Goal: Task Accomplishment & Management: Use online tool/utility

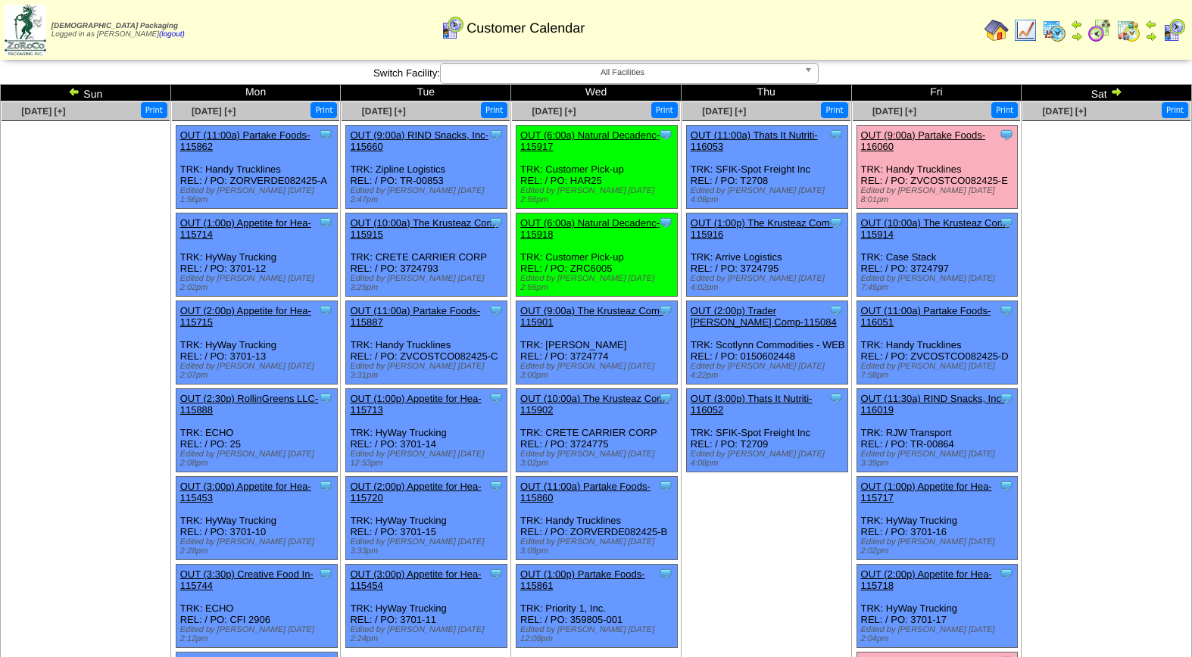
scroll to position [157, 0]
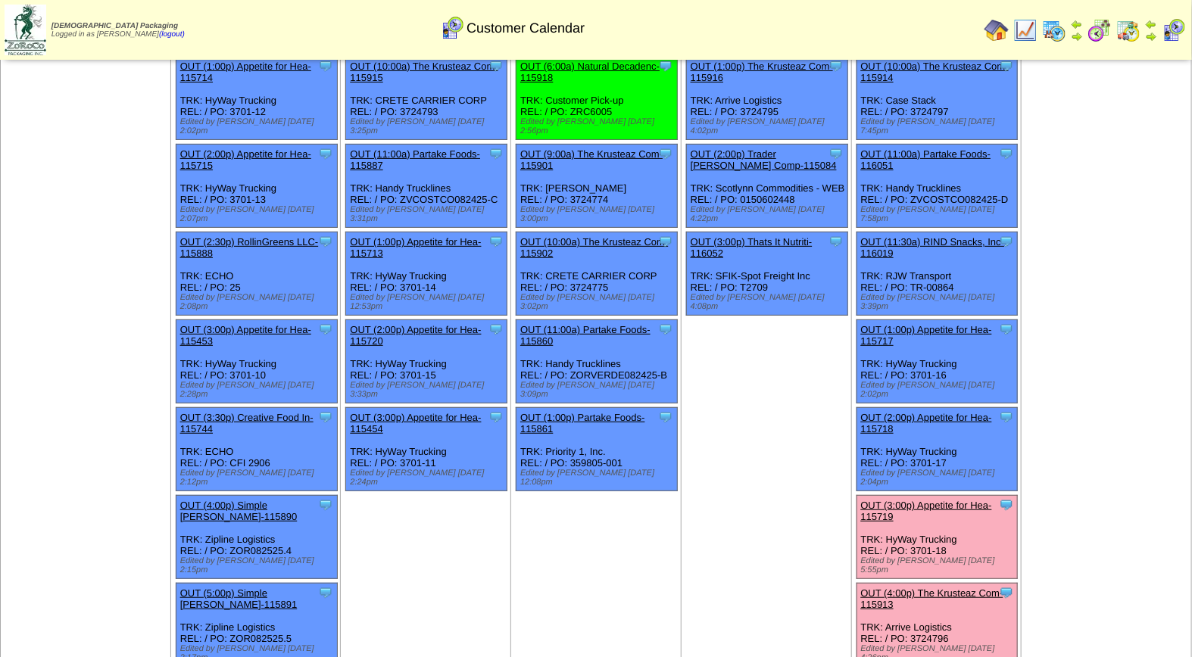
click at [943, 500] on link "OUT (3:00p) Appetite for Hea-115719" at bounding box center [926, 511] width 131 height 23
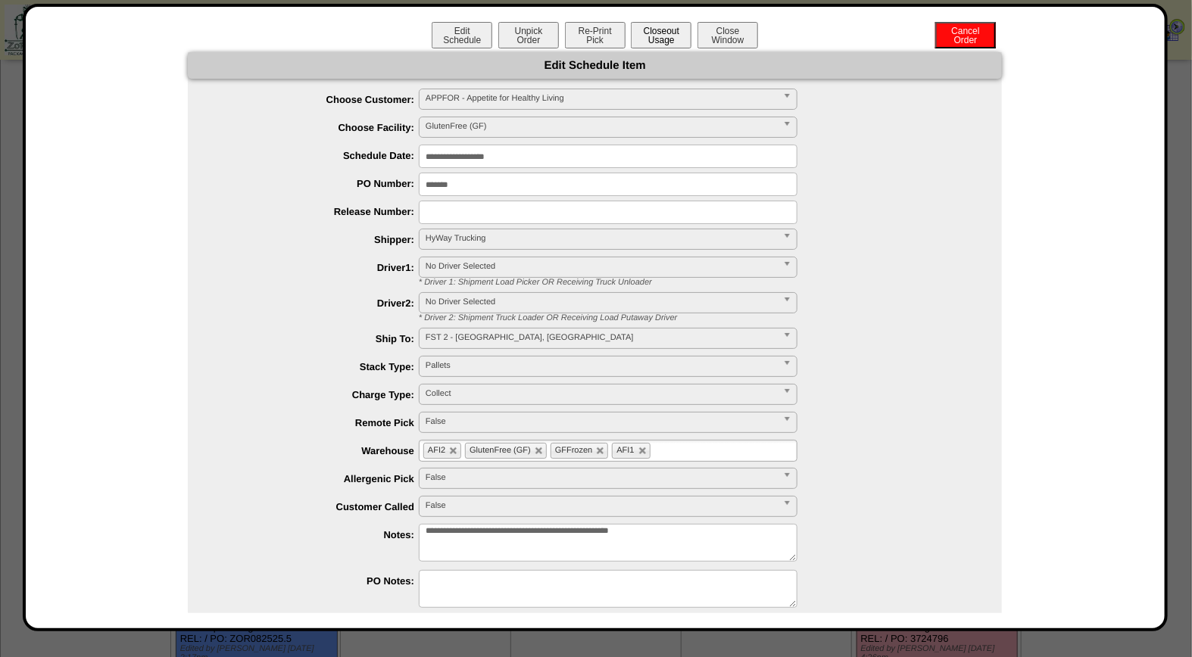
click at [666, 26] on button "Closeout Usage" at bounding box center [661, 35] width 61 height 27
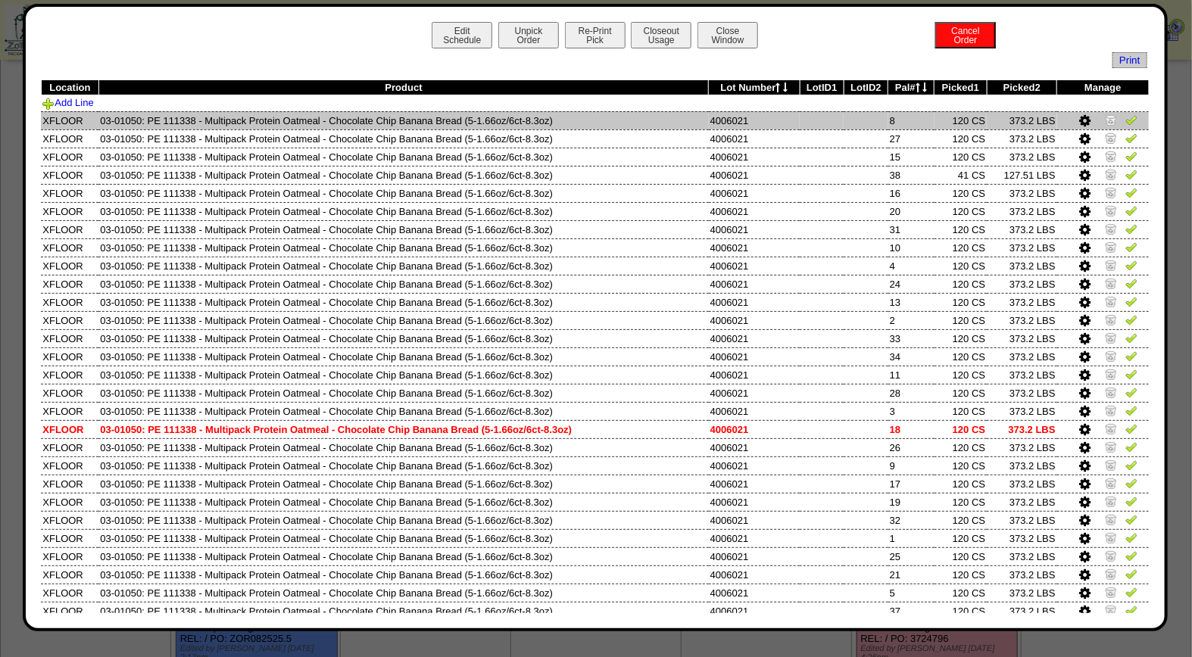
click at [1125, 121] on img at bounding box center [1131, 120] width 12 height 12
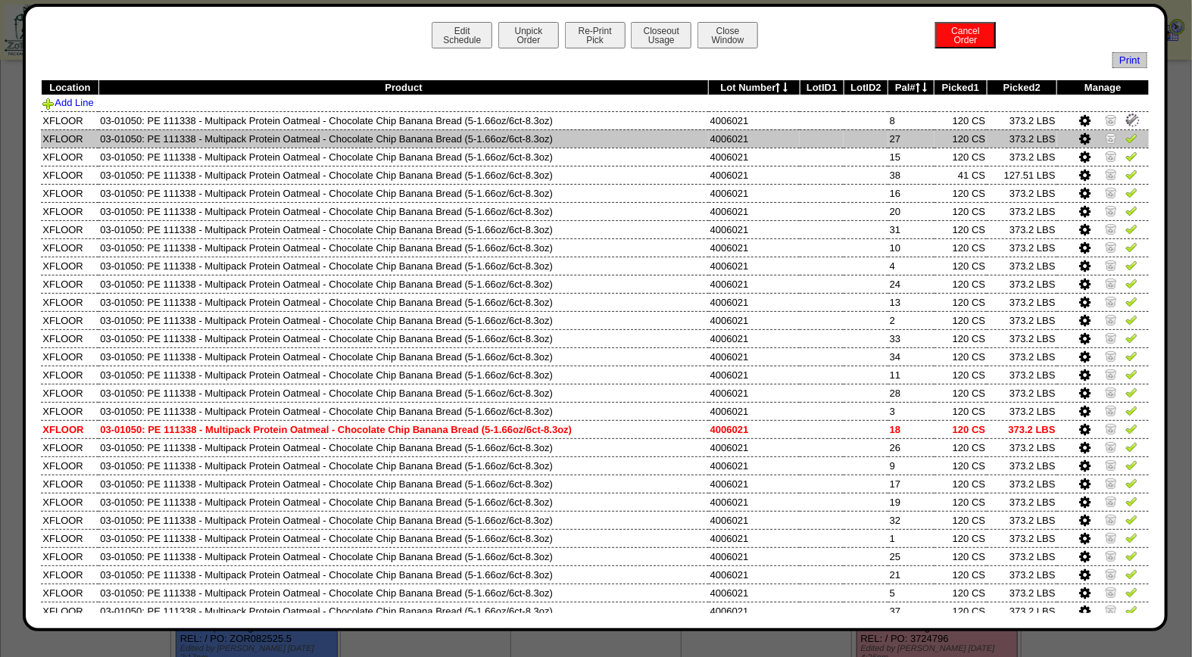
click at [1125, 137] on img at bounding box center [1131, 138] width 12 height 12
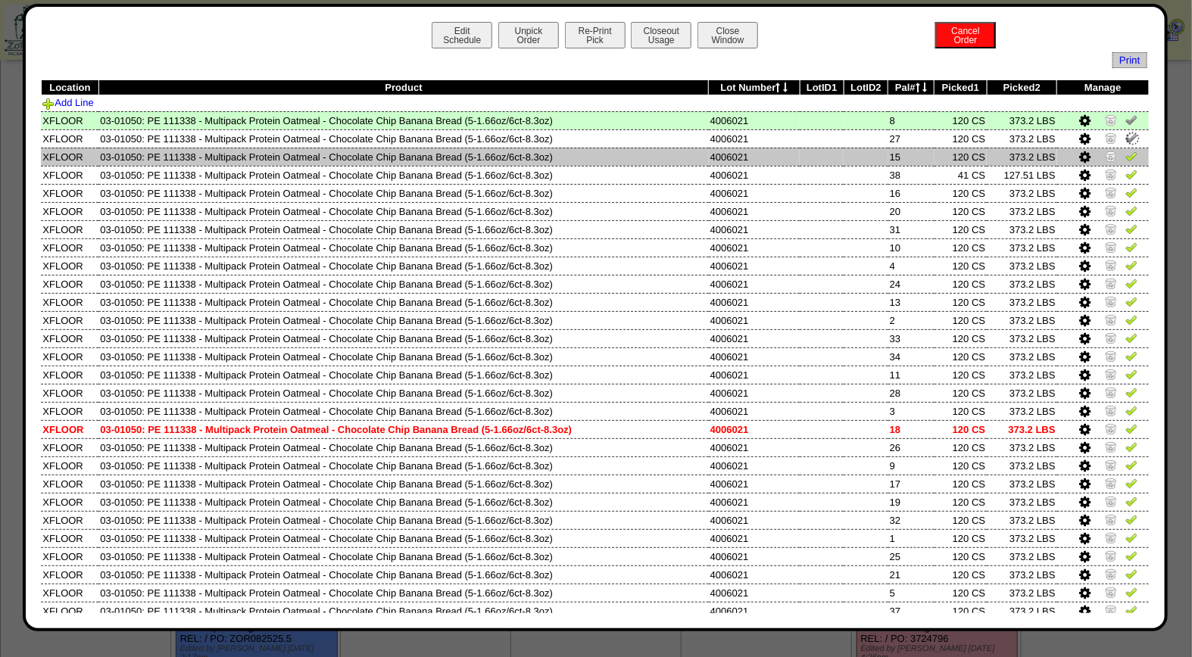
click at [1125, 162] on link at bounding box center [1131, 158] width 12 height 11
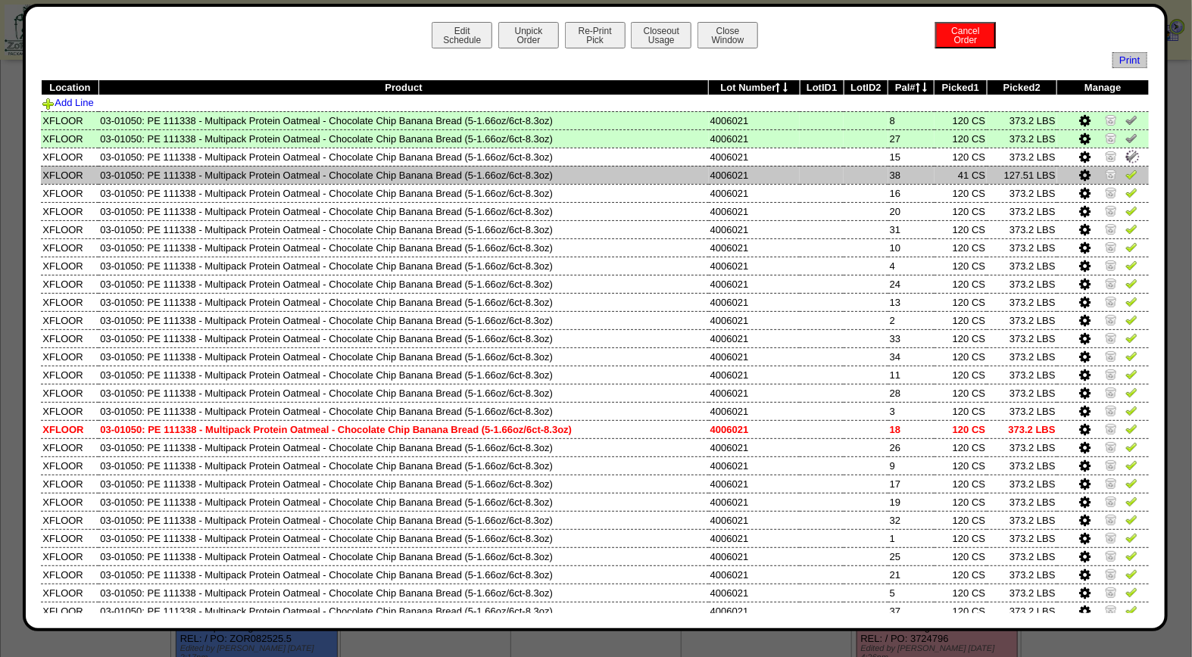
click at [1125, 169] on img at bounding box center [1131, 174] width 12 height 12
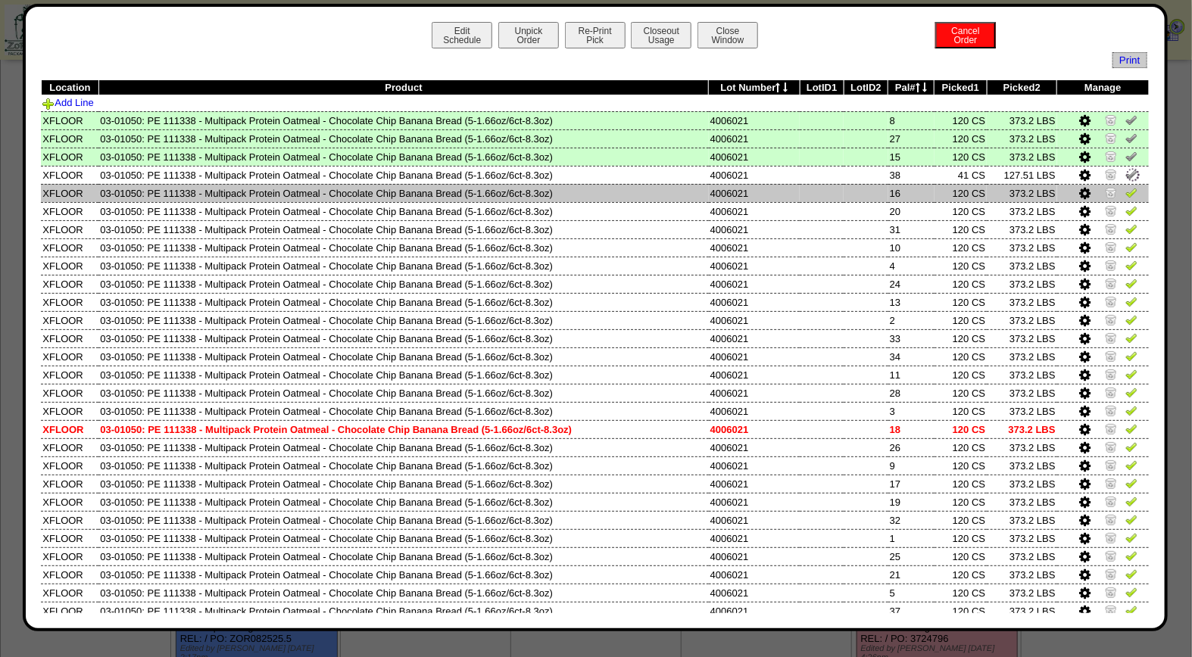
click at [1125, 192] on img at bounding box center [1131, 192] width 12 height 12
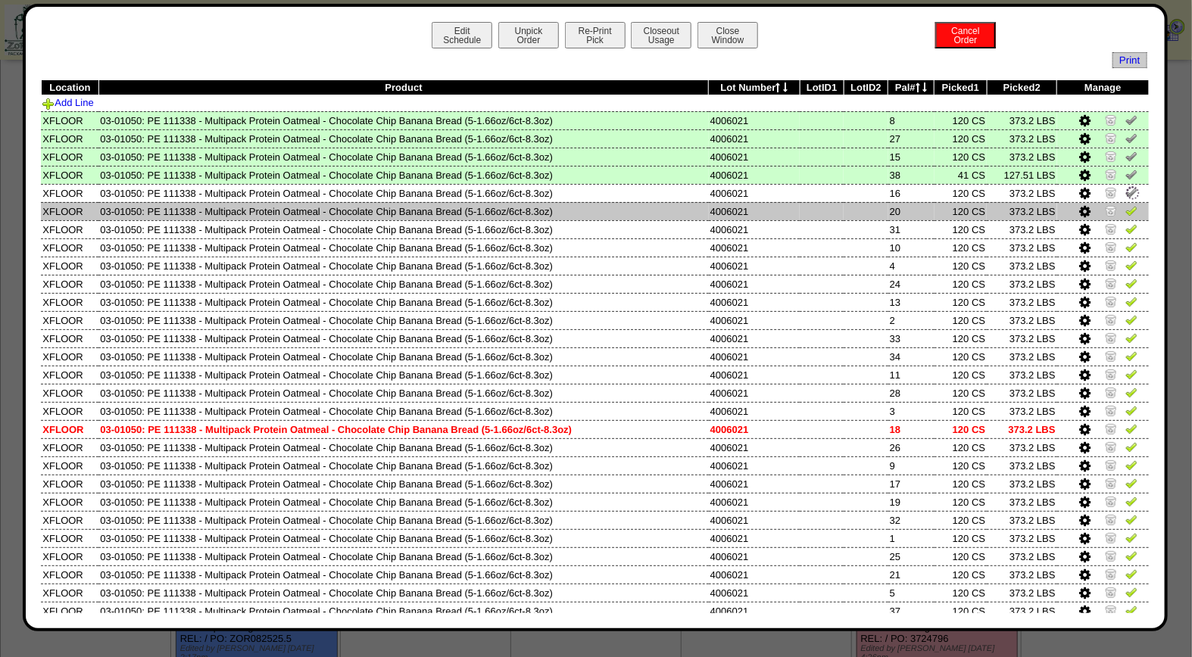
click at [1125, 211] on img at bounding box center [1131, 210] width 12 height 12
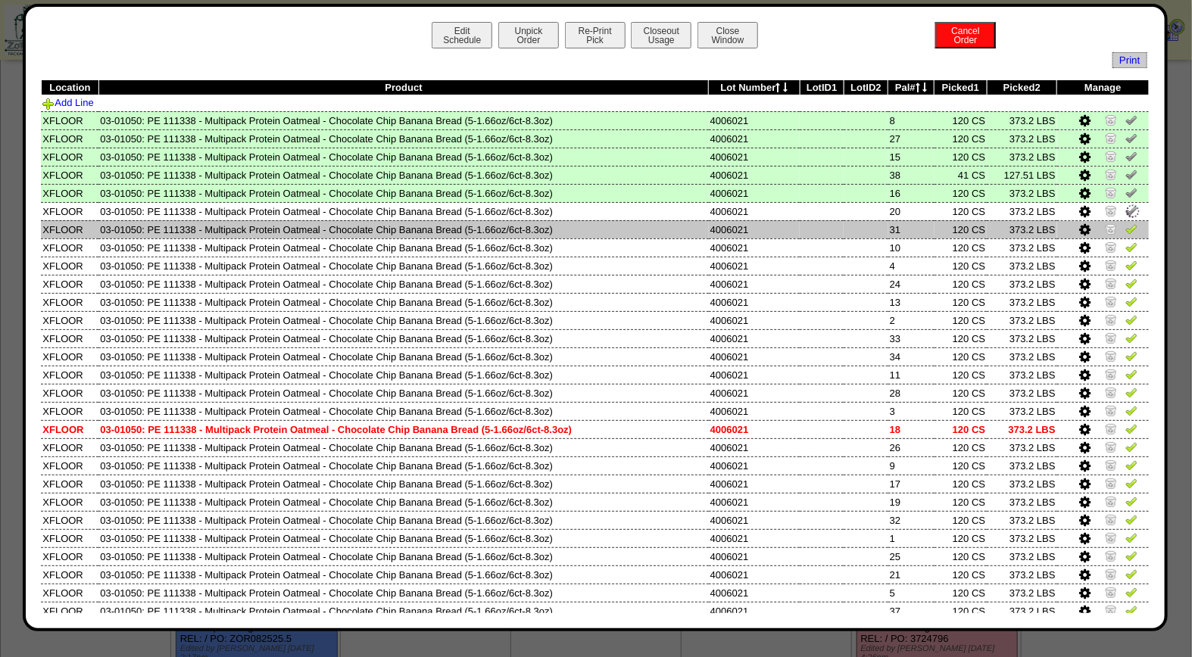
click at [1125, 230] on img at bounding box center [1131, 229] width 12 height 12
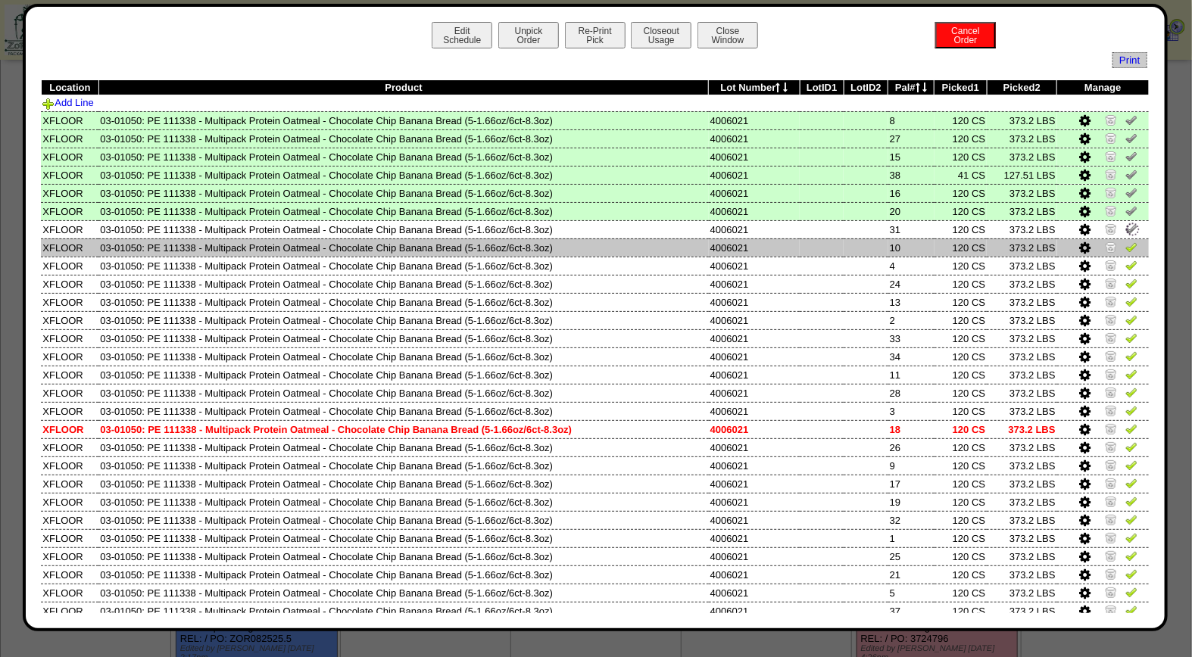
click at [1125, 243] on img at bounding box center [1131, 247] width 12 height 12
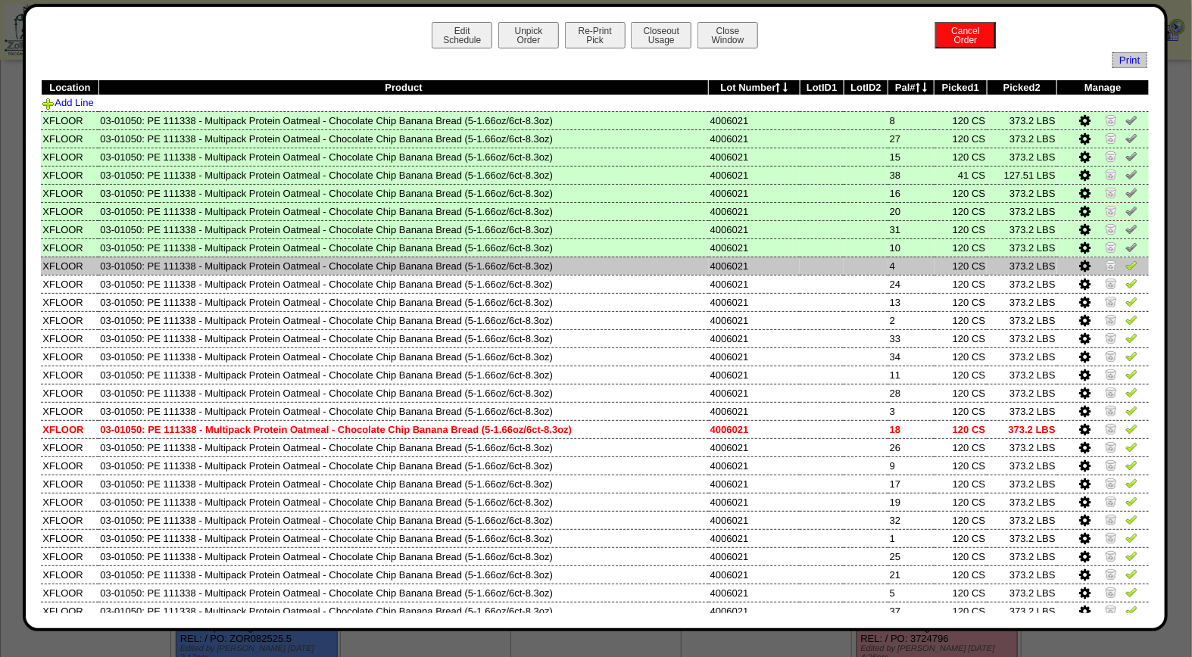
click at [1125, 262] on img at bounding box center [1131, 265] width 12 height 12
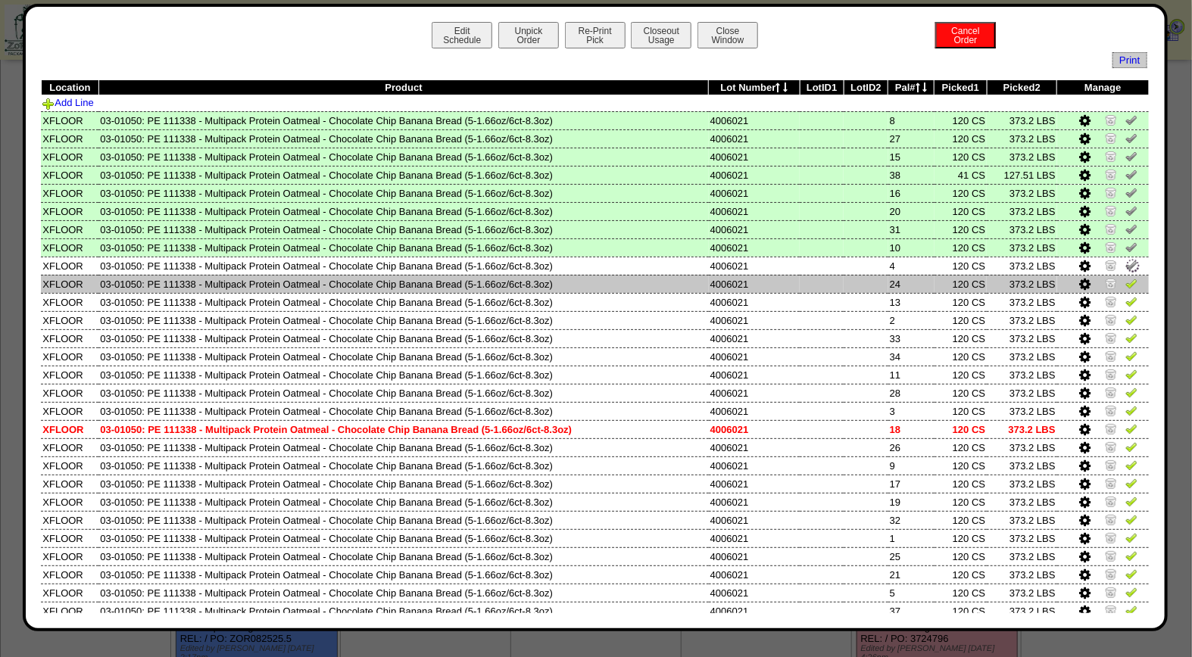
click at [1125, 282] on img at bounding box center [1131, 283] width 12 height 12
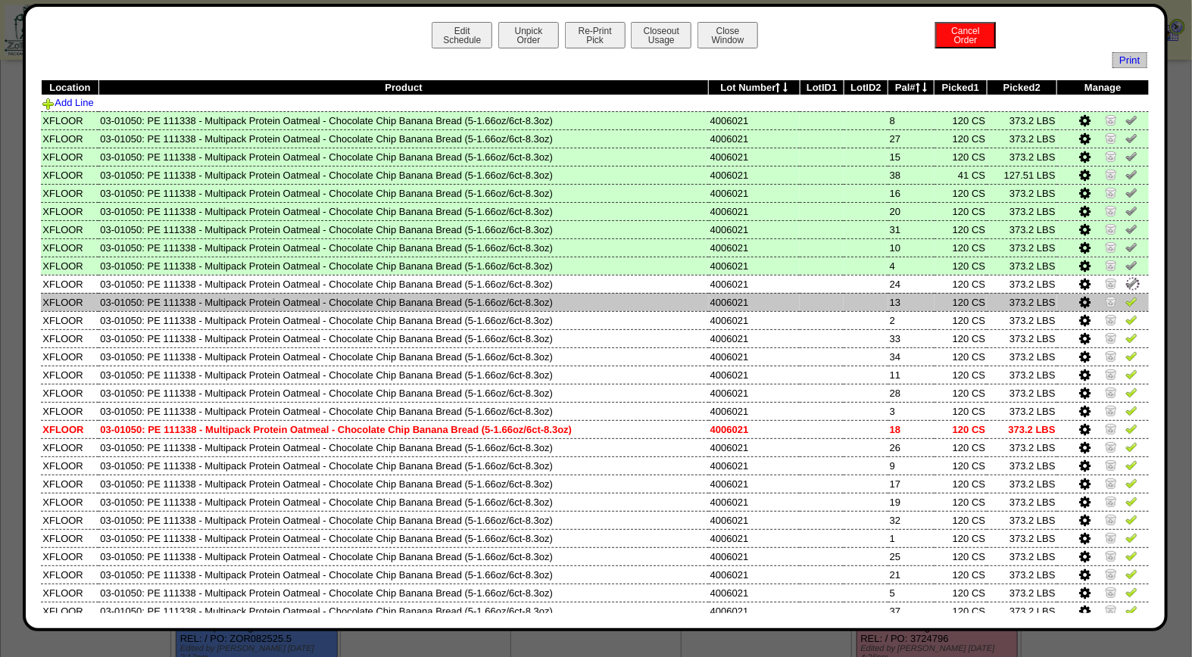
click at [1125, 296] on img at bounding box center [1131, 301] width 12 height 12
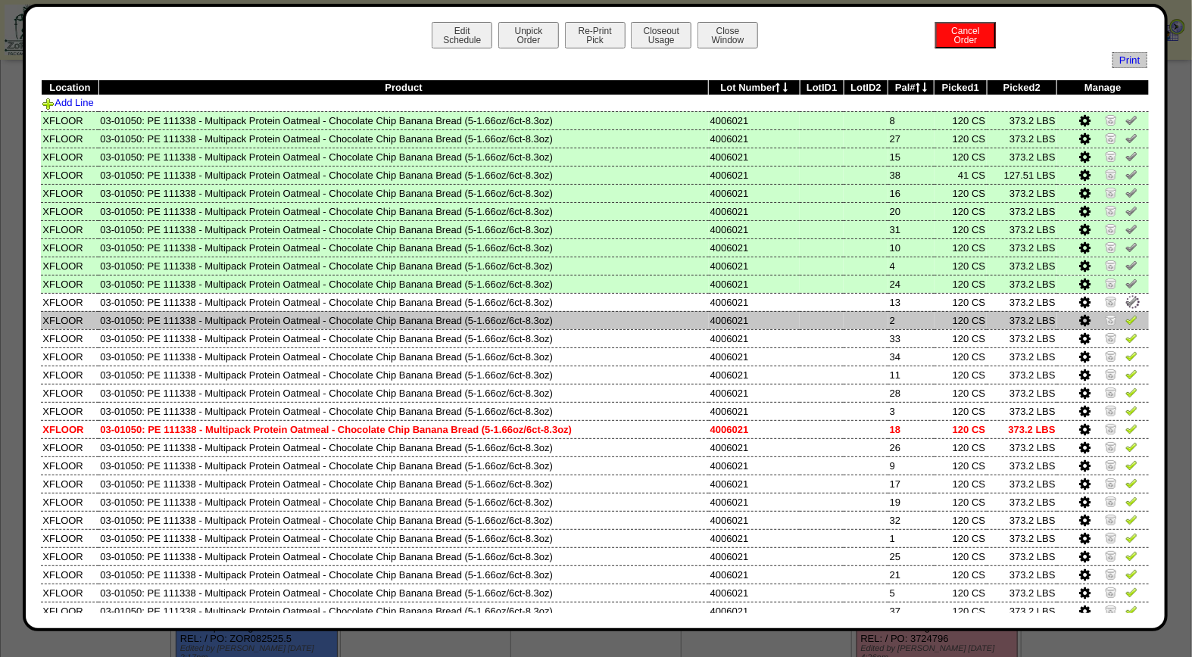
click at [1125, 316] on img at bounding box center [1131, 319] width 12 height 12
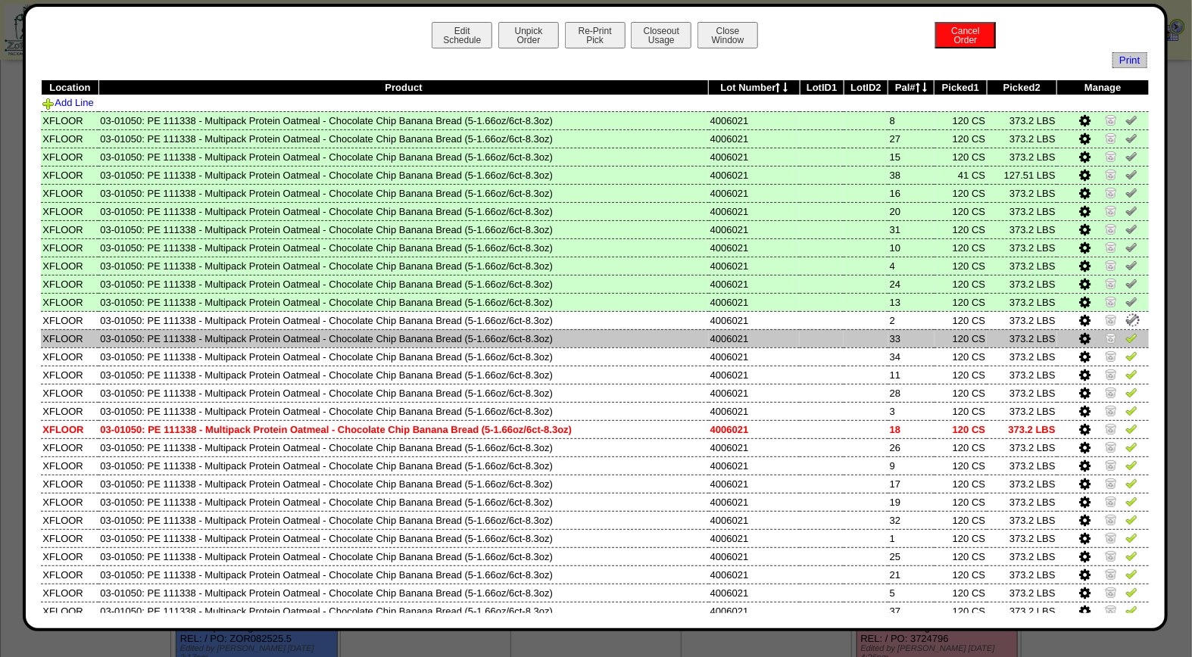
click at [1125, 334] on img at bounding box center [1131, 338] width 12 height 12
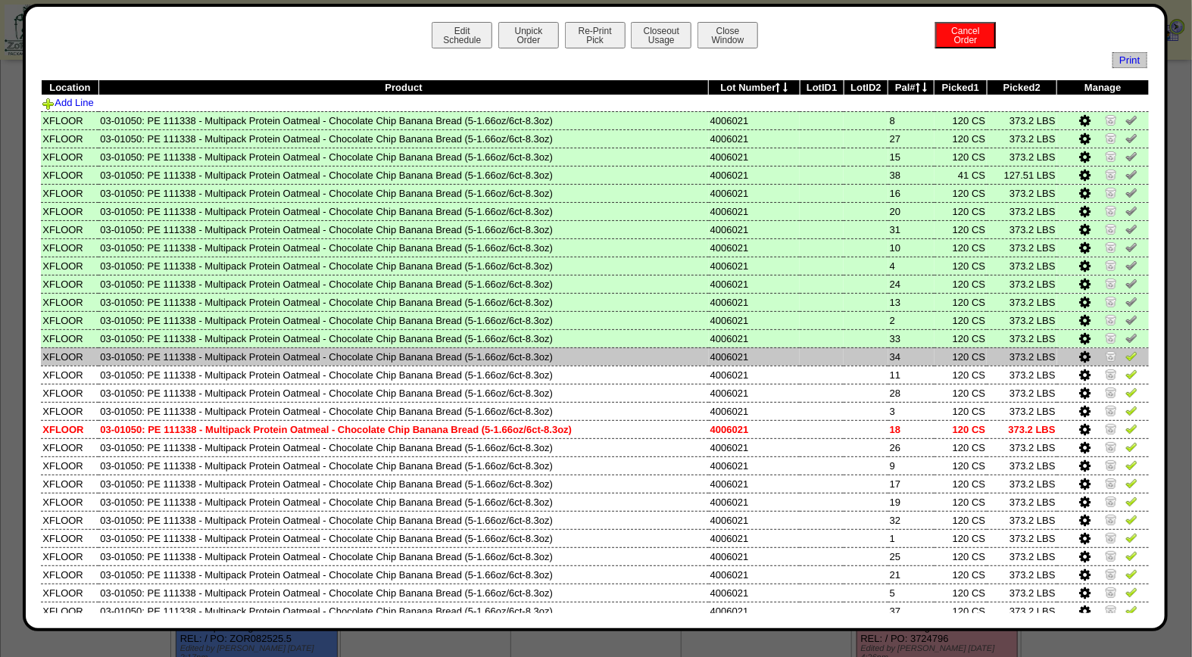
click at [1125, 350] on img at bounding box center [1131, 356] width 12 height 12
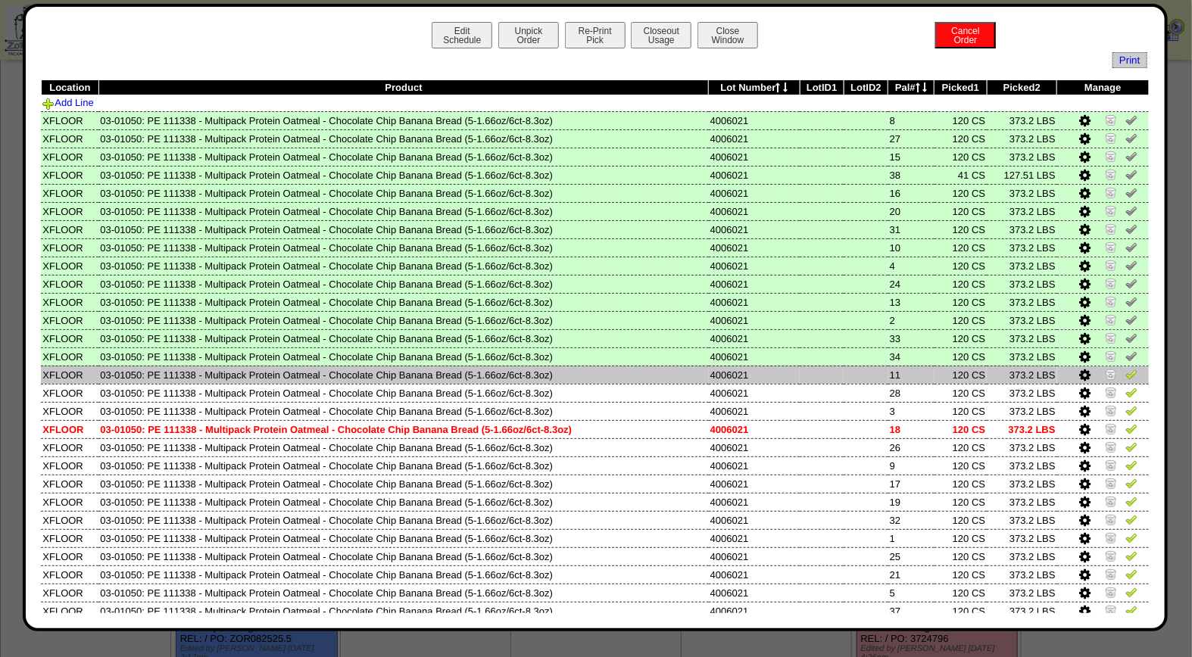
click at [1125, 373] on img at bounding box center [1131, 374] width 12 height 12
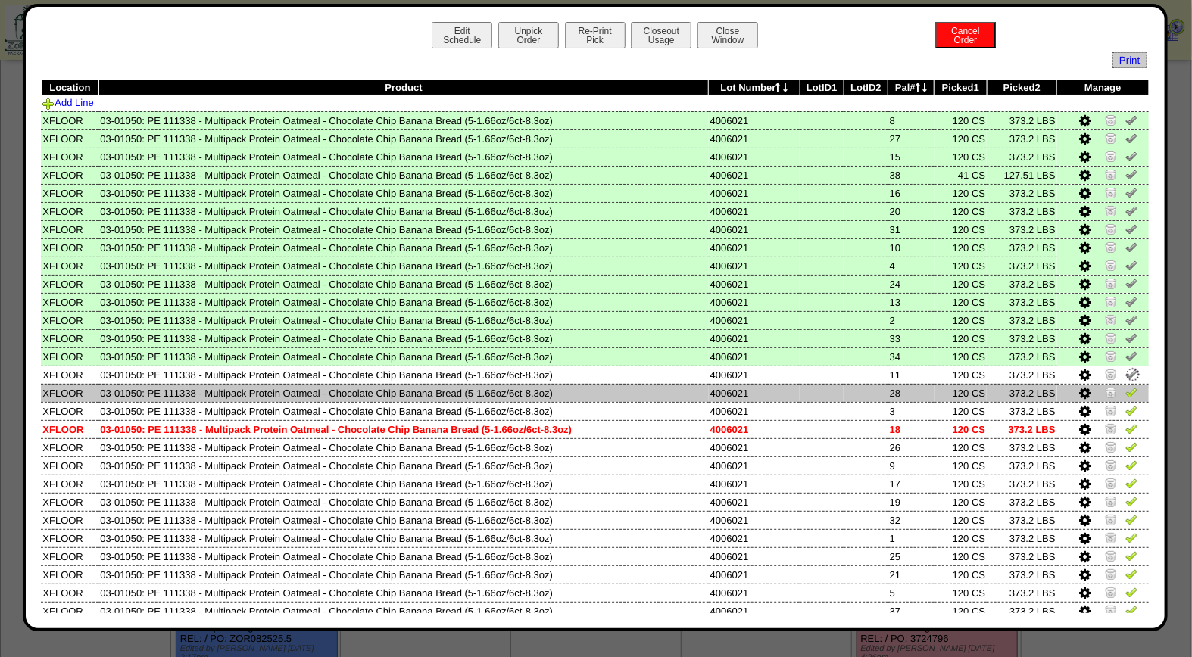
click at [1125, 386] on img at bounding box center [1131, 392] width 12 height 12
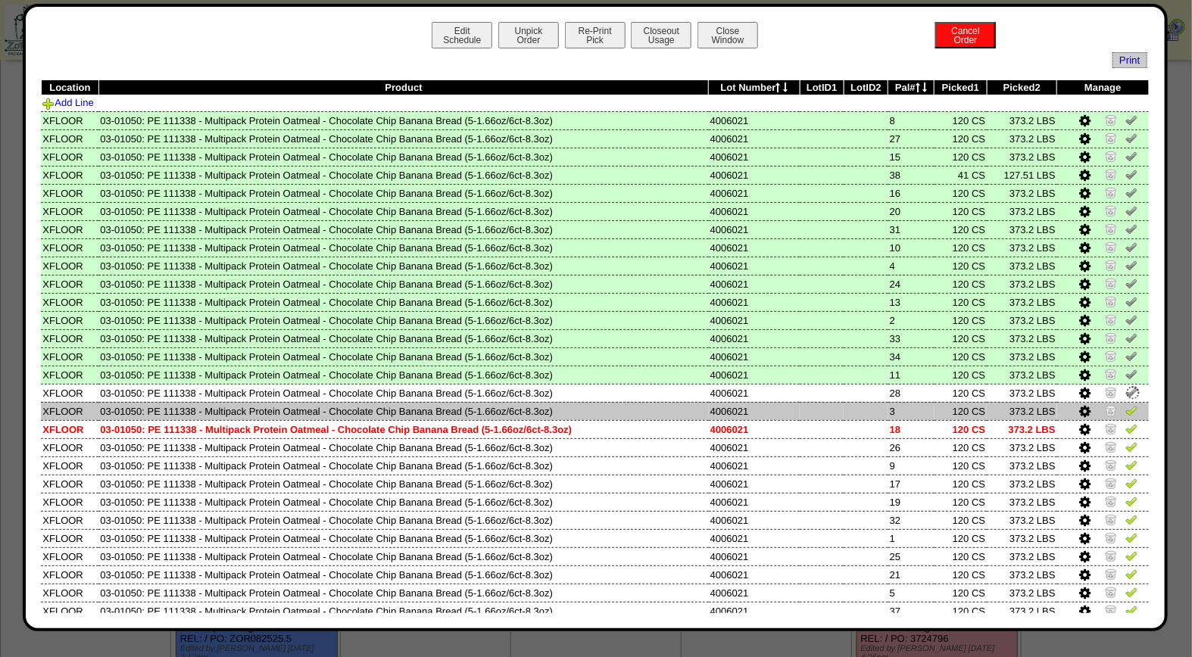
click at [1125, 404] on img at bounding box center [1131, 410] width 12 height 12
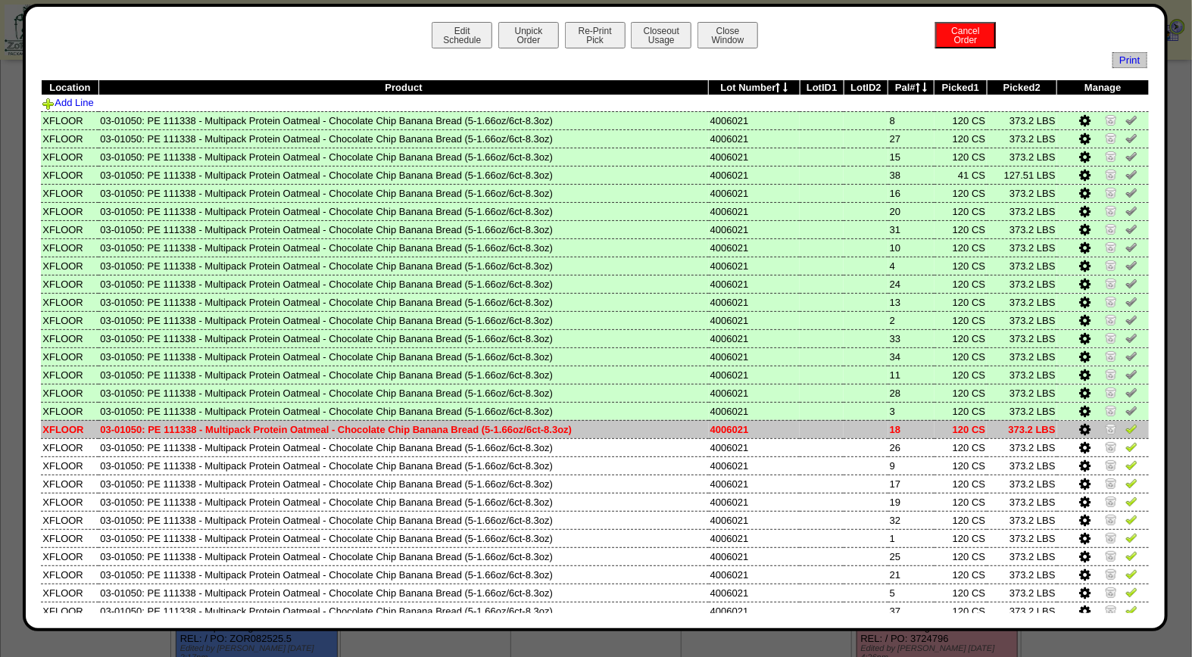
click at [1125, 423] on img at bounding box center [1131, 429] width 12 height 12
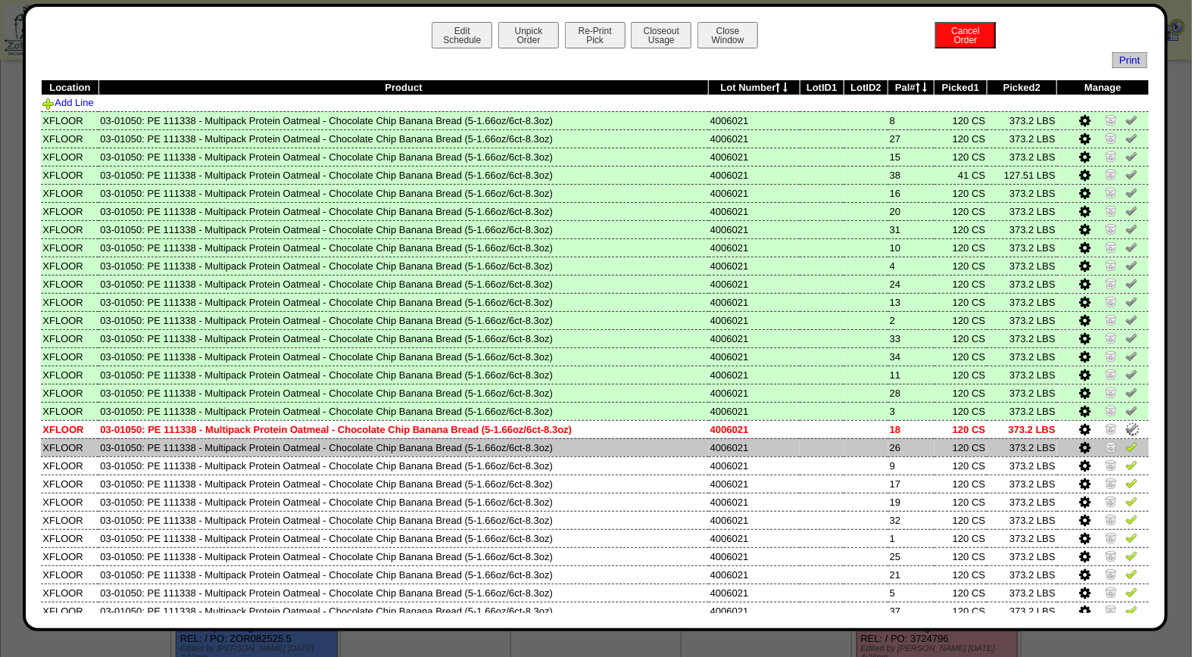
click at [1125, 442] on img at bounding box center [1131, 447] width 12 height 12
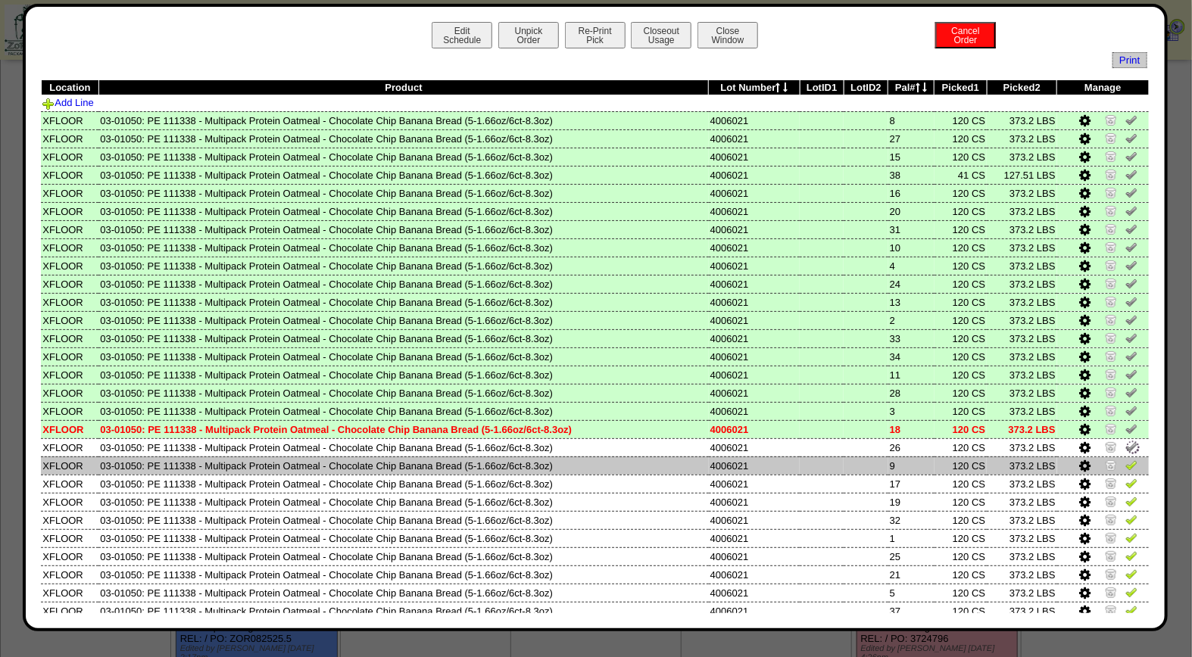
click at [1125, 463] on img at bounding box center [1131, 465] width 12 height 12
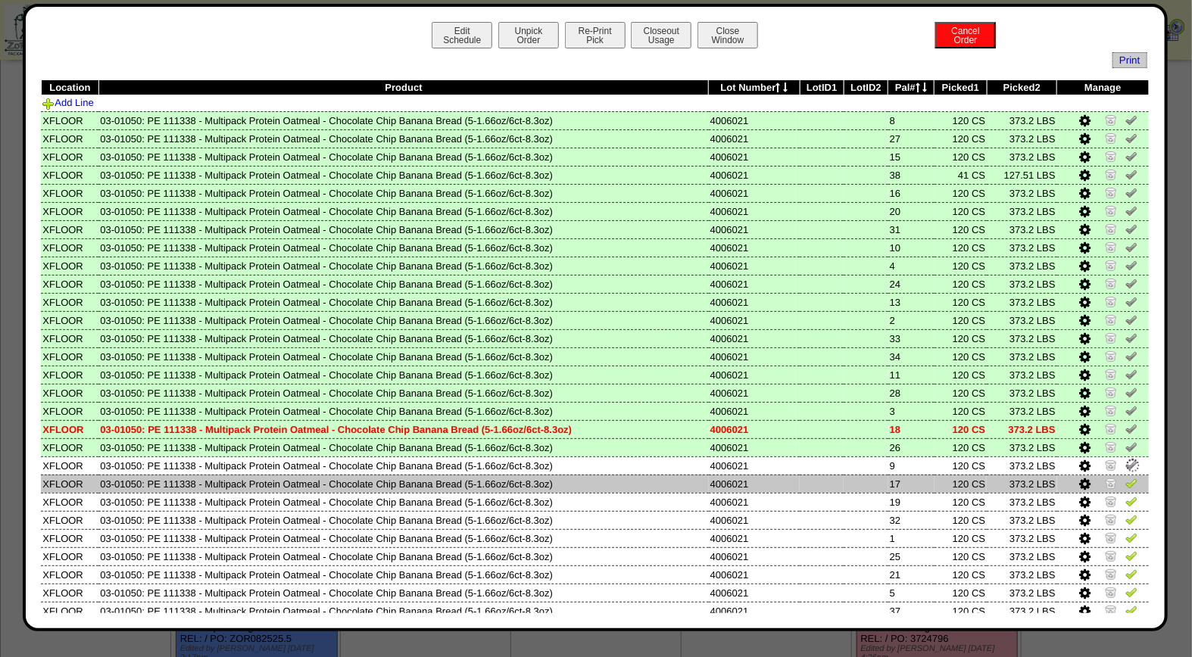
click at [1125, 479] on img at bounding box center [1131, 483] width 12 height 12
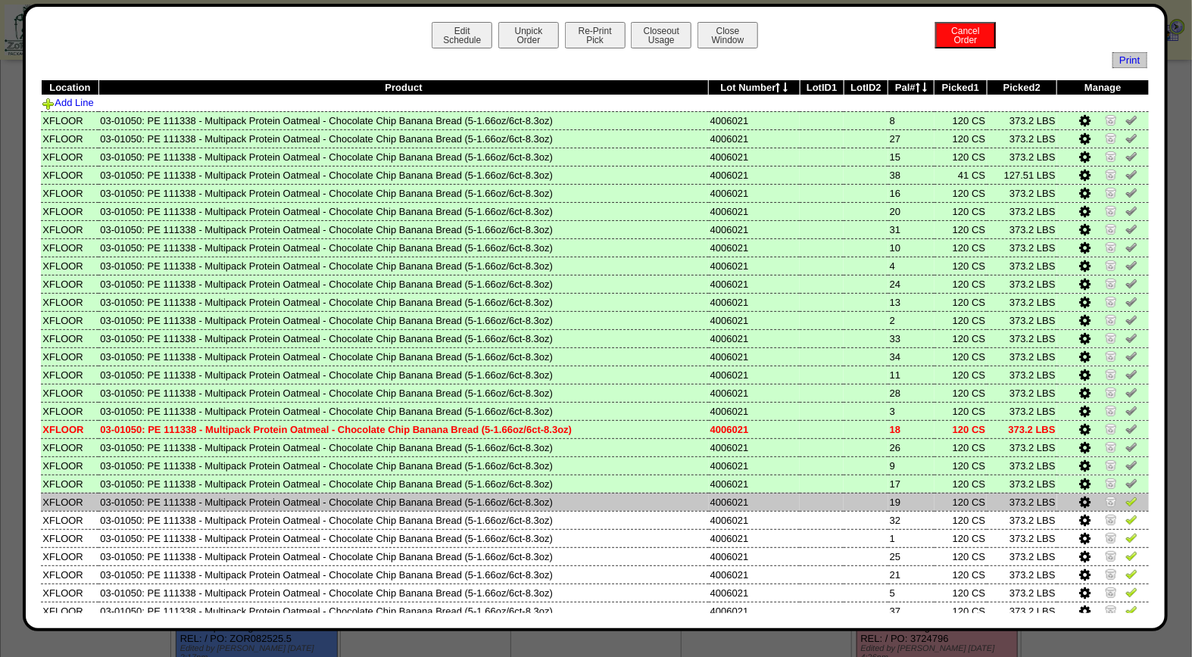
click at [1125, 495] on img at bounding box center [1131, 501] width 12 height 12
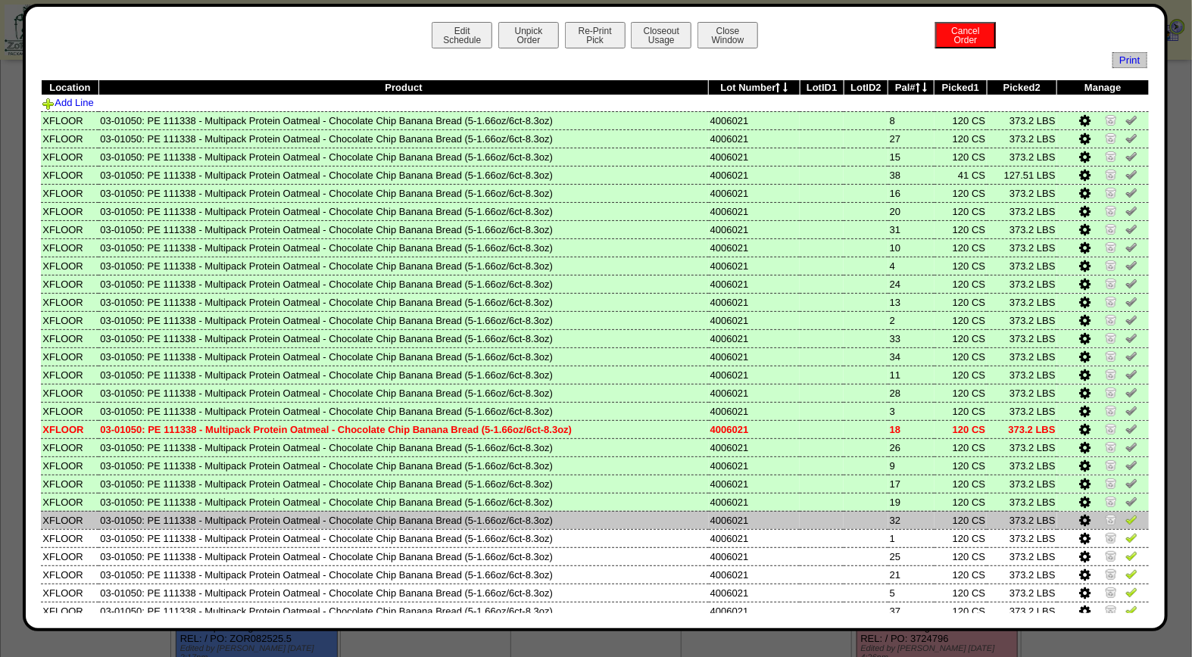
click at [1125, 515] on img at bounding box center [1131, 519] width 12 height 12
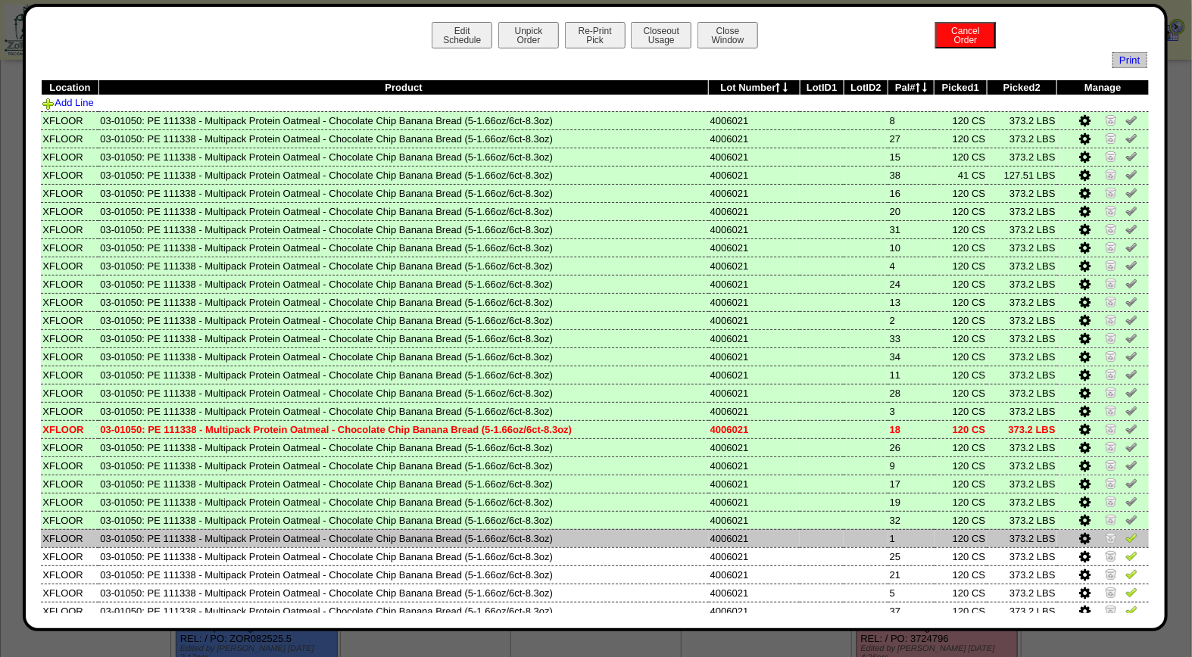
click at [1125, 533] on img at bounding box center [1131, 538] width 12 height 12
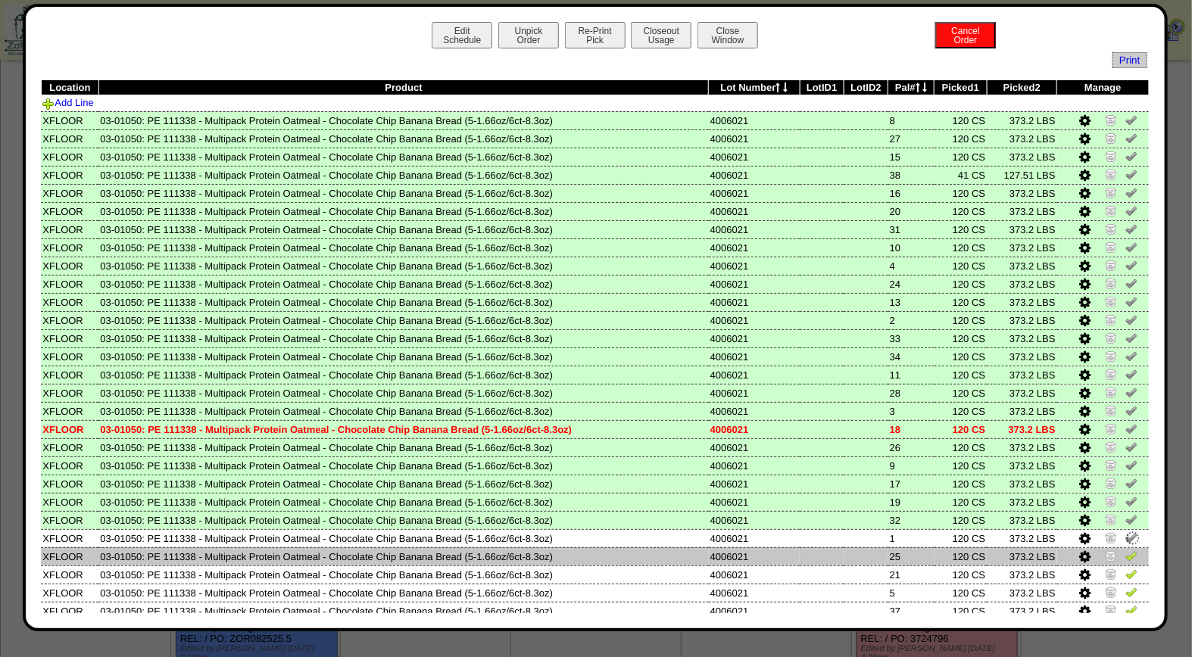
click at [1125, 550] on img at bounding box center [1131, 556] width 12 height 12
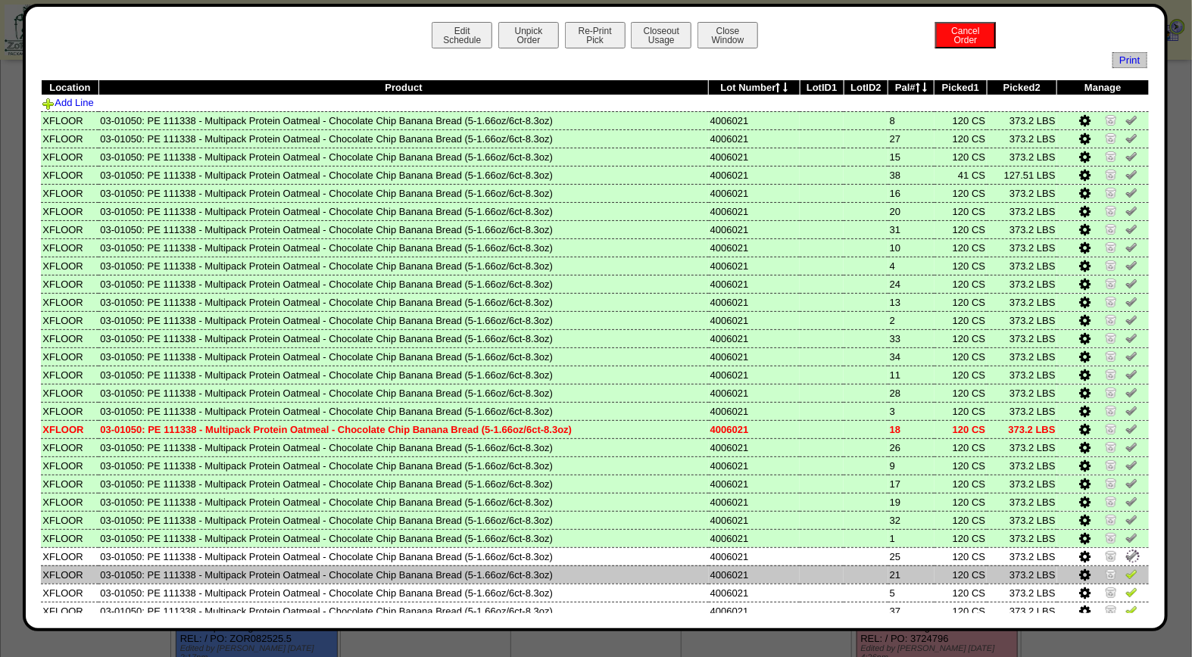
click at [1125, 569] on img at bounding box center [1131, 574] width 12 height 12
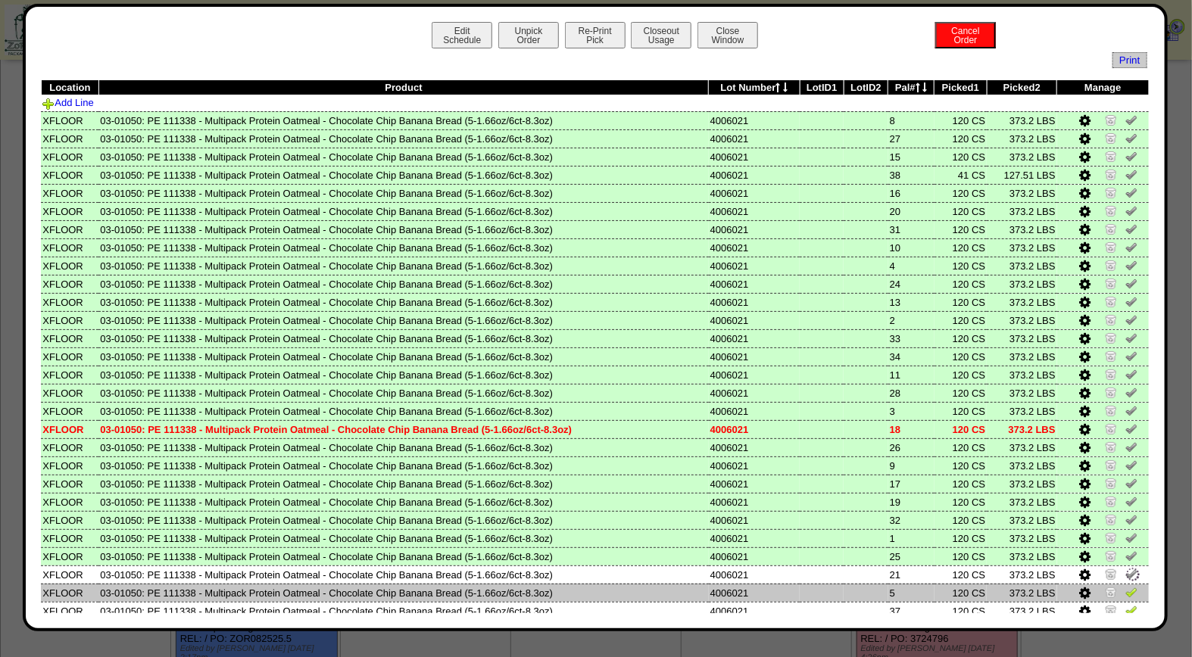
click at [1125, 586] on img at bounding box center [1131, 592] width 12 height 12
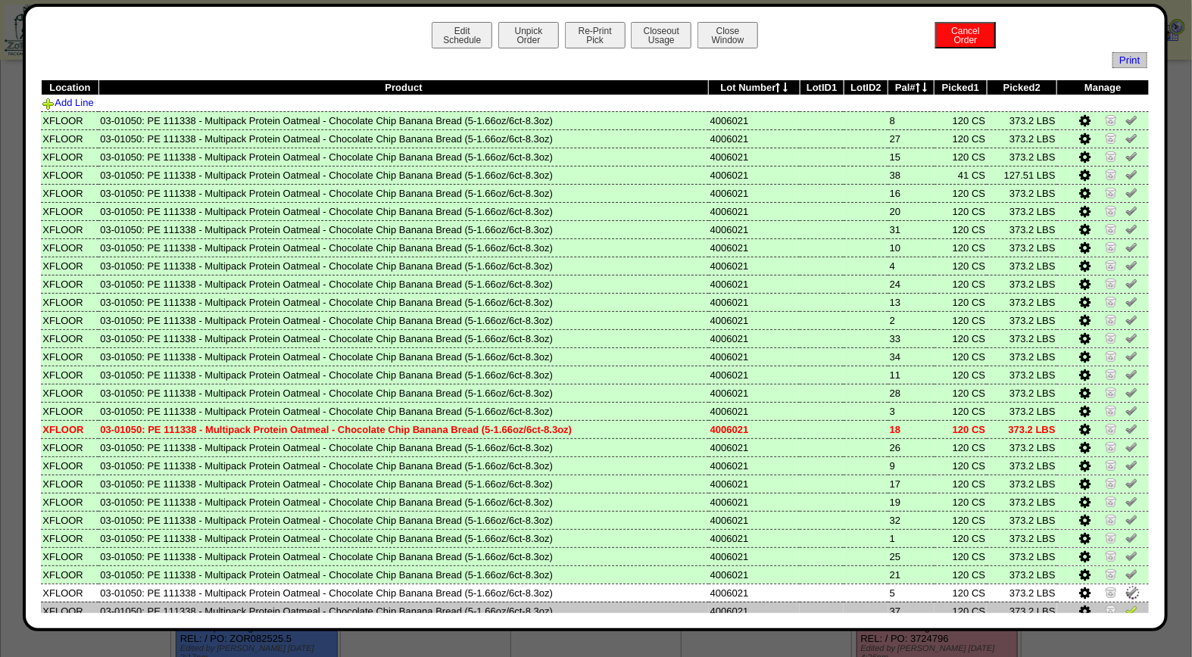
click at [1125, 604] on img at bounding box center [1131, 610] width 12 height 12
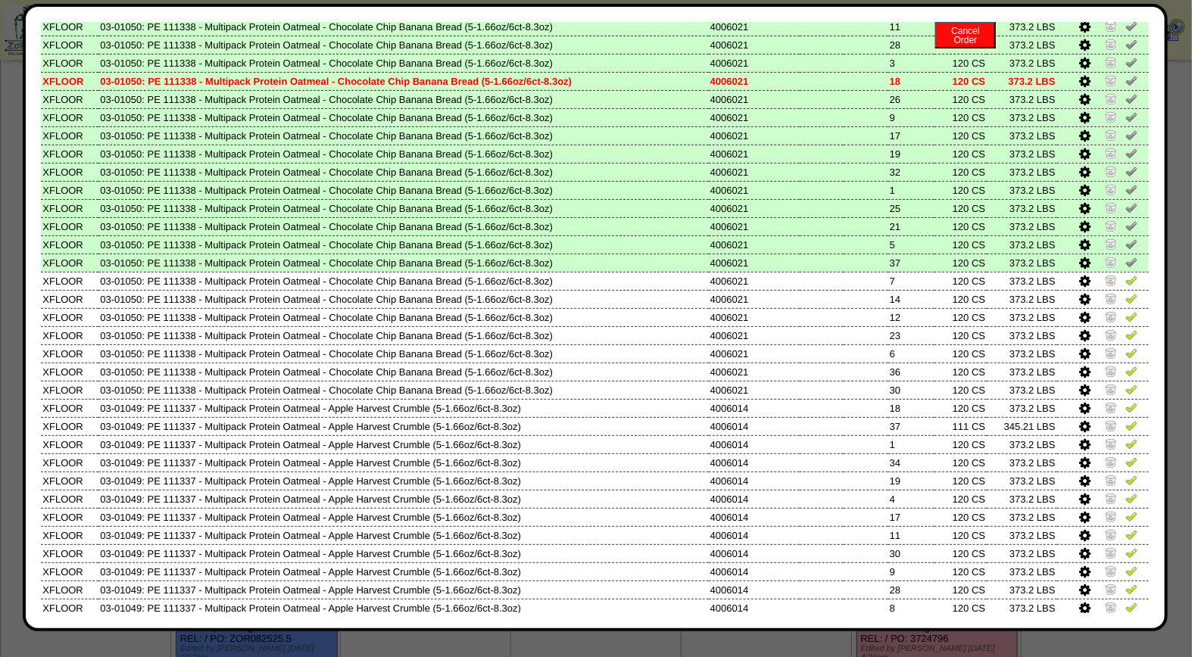
scroll to position [371, 0]
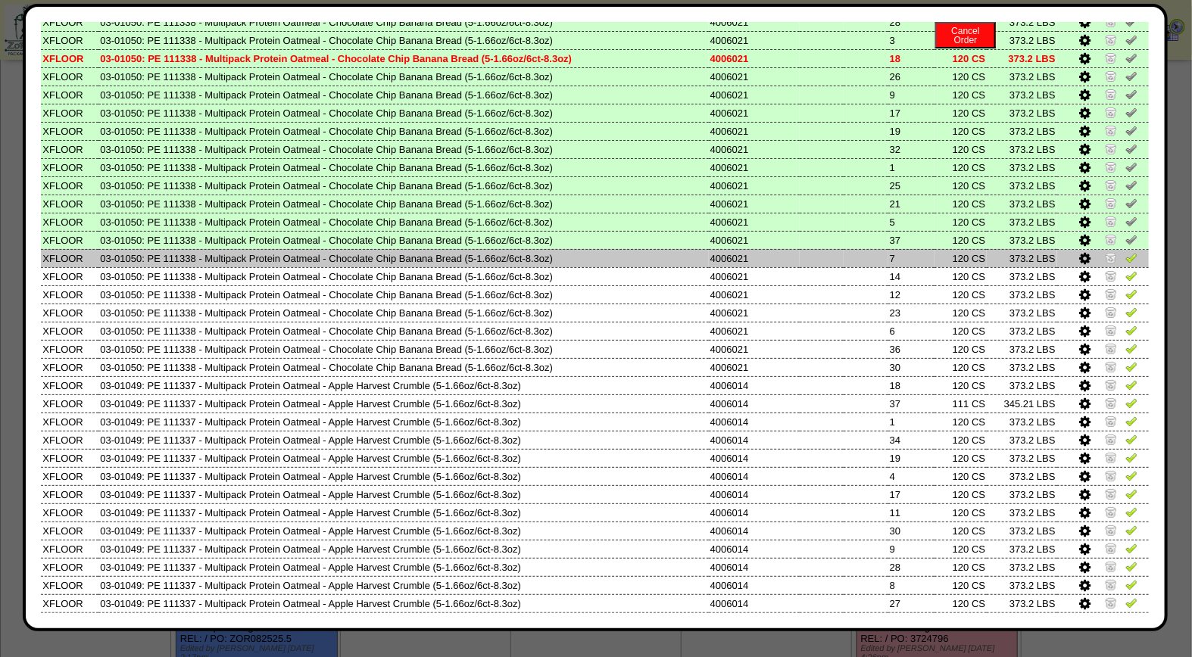
click at [1125, 251] on img at bounding box center [1131, 257] width 12 height 12
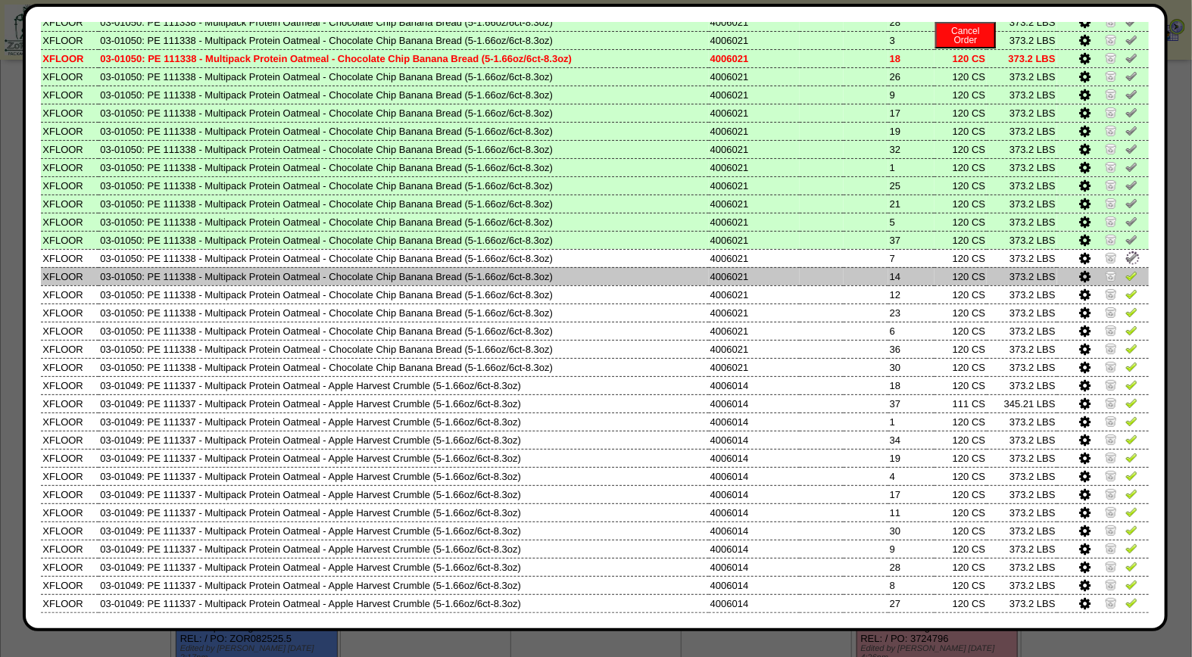
click at [1125, 270] on img at bounding box center [1131, 276] width 12 height 12
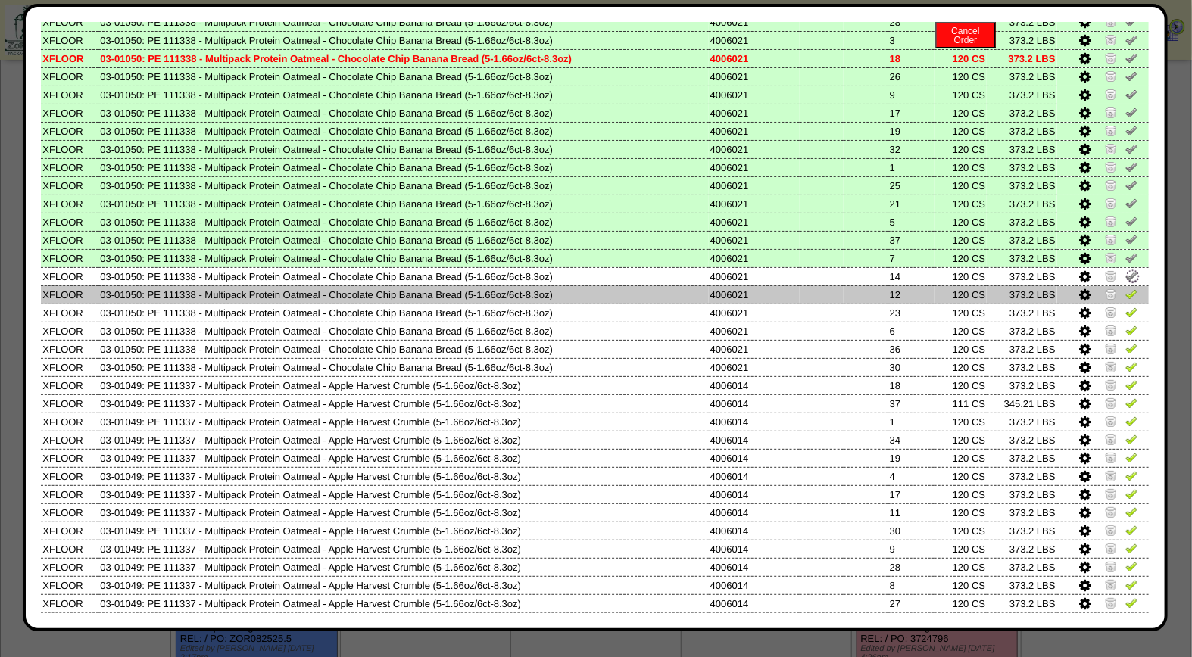
click at [1125, 288] on img at bounding box center [1131, 294] width 12 height 12
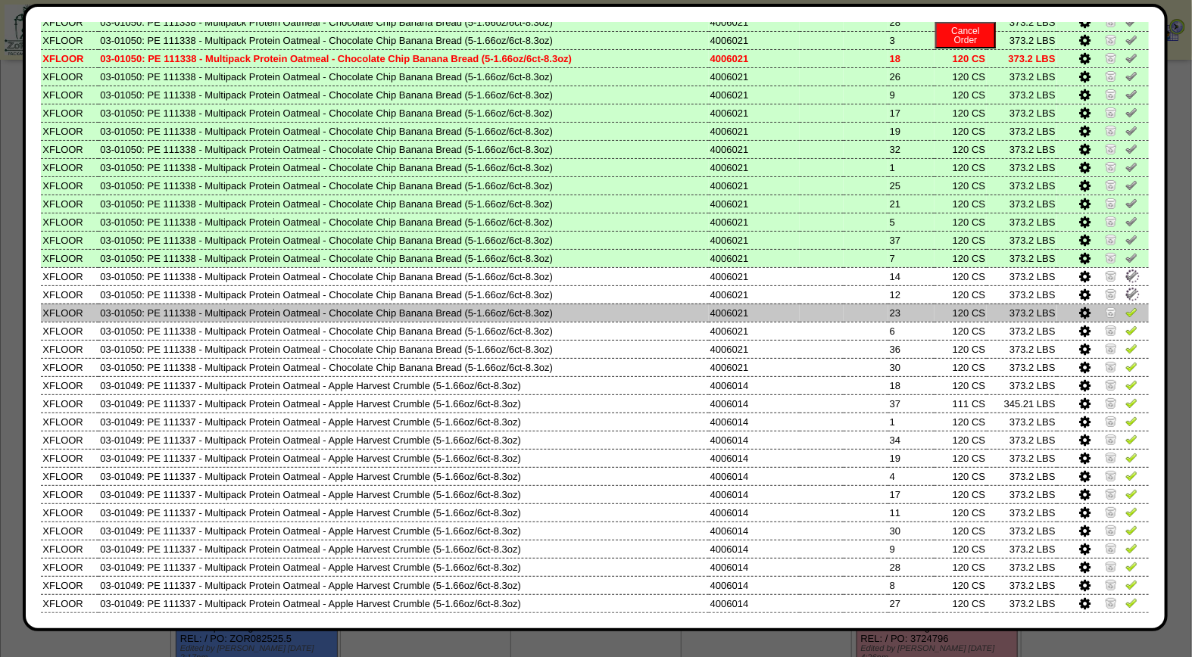
click at [1125, 306] on img at bounding box center [1131, 312] width 12 height 12
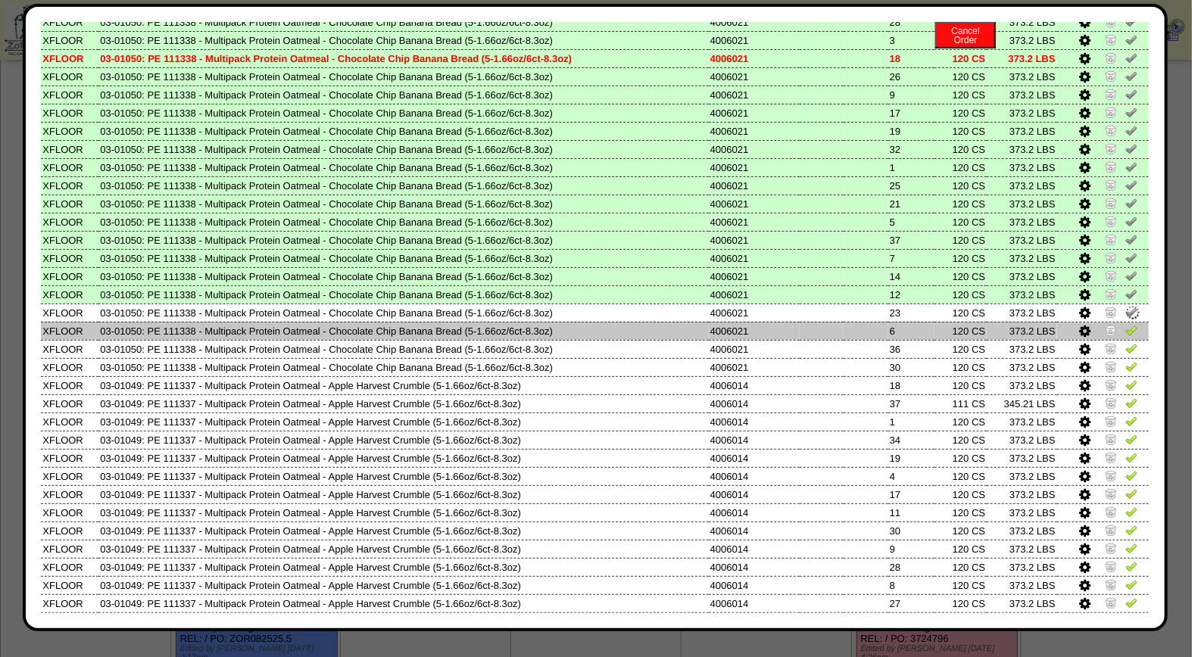
click at [1125, 324] on img at bounding box center [1131, 330] width 12 height 12
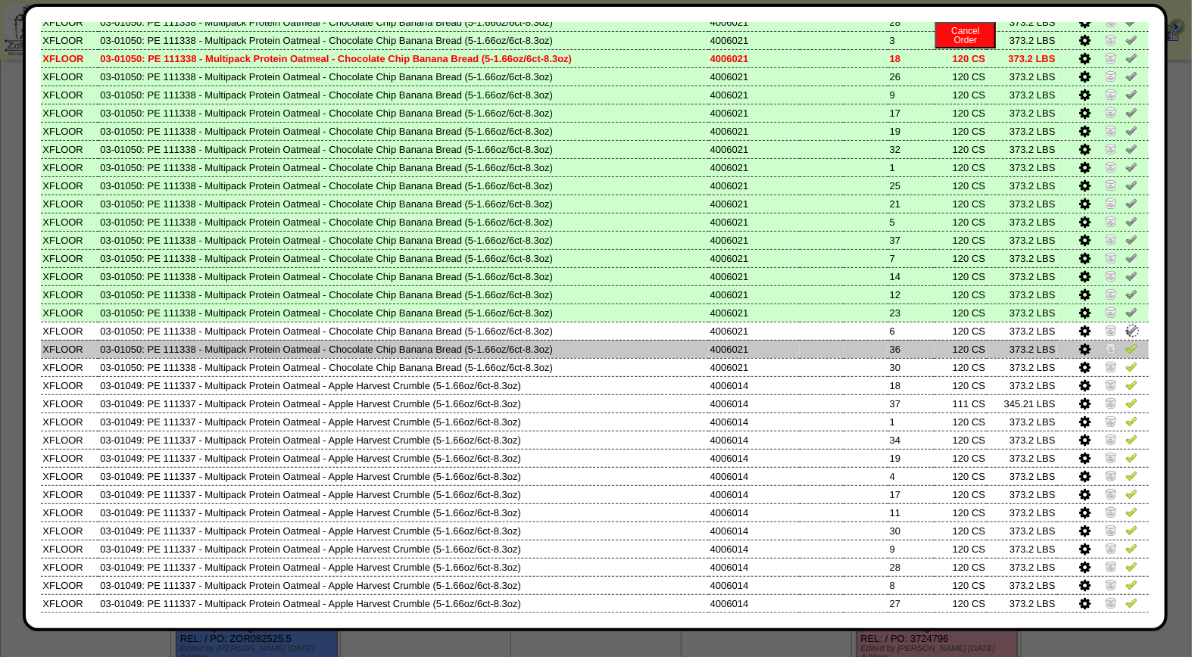
click at [1125, 342] on img at bounding box center [1131, 348] width 12 height 12
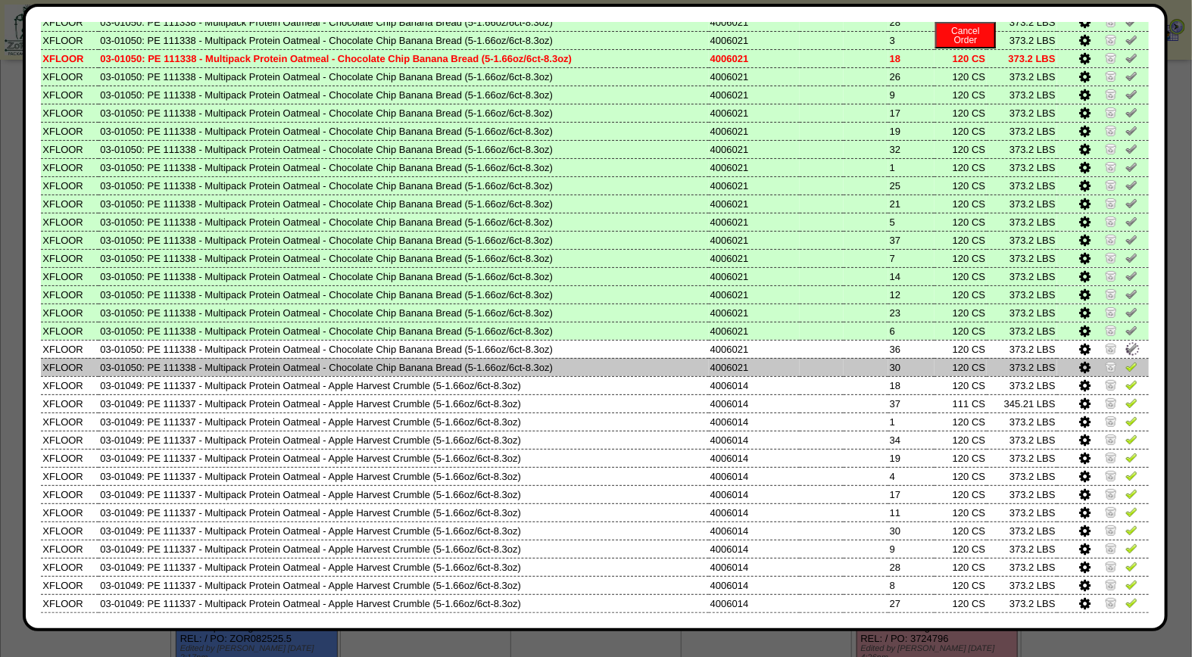
click at [1125, 360] on img at bounding box center [1131, 366] width 12 height 12
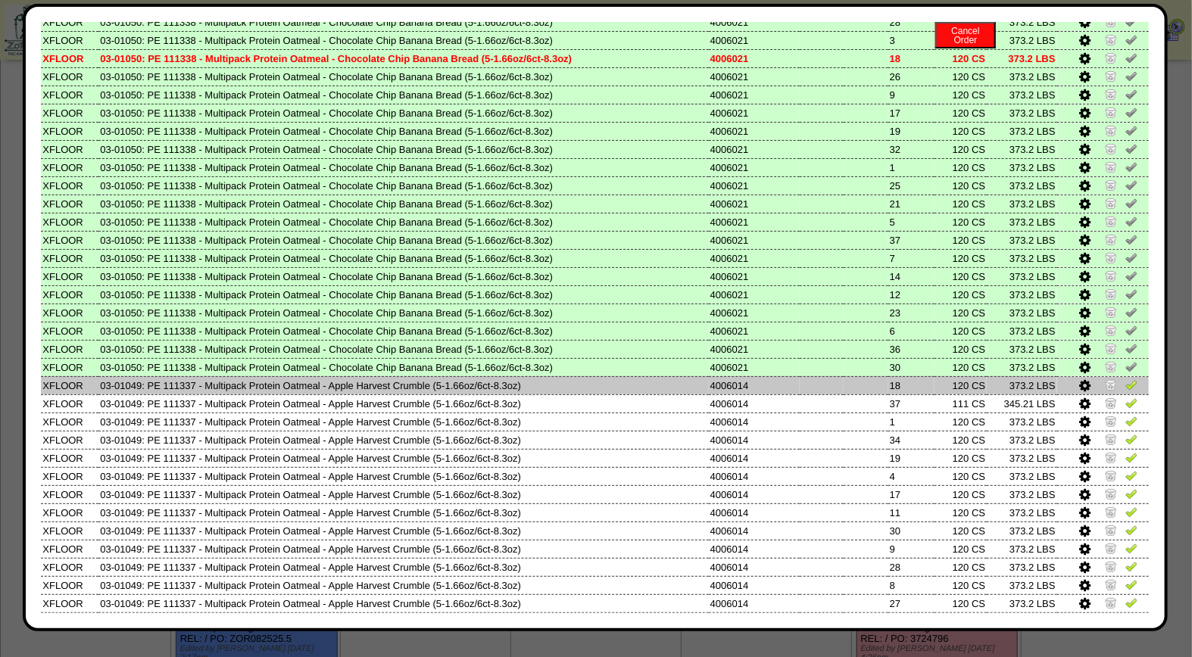
click at [1125, 379] on img at bounding box center [1131, 385] width 12 height 12
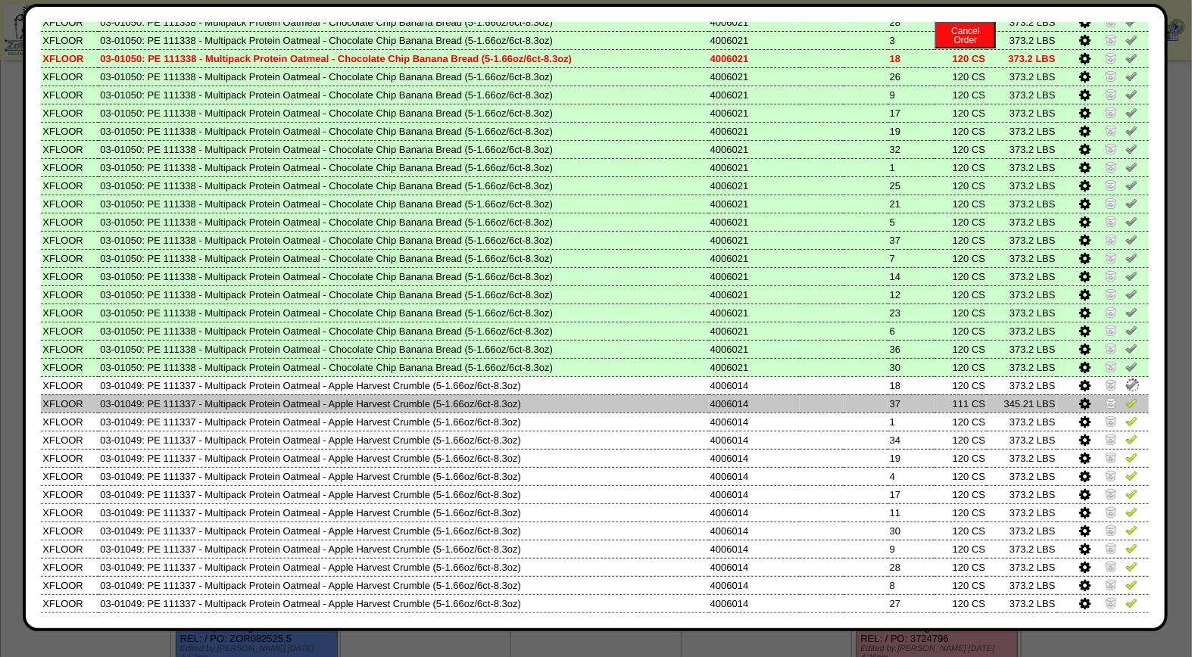
click at [1125, 397] on img at bounding box center [1131, 403] width 12 height 12
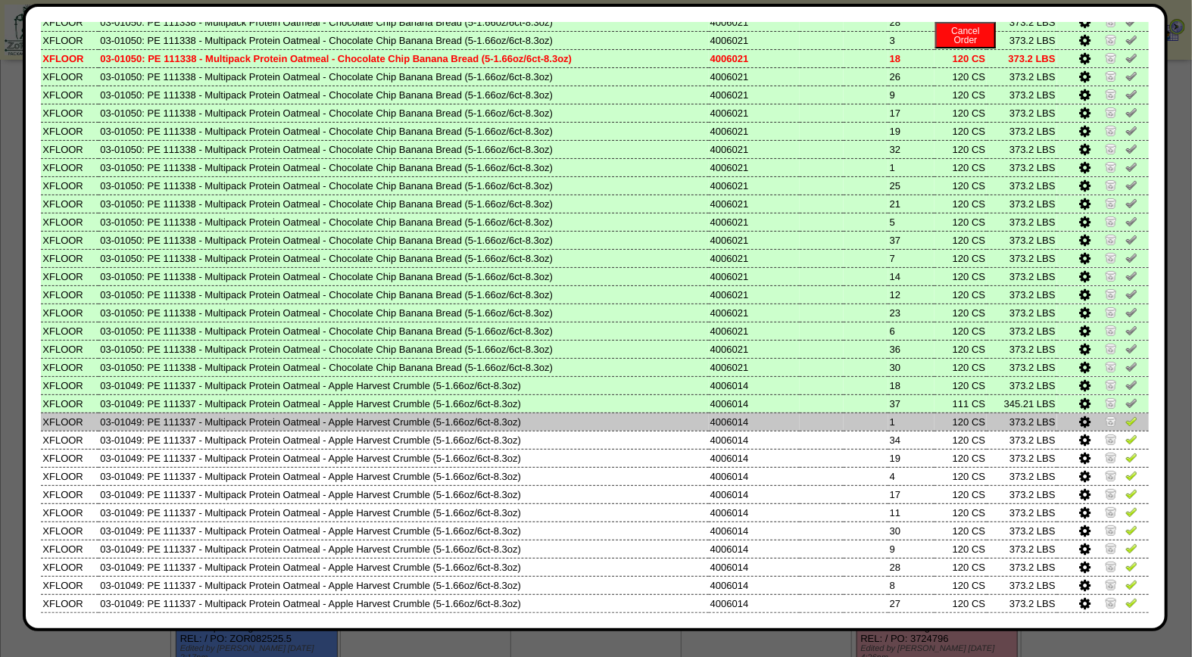
click at [1125, 415] on img at bounding box center [1131, 421] width 12 height 12
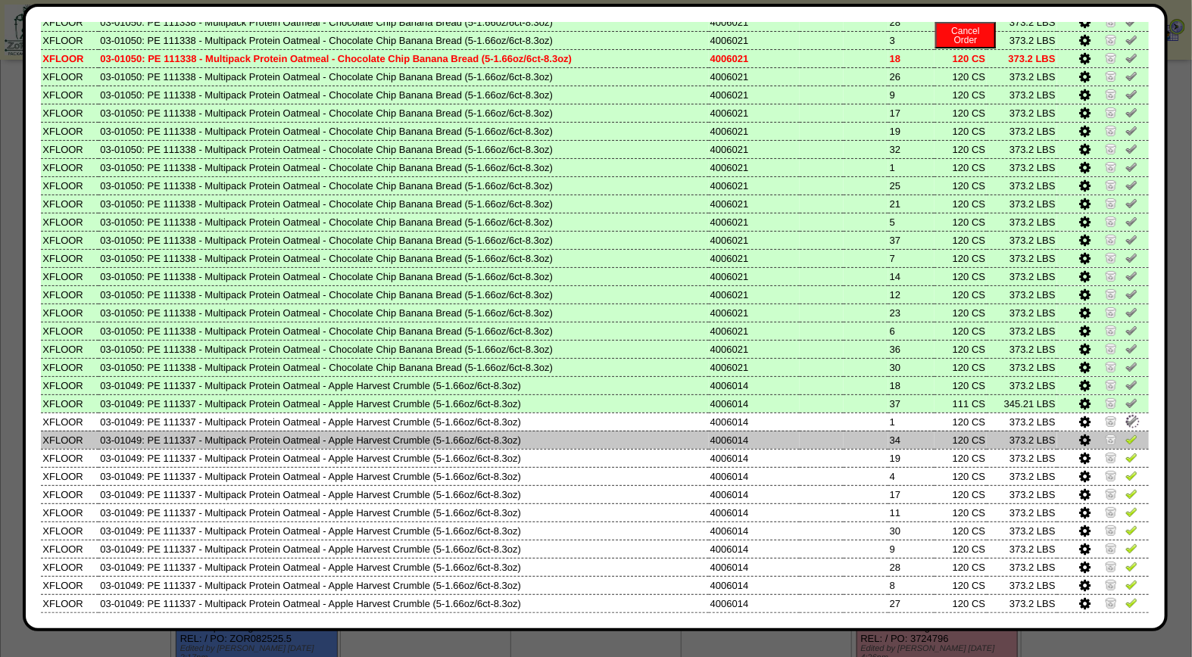
click at [1125, 433] on img at bounding box center [1131, 439] width 12 height 12
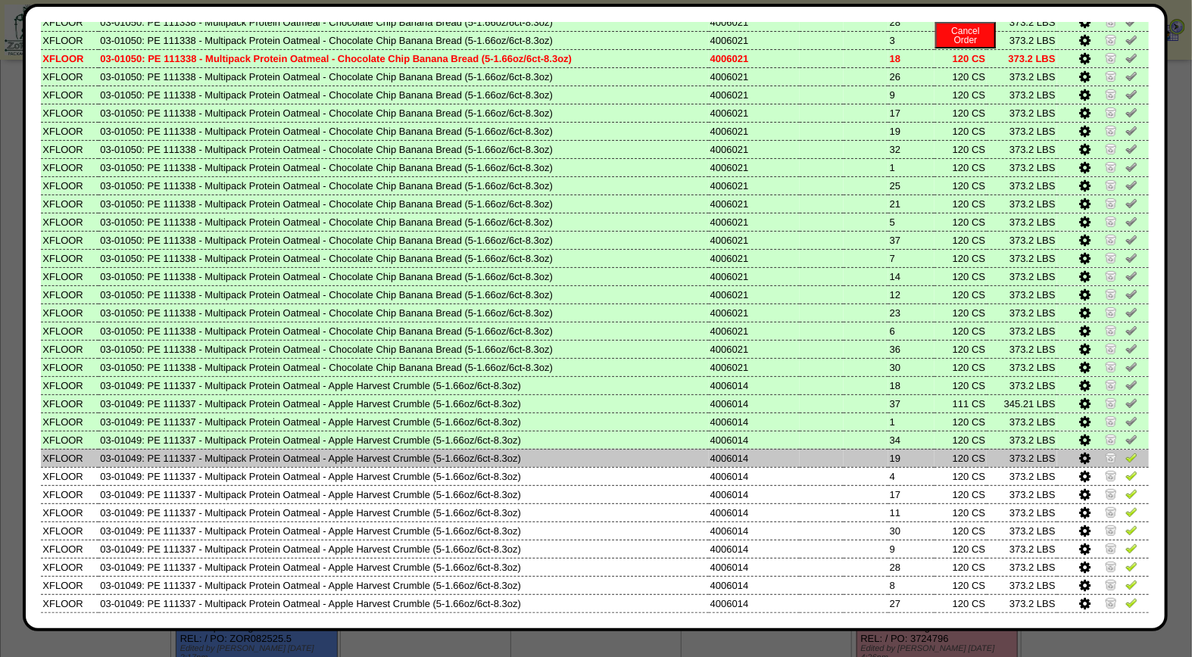
click at [1124, 449] on td at bounding box center [1103, 458] width 92 height 18
click at [1125, 451] on img at bounding box center [1131, 457] width 12 height 12
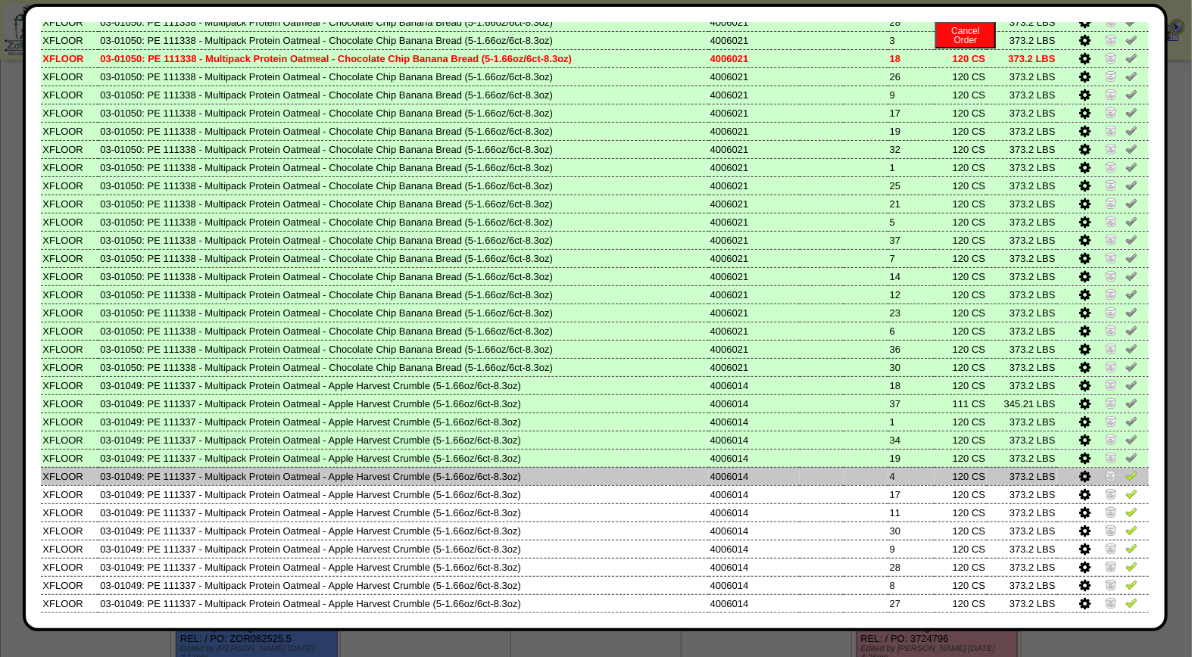
click at [1125, 469] on img at bounding box center [1131, 475] width 12 height 12
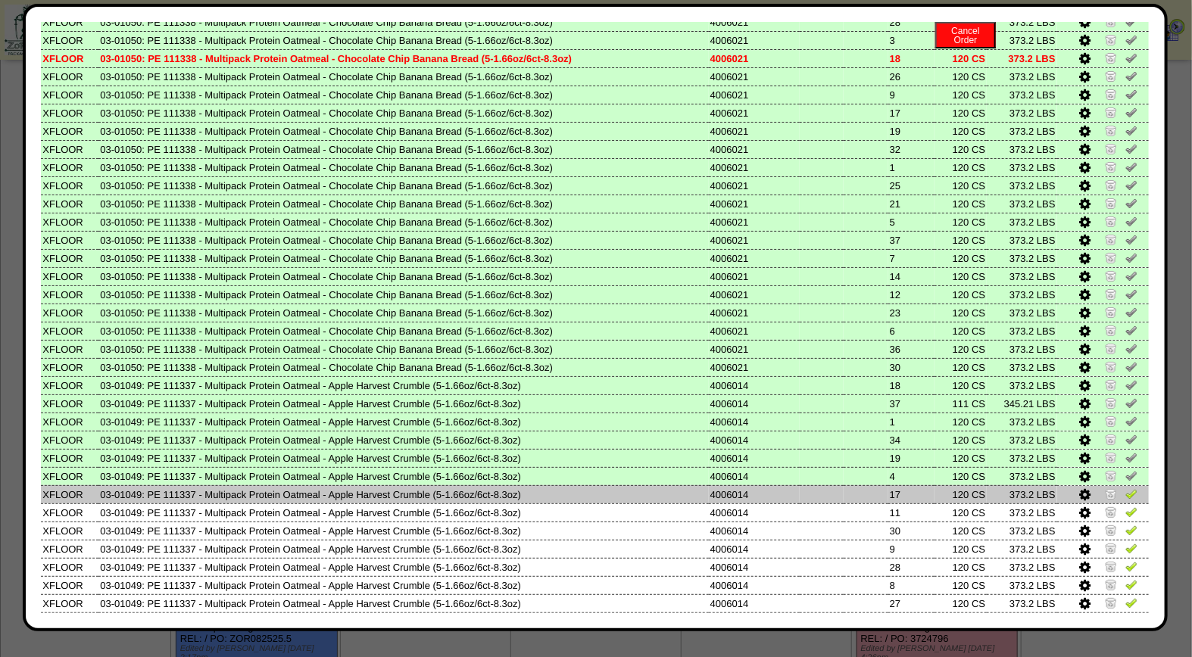
click at [1125, 488] on img at bounding box center [1131, 494] width 12 height 12
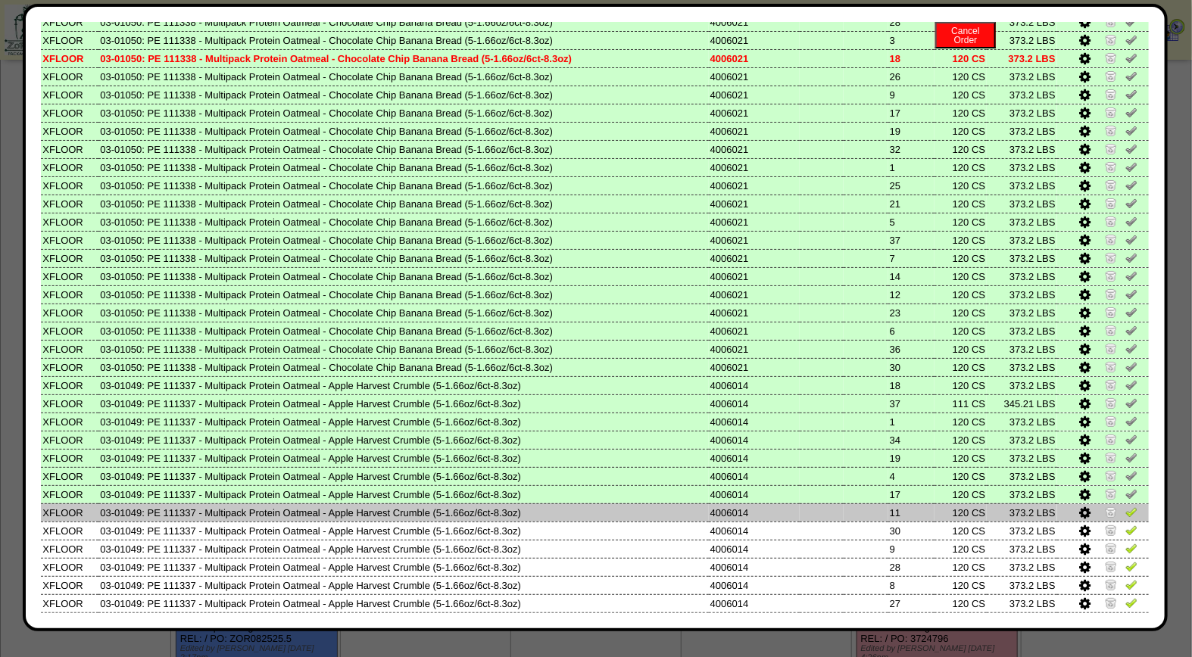
click at [1125, 506] on img at bounding box center [1131, 512] width 12 height 12
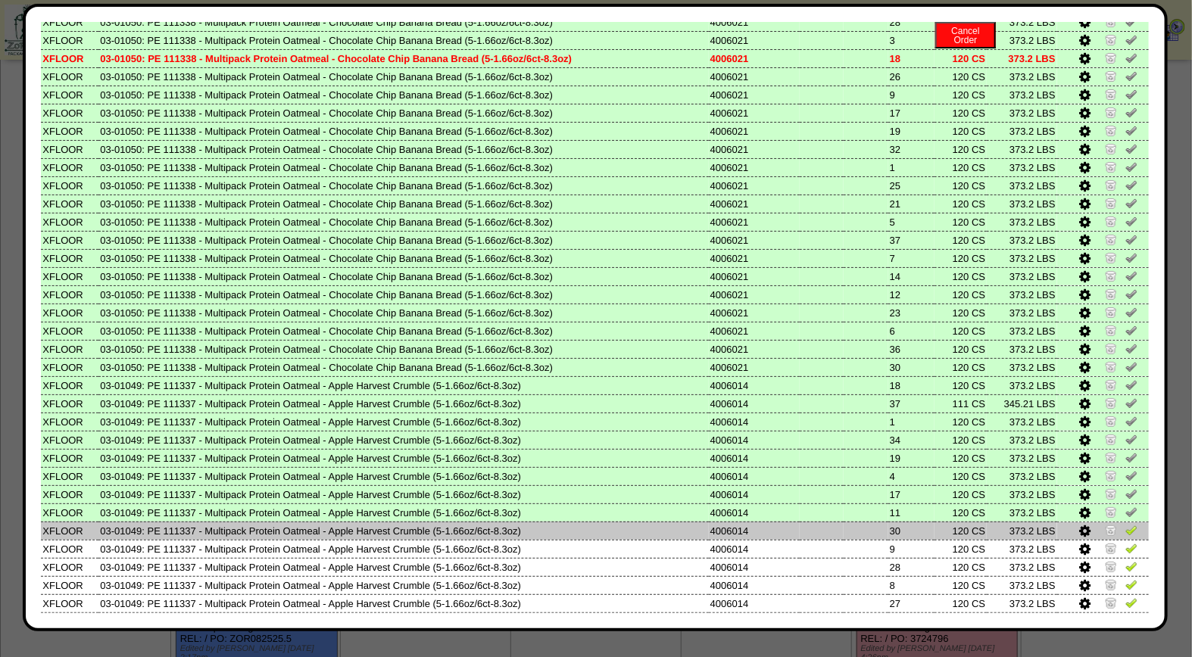
click at [1125, 524] on img at bounding box center [1131, 530] width 12 height 12
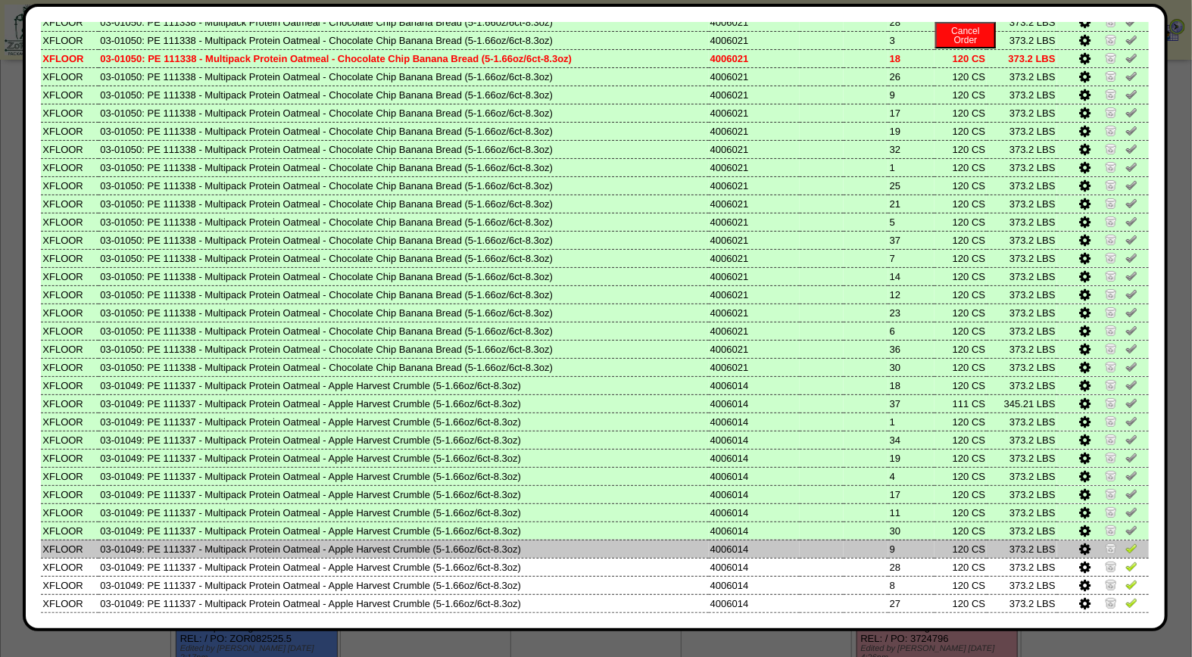
click at [1125, 542] on img at bounding box center [1131, 548] width 12 height 12
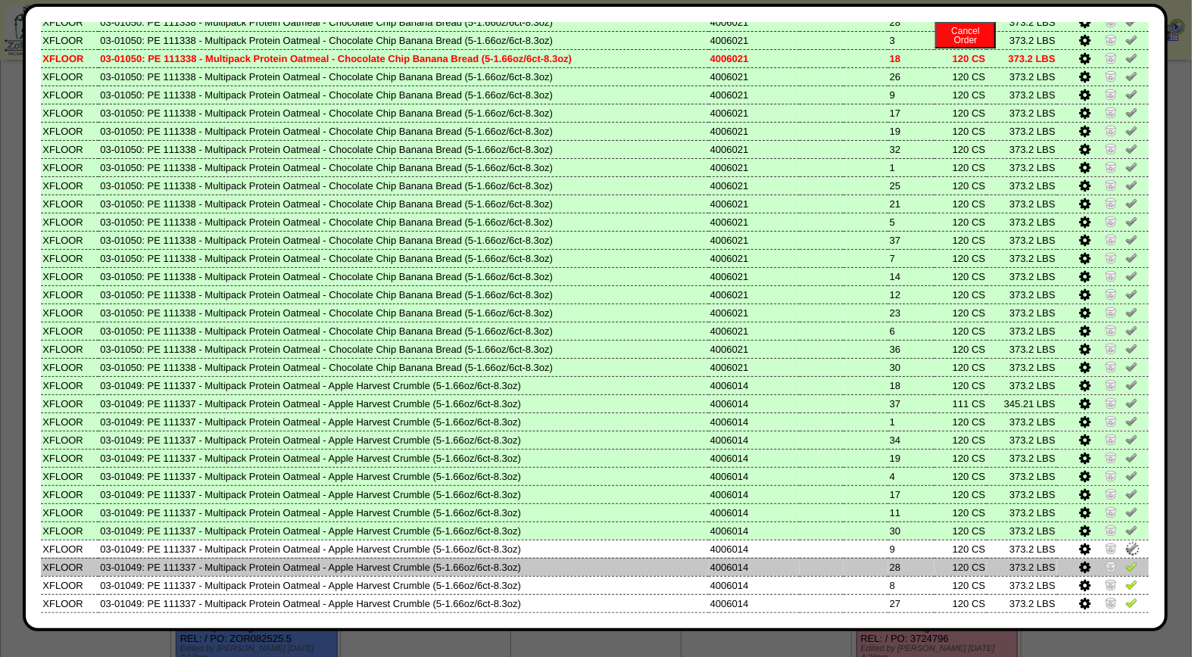
click at [1125, 560] on img at bounding box center [1131, 566] width 12 height 12
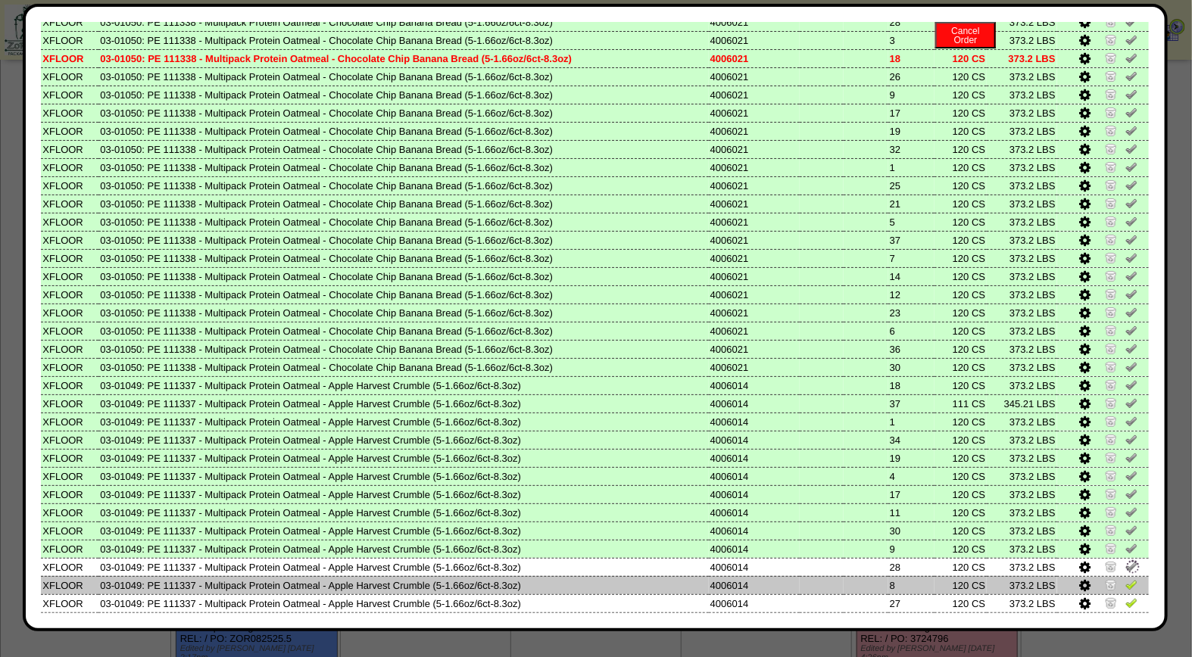
click at [1125, 579] on img at bounding box center [1131, 585] width 12 height 12
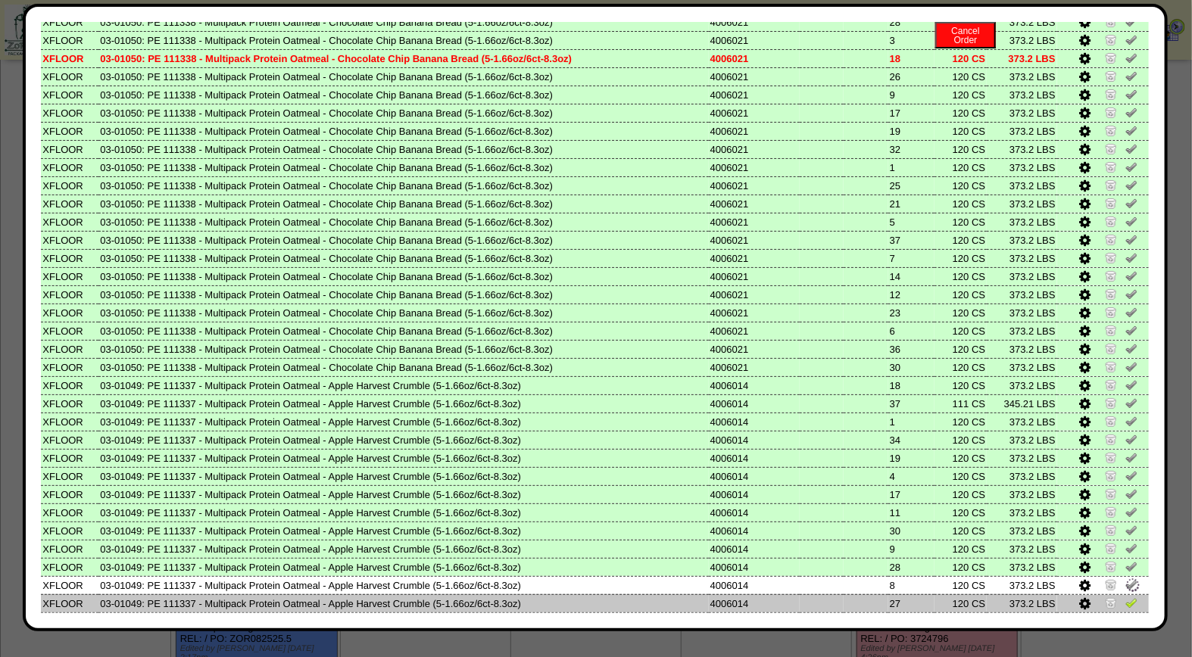
click at [1125, 597] on img at bounding box center [1131, 603] width 12 height 12
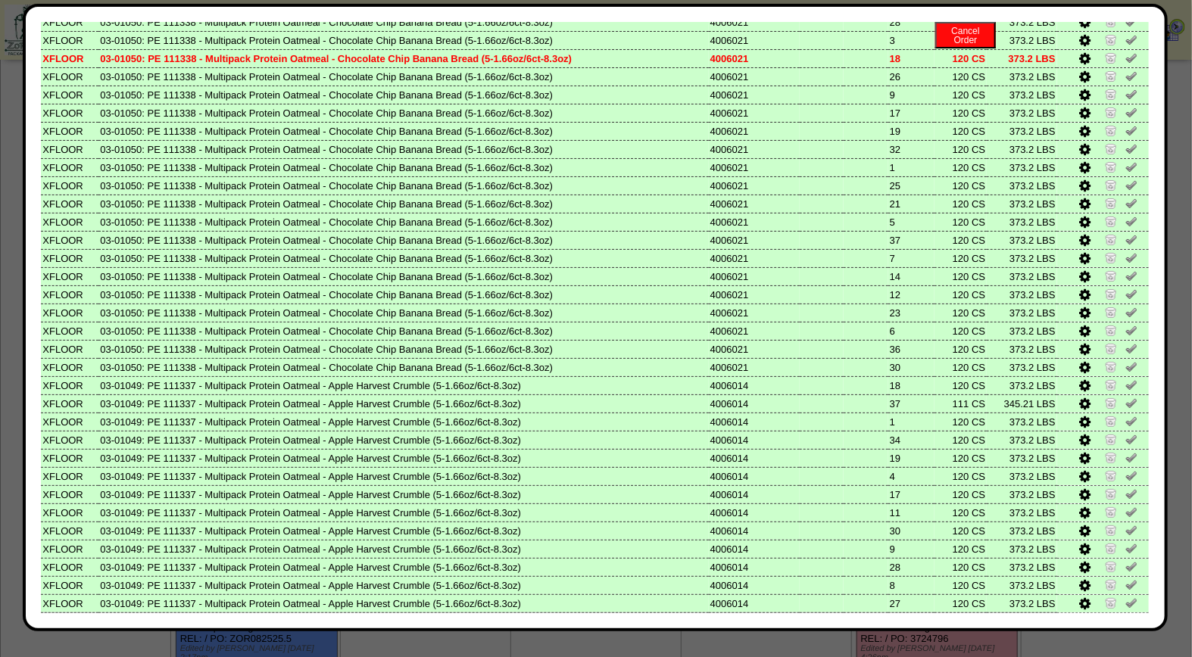
click at [1125, 615] on img at bounding box center [1131, 621] width 12 height 12
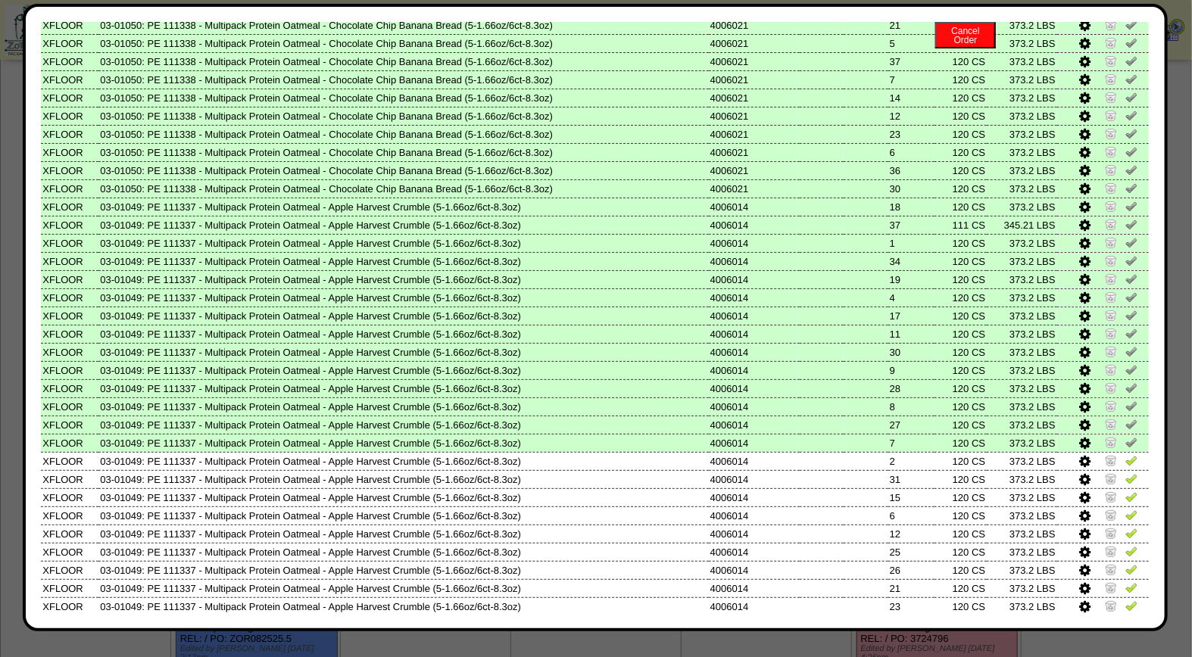
scroll to position [607, 0]
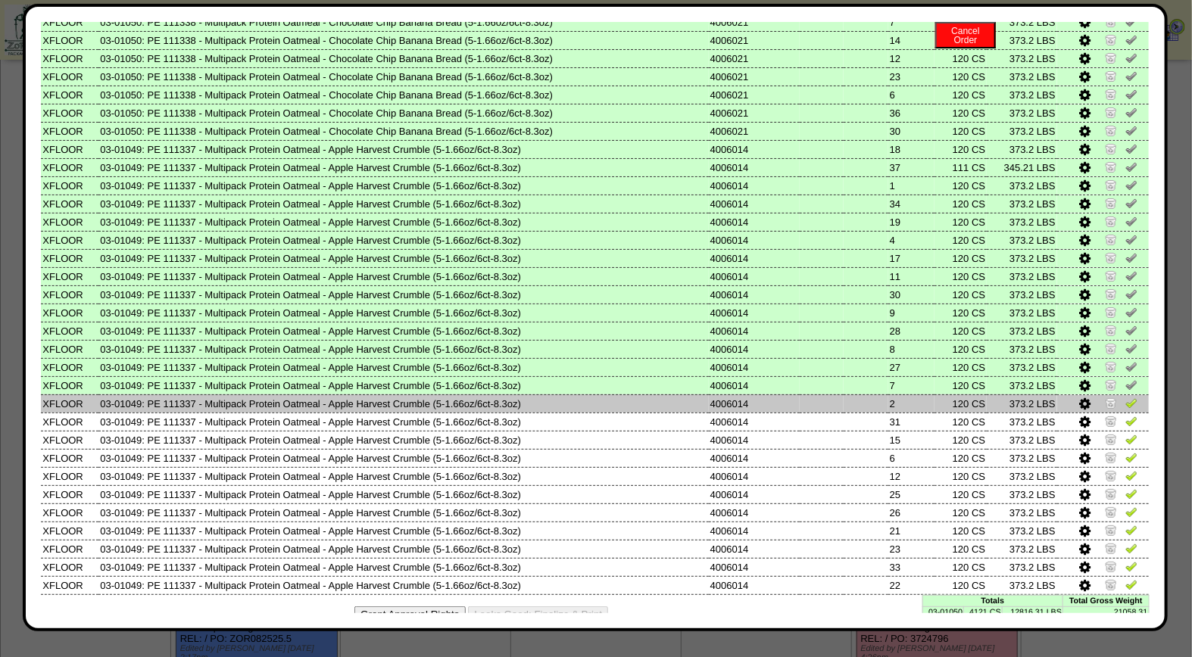
click at [1125, 397] on img at bounding box center [1131, 403] width 12 height 12
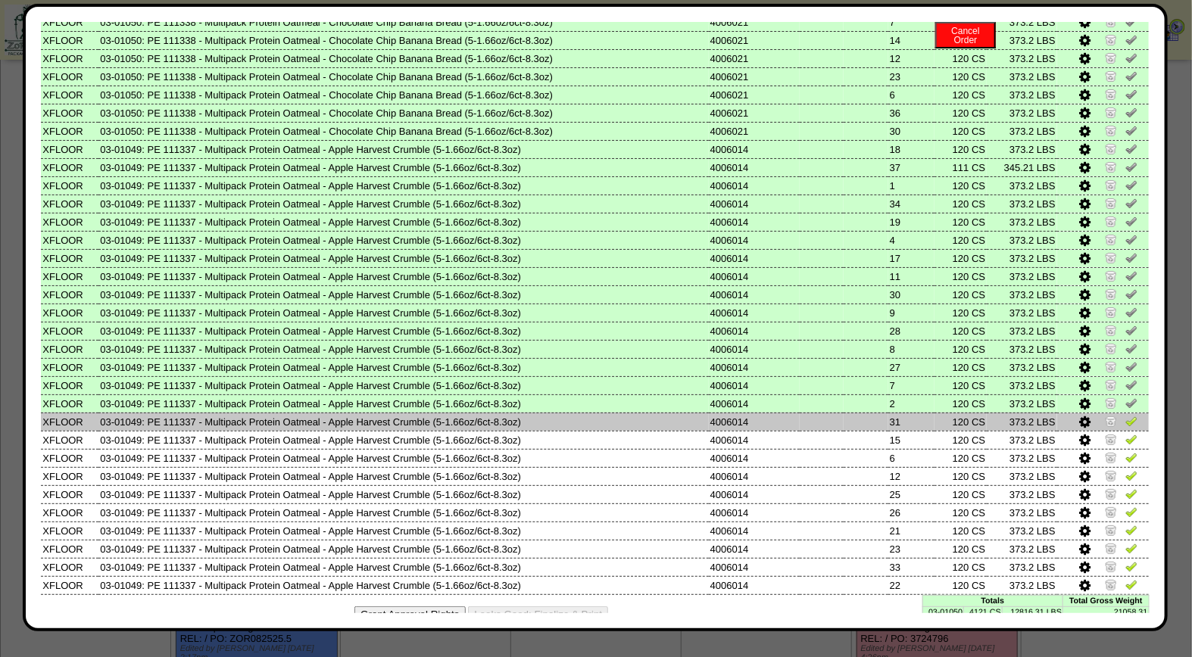
click at [1125, 415] on img at bounding box center [1131, 421] width 12 height 12
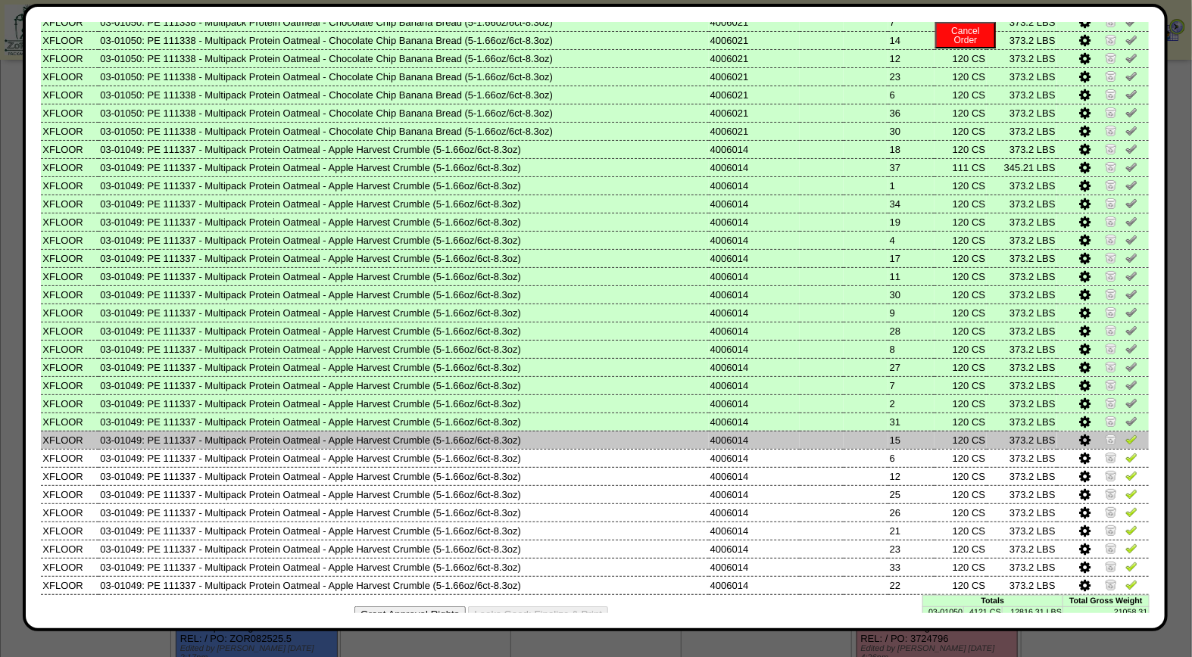
click at [1125, 433] on img at bounding box center [1131, 439] width 12 height 12
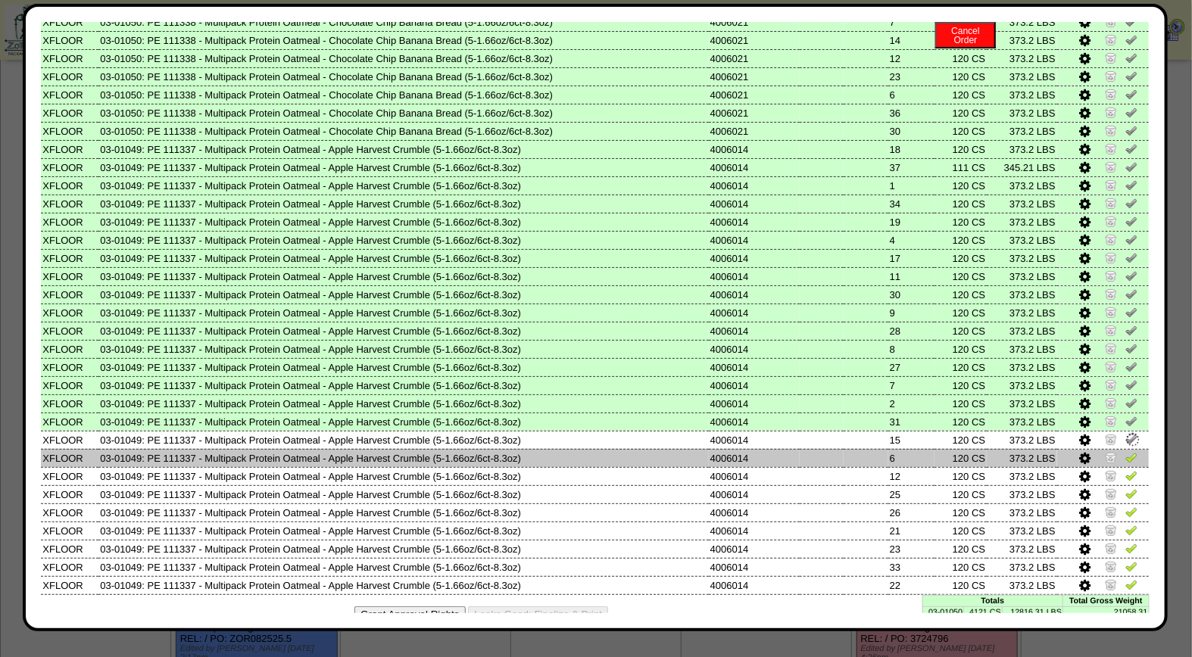
click at [1125, 451] on img at bounding box center [1131, 457] width 12 height 12
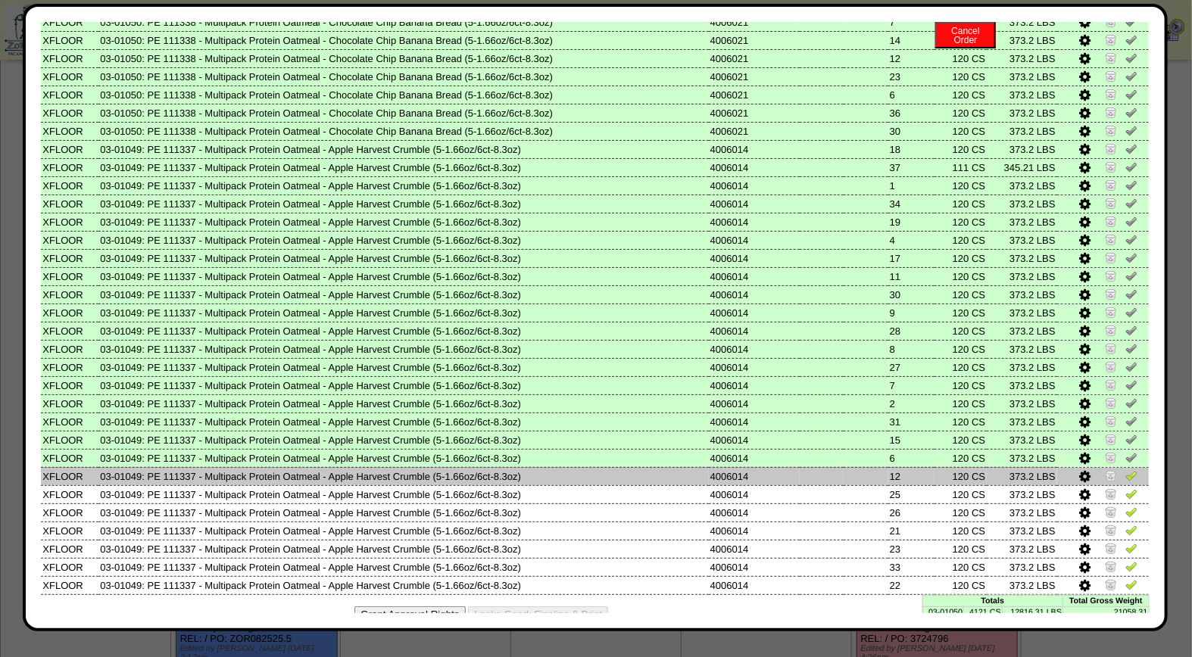
click at [1125, 469] on img at bounding box center [1131, 475] width 12 height 12
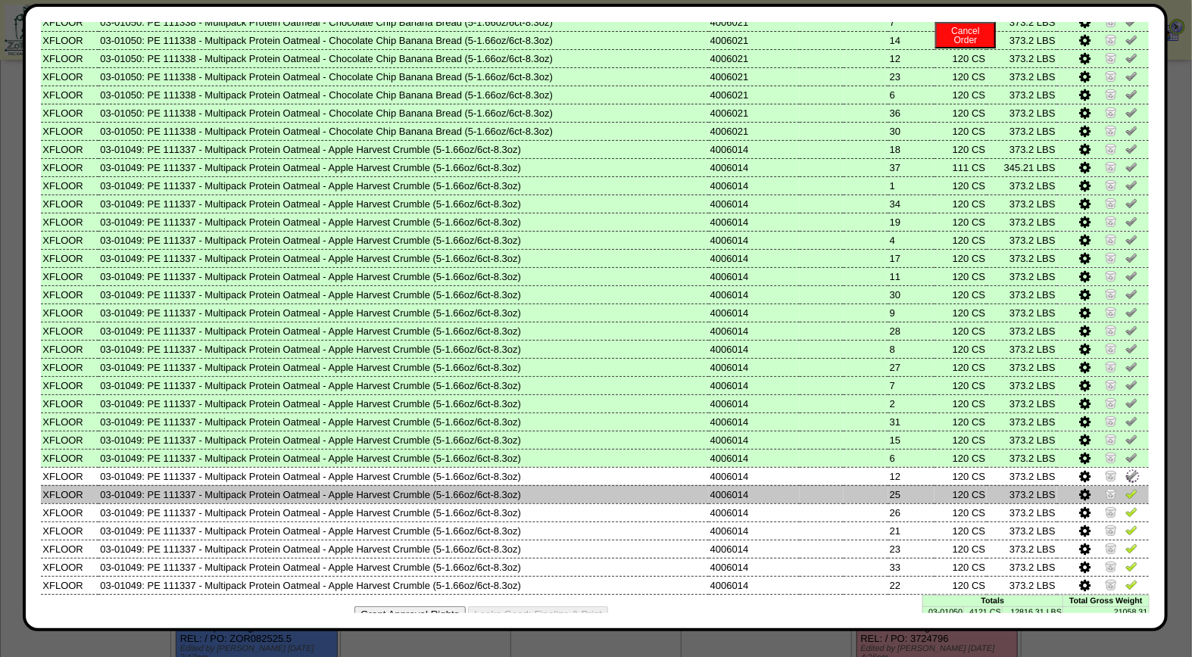
click at [1125, 488] on img at bounding box center [1131, 494] width 12 height 12
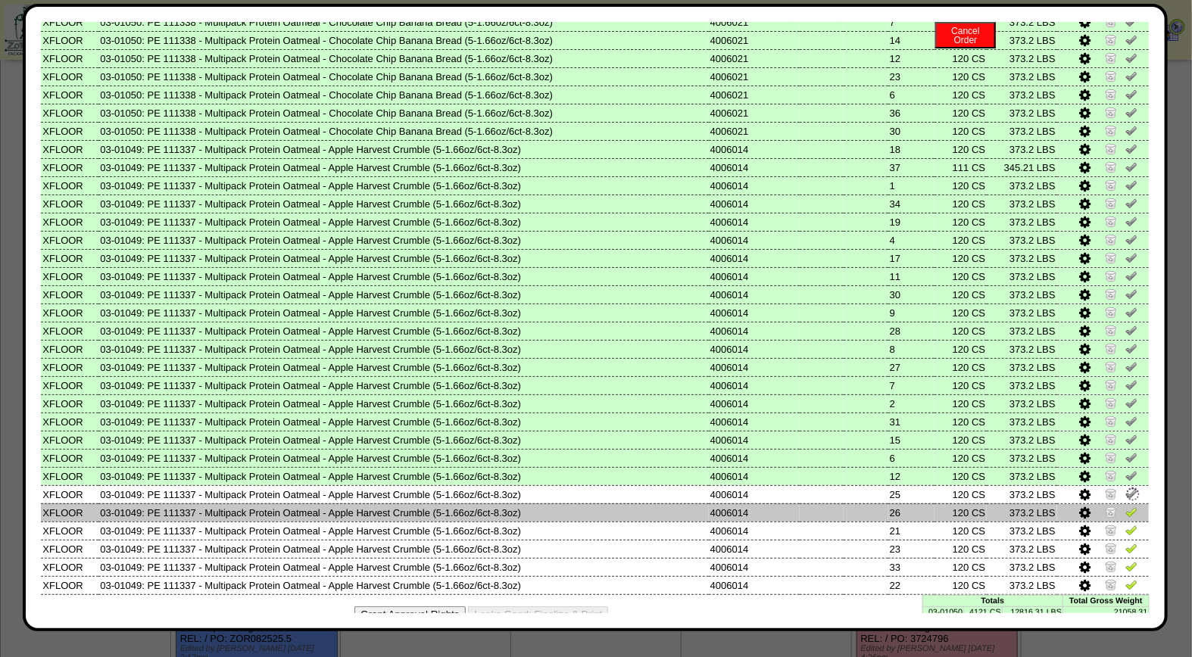
click at [1125, 506] on img at bounding box center [1131, 512] width 12 height 12
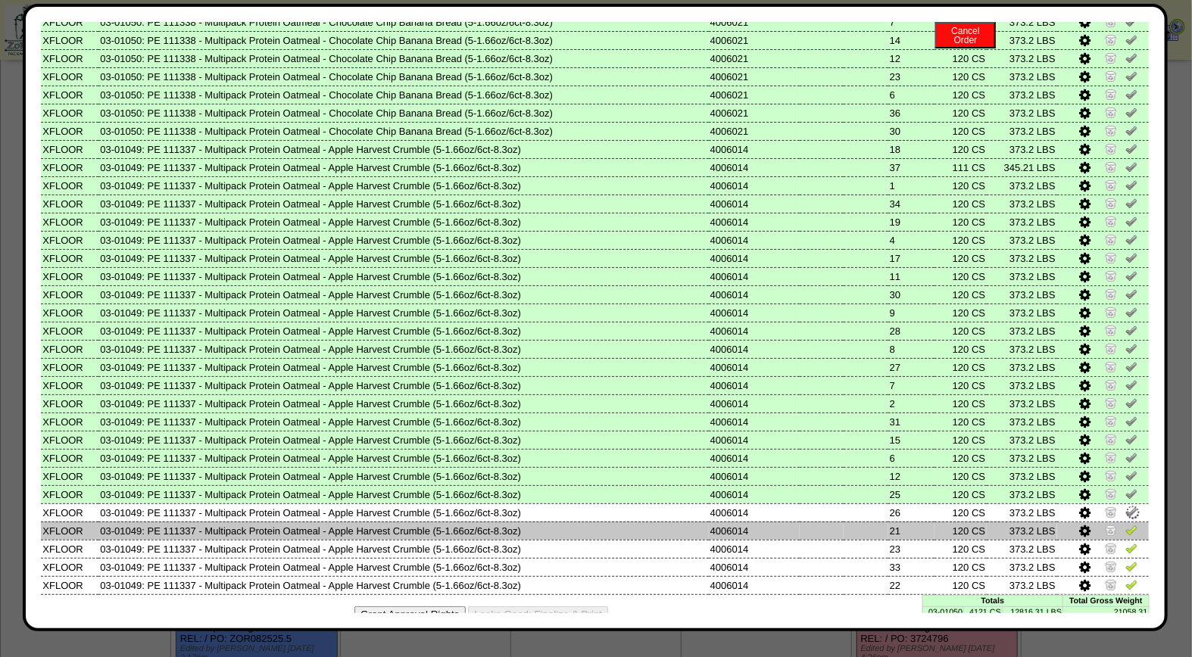
click at [1125, 524] on img at bounding box center [1131, 530] width 12 height 12
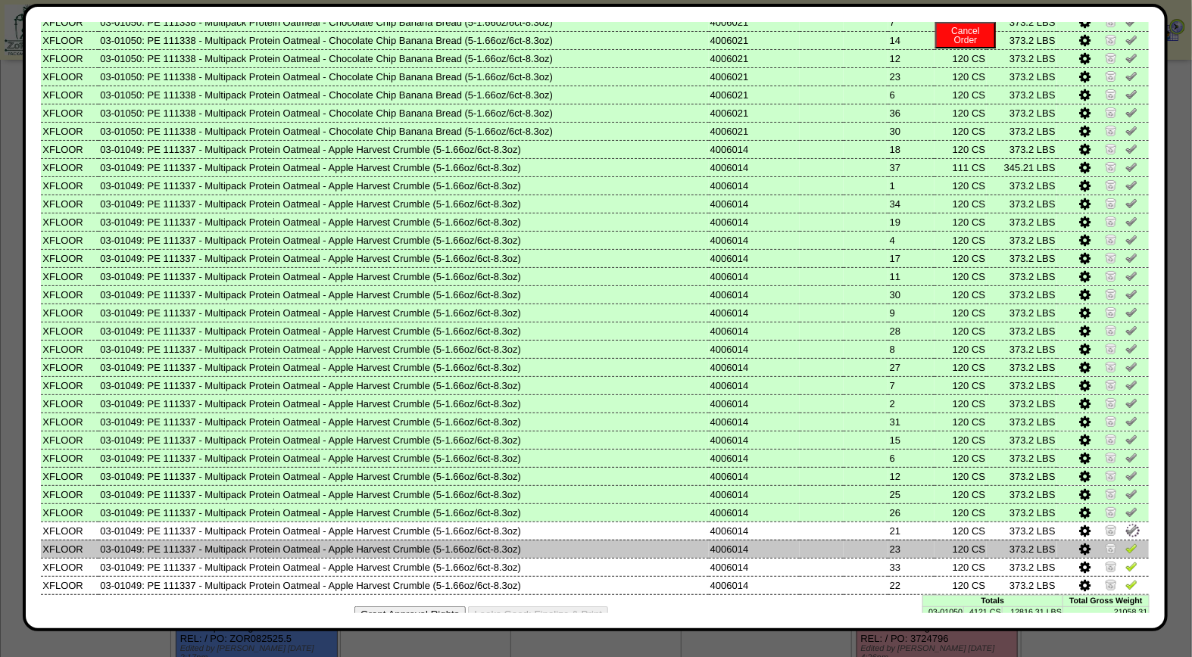
click at [1125, 542] on img at bounding box center [1131, 548] width 12 height 12
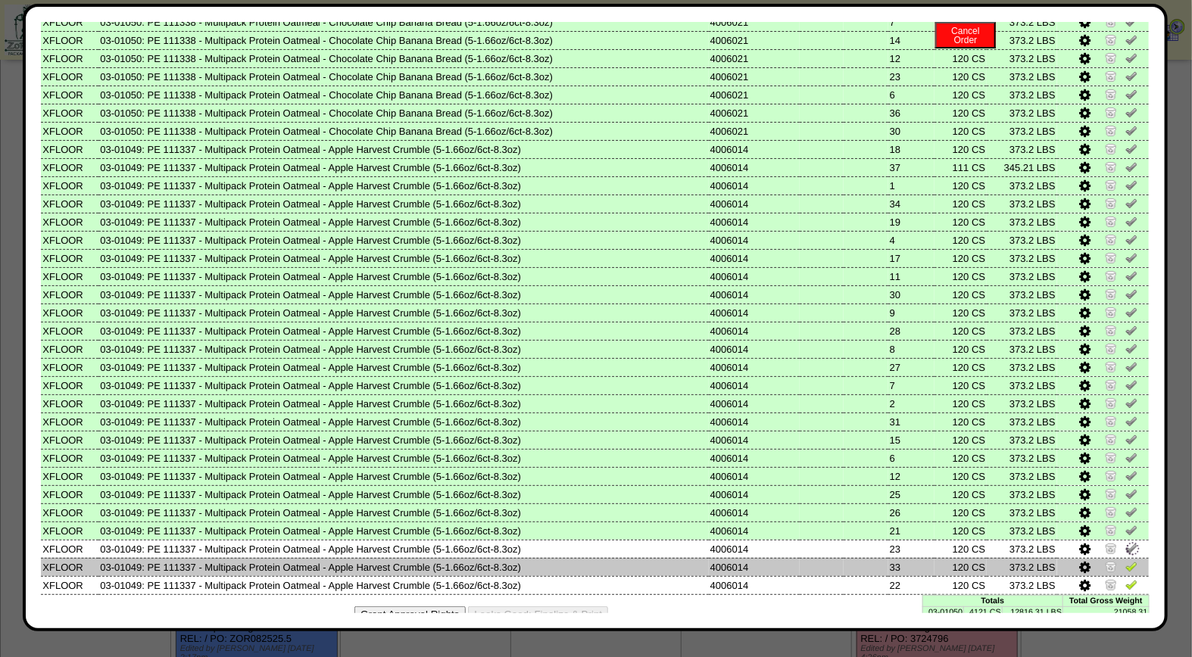
click at [1125, 560] on img at bounding box center [1131, 566] width 12 height 12
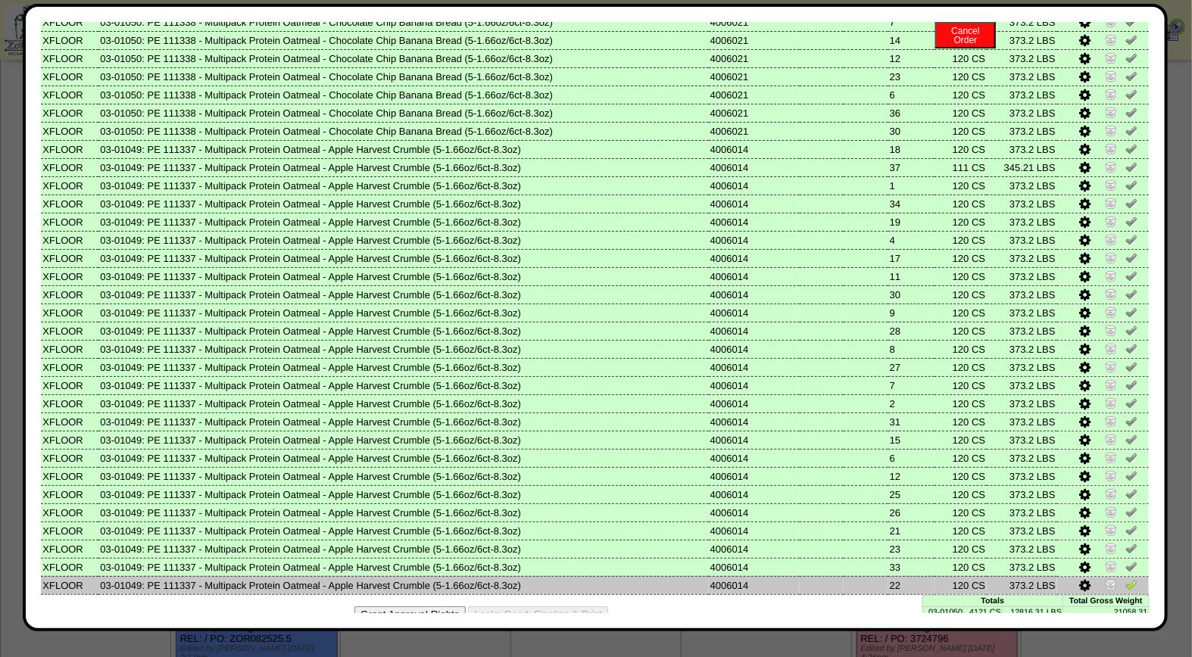
click at [1125, 579] on img at bounding box center [1131, 585] width 12 height 12
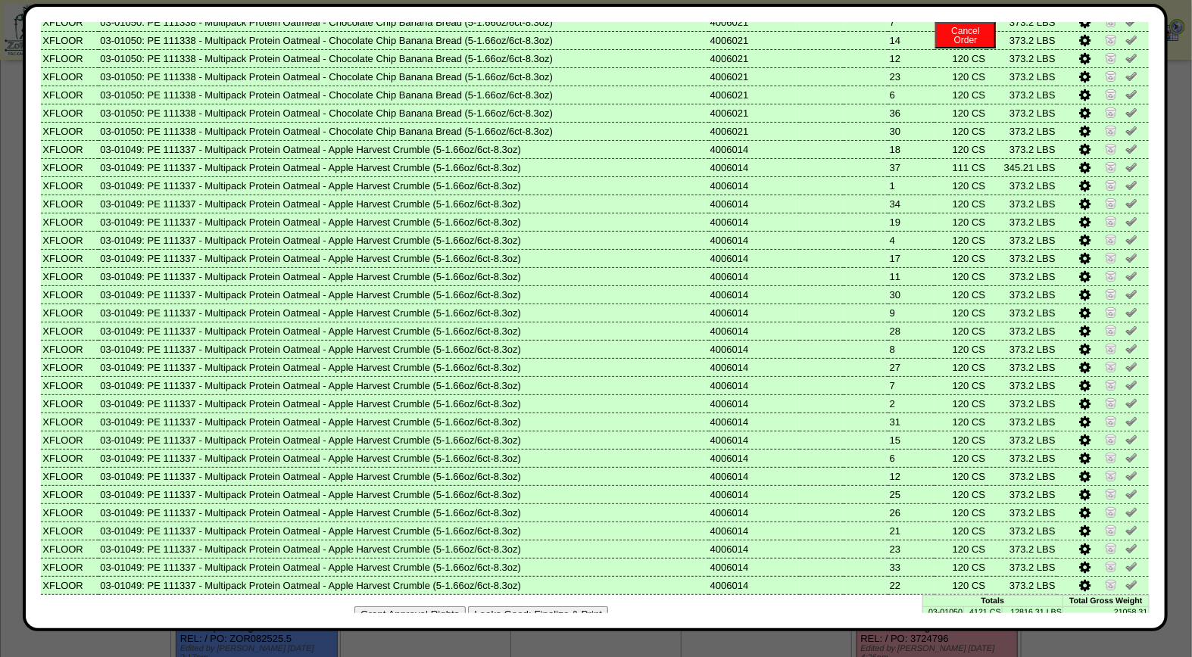
click at [582, 607] on button "Looks Good: Finalize & Print" at bounding box center [538, 615] width 140 height 16
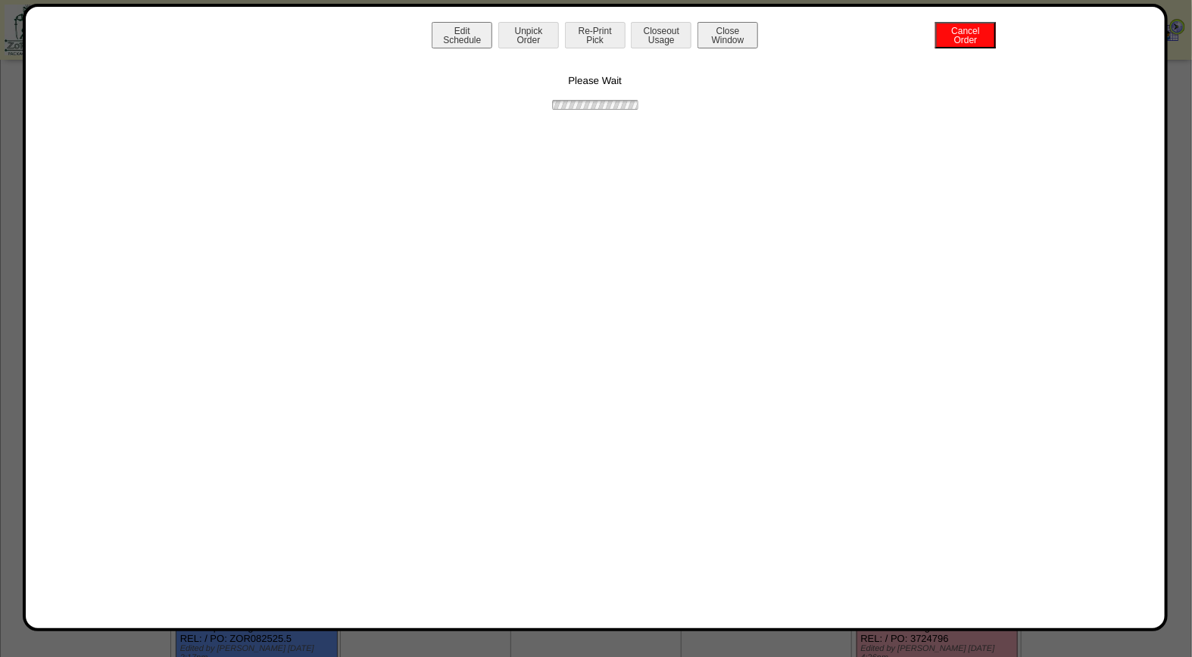
scroll to position [0, 0]
click at [598, 39] on button "Print BOL" at bounding box center [595, 35] width 61 height 27
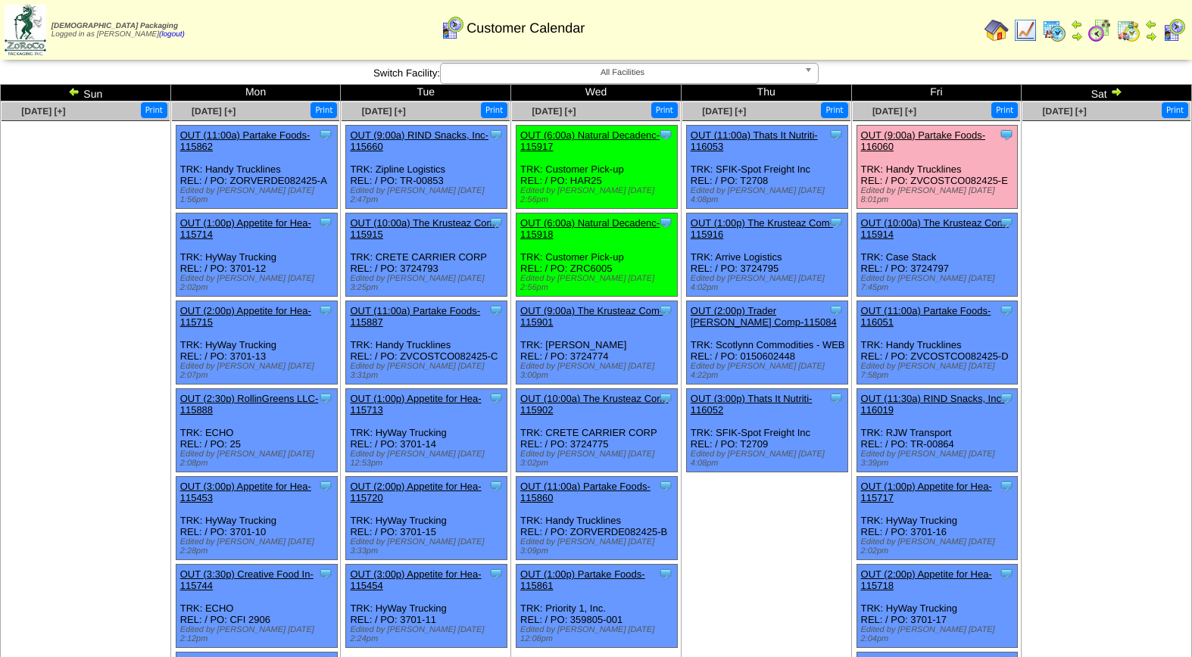
scroll to position [157, 0]
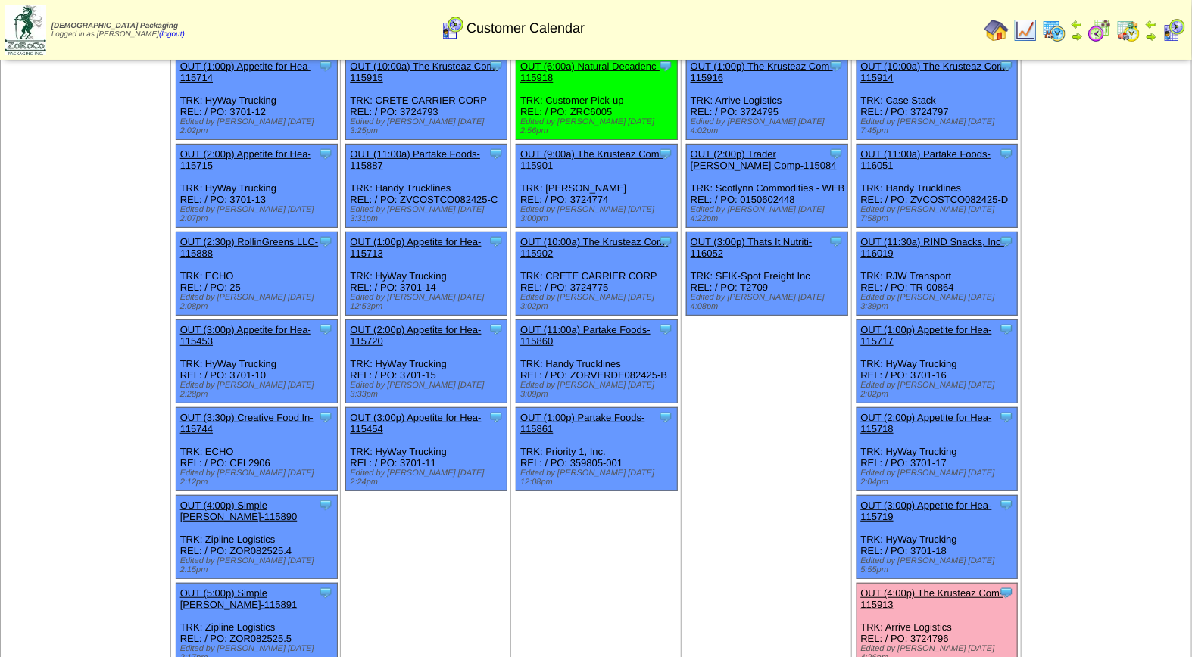
click at [919, 588] on link "OUT (4:00p) The Krusteaz Com-115913" at bounding box center [932, 599] width 142 height 23
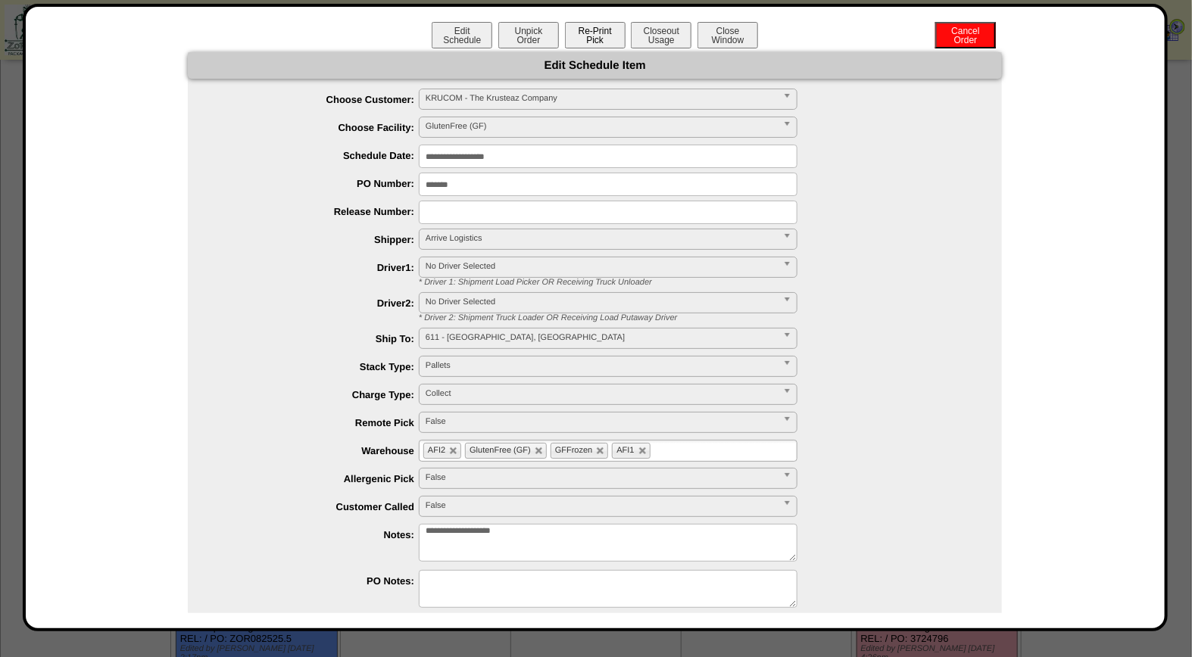
click at [609, 33] on button "Re-Print Pick" at bounding box center [595, 35] width 61 height 27
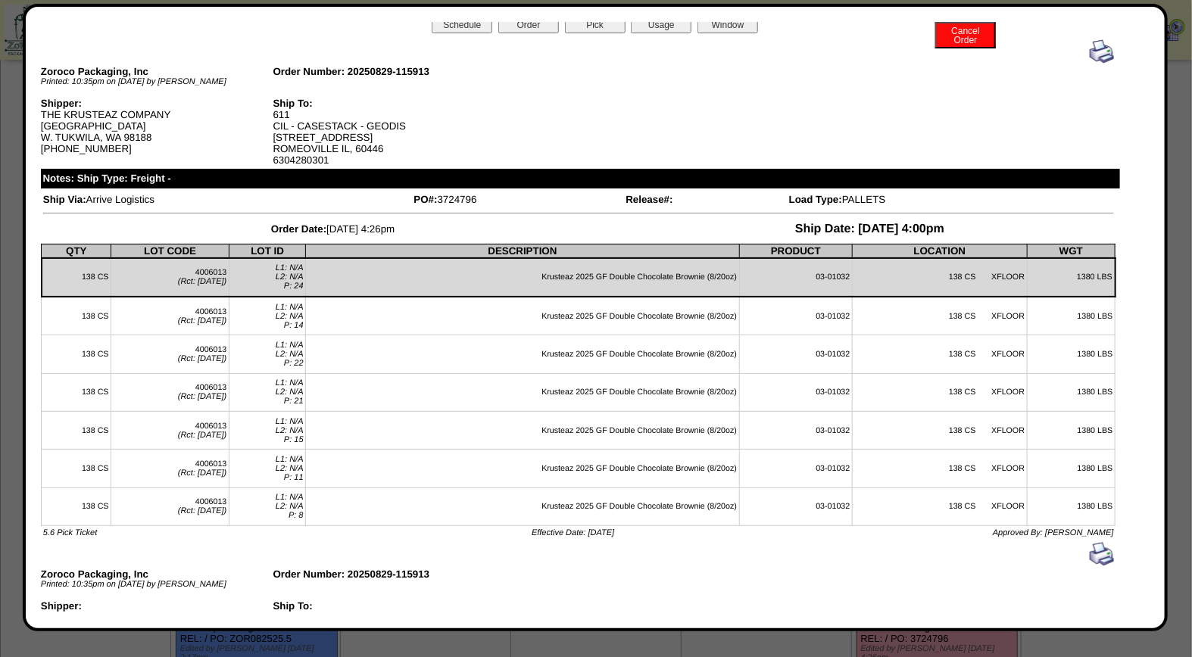
scroll to position [0, 0]
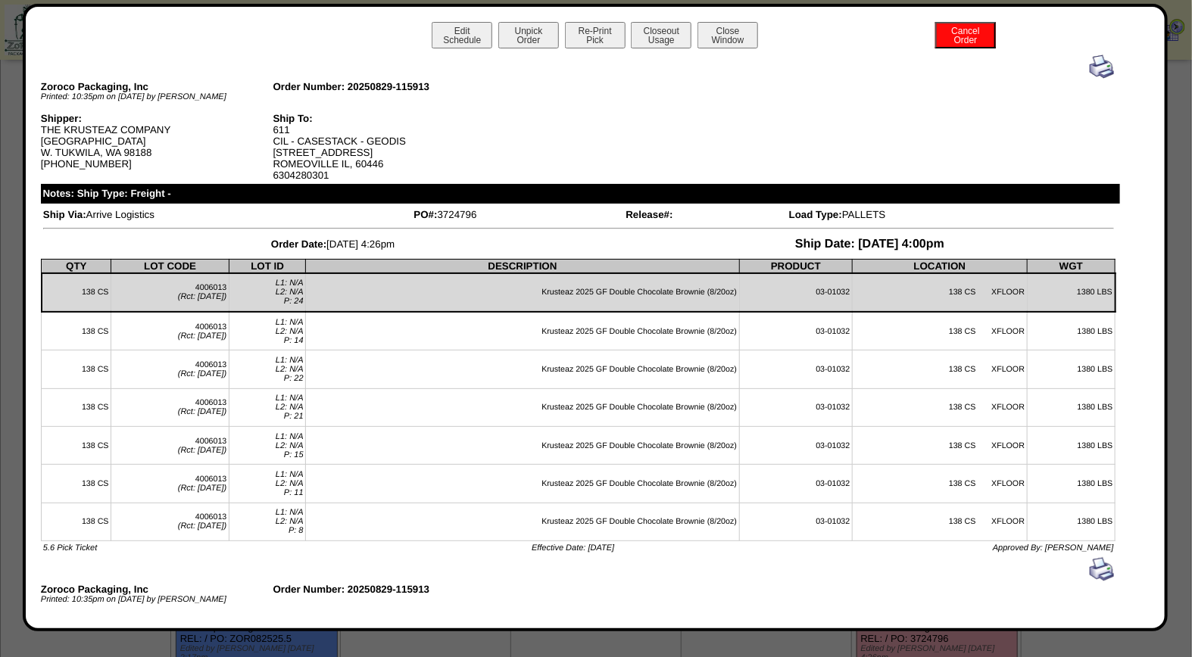
click at [1090, 64] on img at bounding box center [1102, 67] width 24 height 24
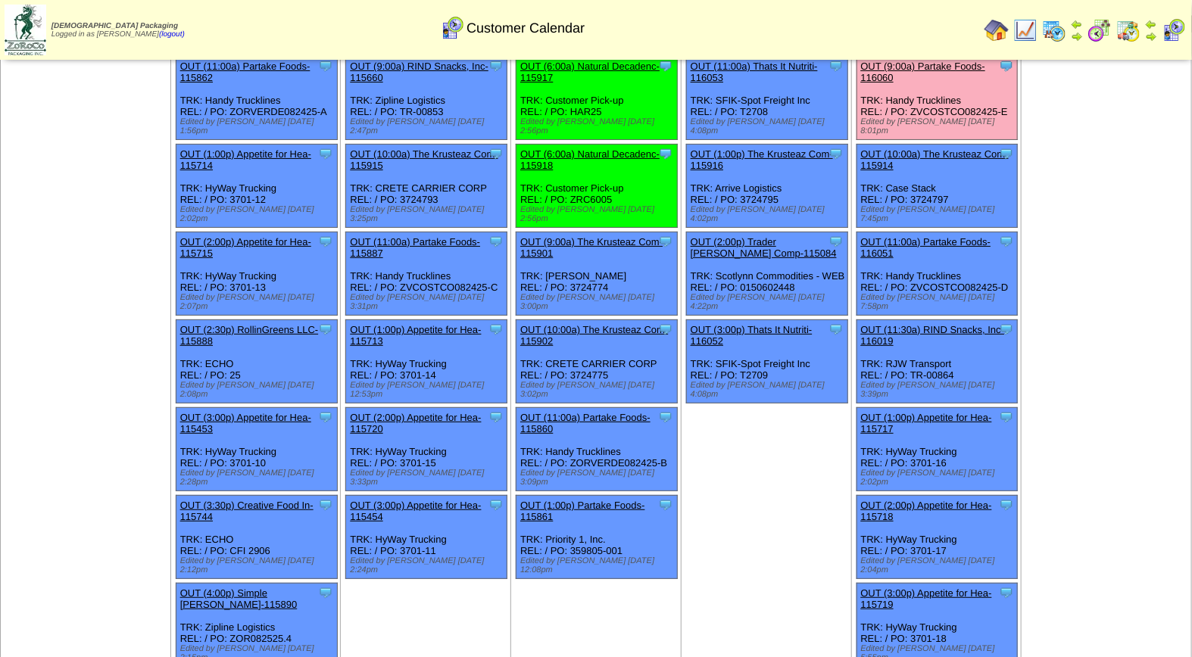
scroll to position [23, 0]
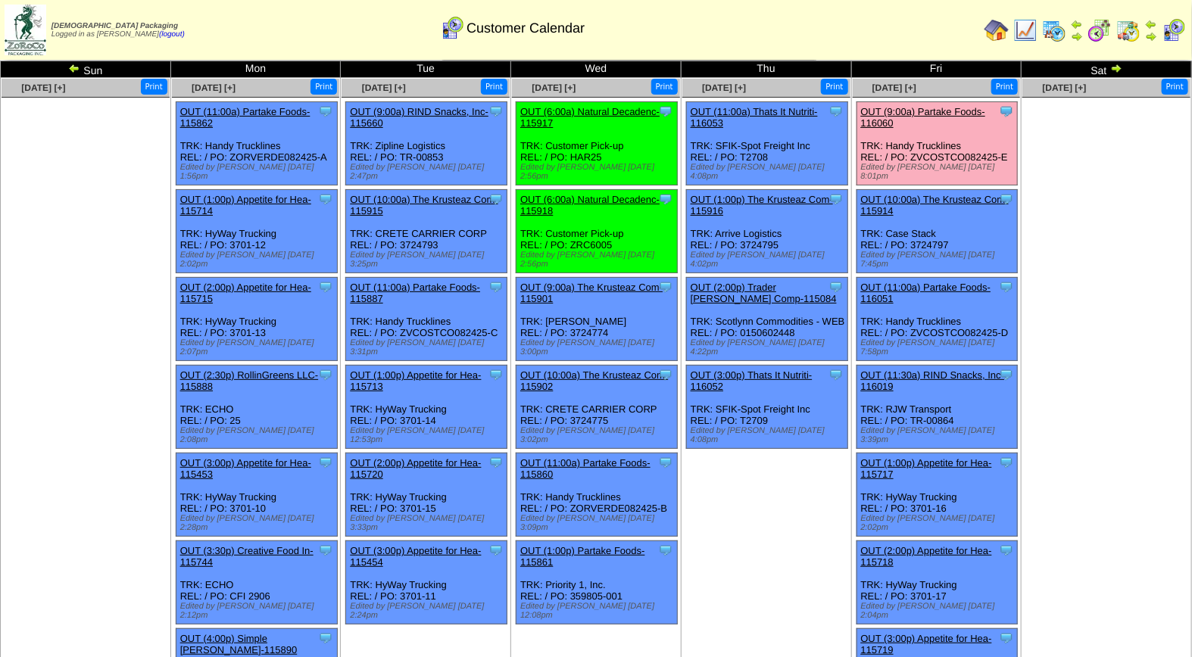
drag, startPoint x: 1191, startPoint y: 217, endPoint x: 1198, endPoint y: 237, distance: 21.6
click at [1191, 221] on td "Aug 30 [+] Print" at bounding box center [1107, 442] width 170 height 728
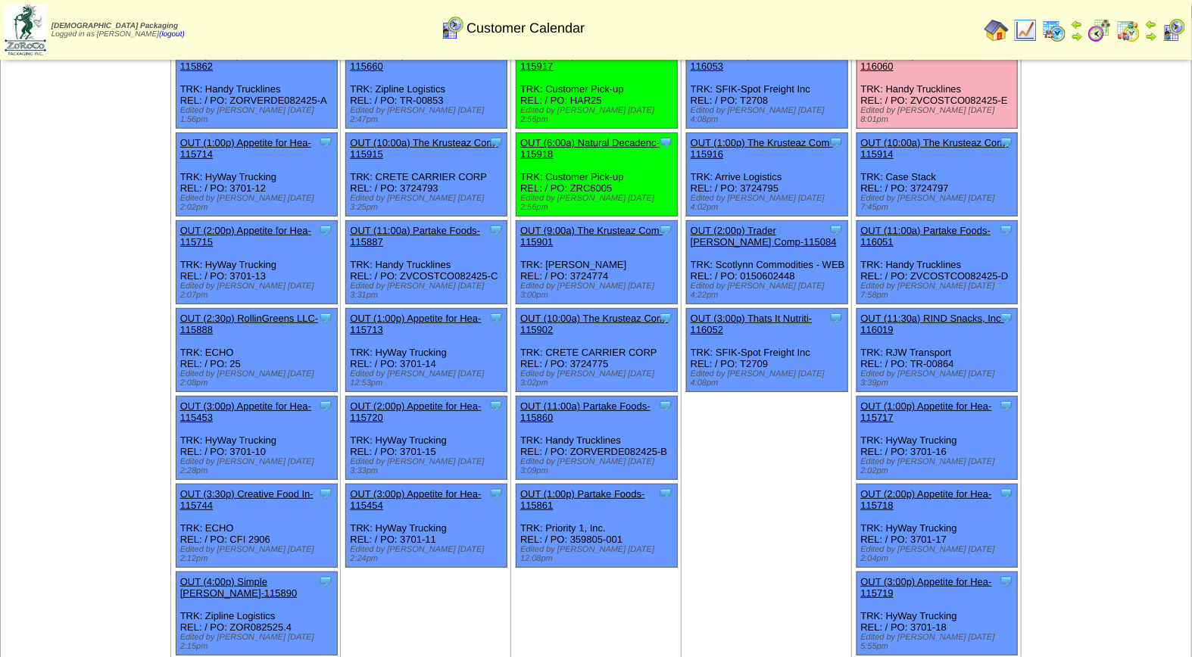
scroll to position [367, 0]
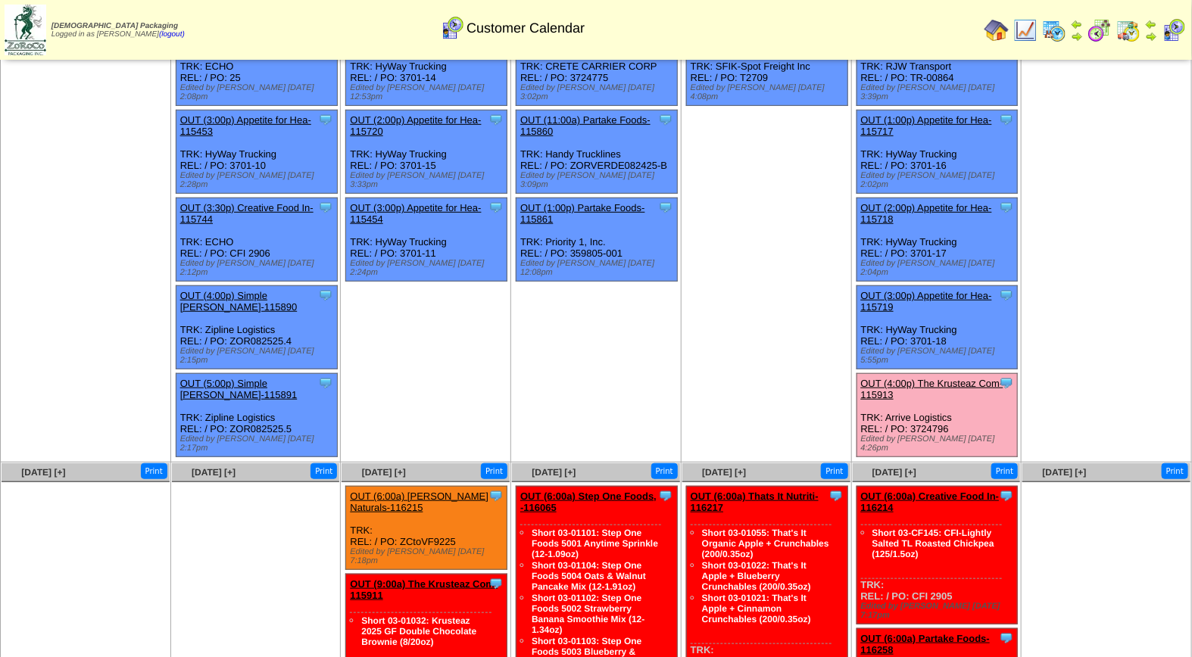
click at [977, 378] on link "OUT (4:00p) The Krusteaz Com-115913" at bounding box center [932, 389] width 142 height 23
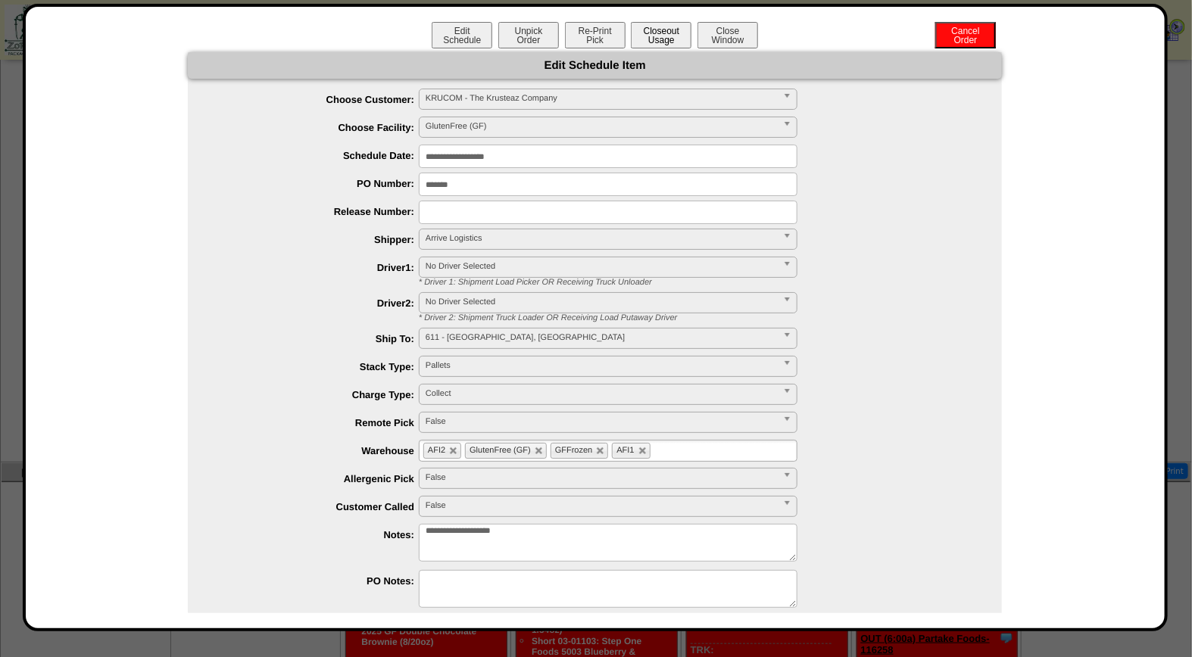
click at [641, 29] on button "Closeout Usage" at bounding box center [661, 35] width 61 height 27
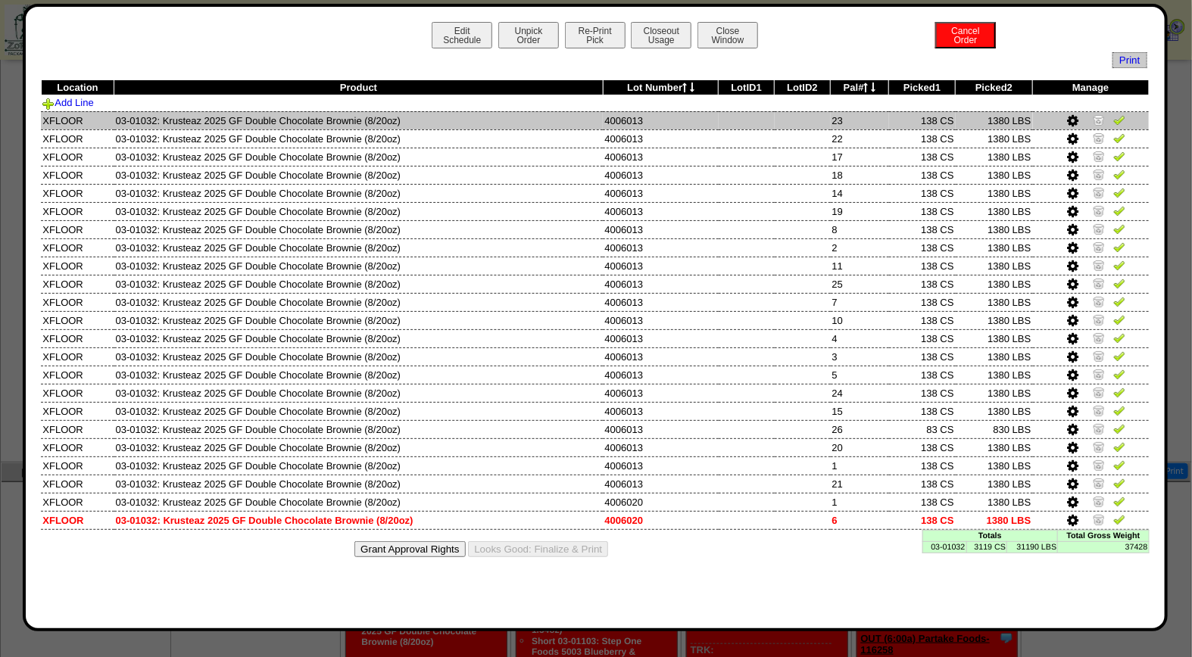
click at [1113, 121] on img at bounding box center [1119, 120] width 12 height 12
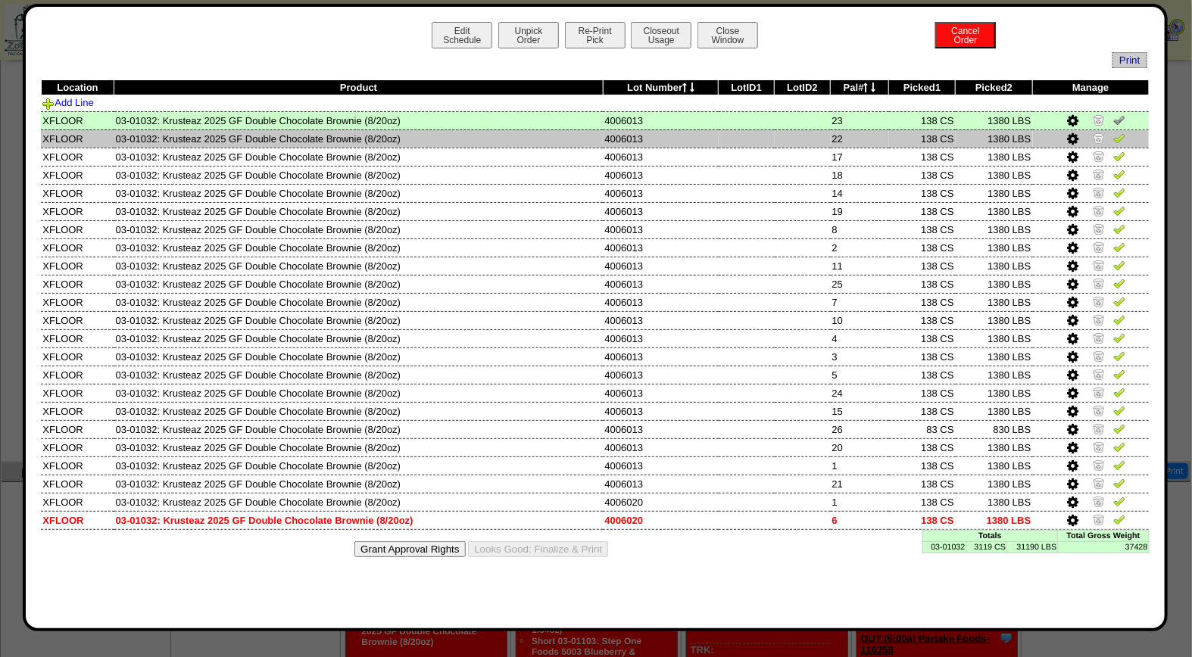
click at [1114, 136] on img at bounding box center [1119, 138] width 12 height 12
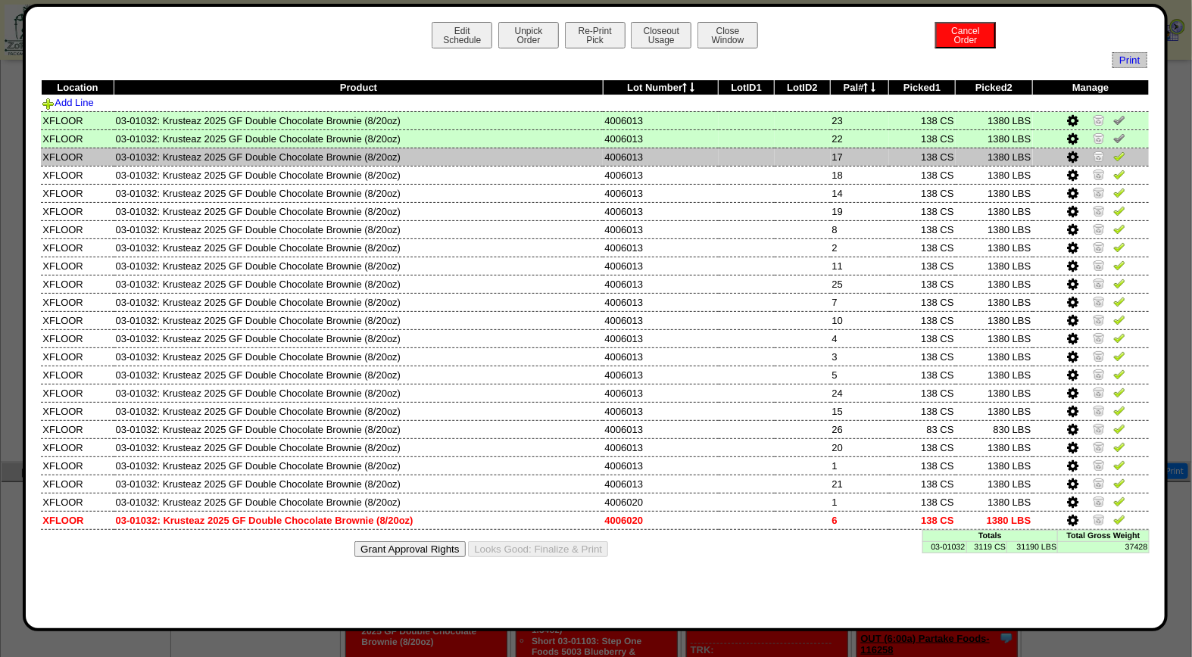
click at [1122, 156] on img at bounding box center [1119, 156] width 12 height 12
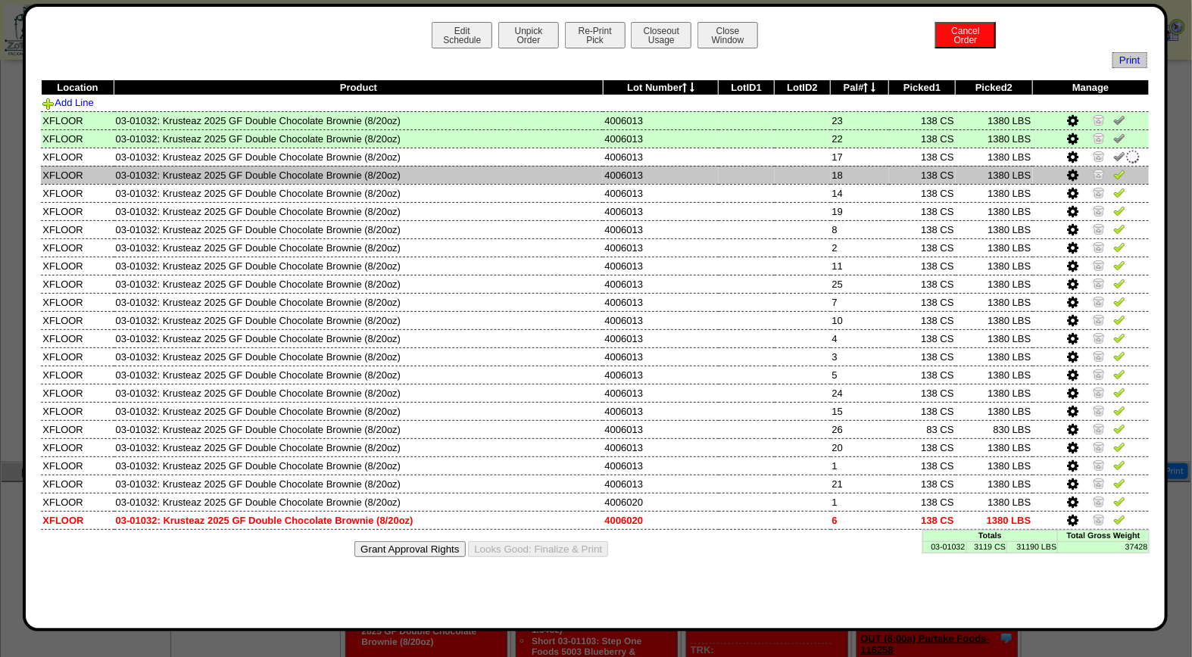
click at [1122, 171] on img at bounding box center [1119, 174] width 12 height 12
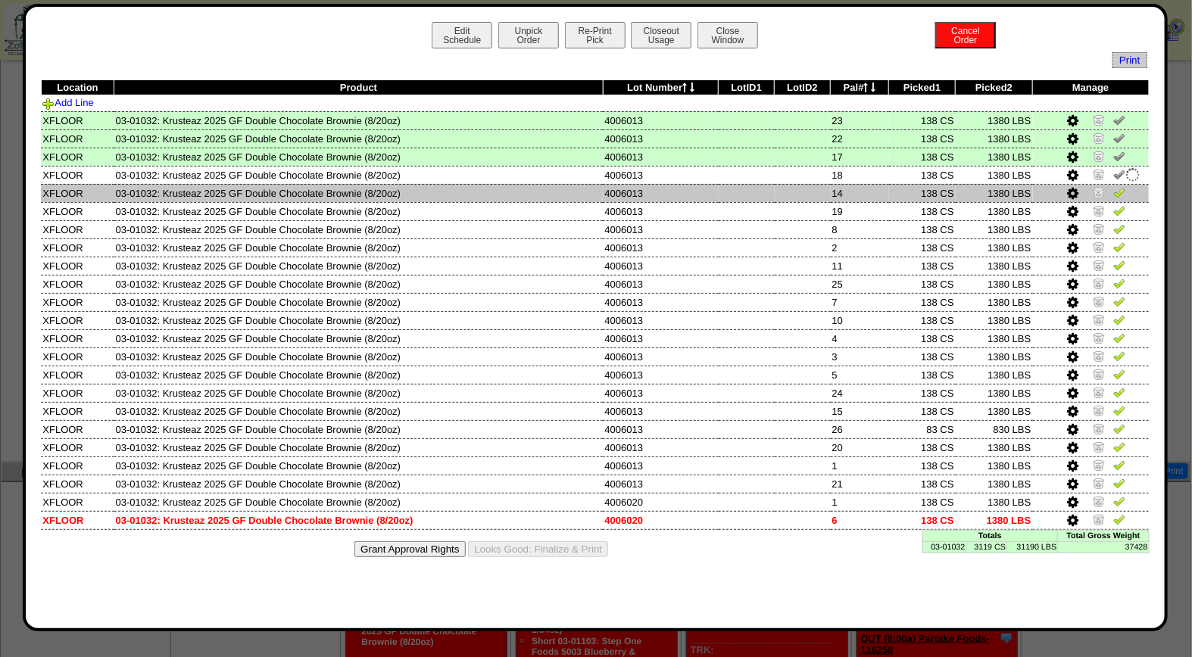
click at [1122, 194] on img at bounding box center [1119, 192] width 12 height 12
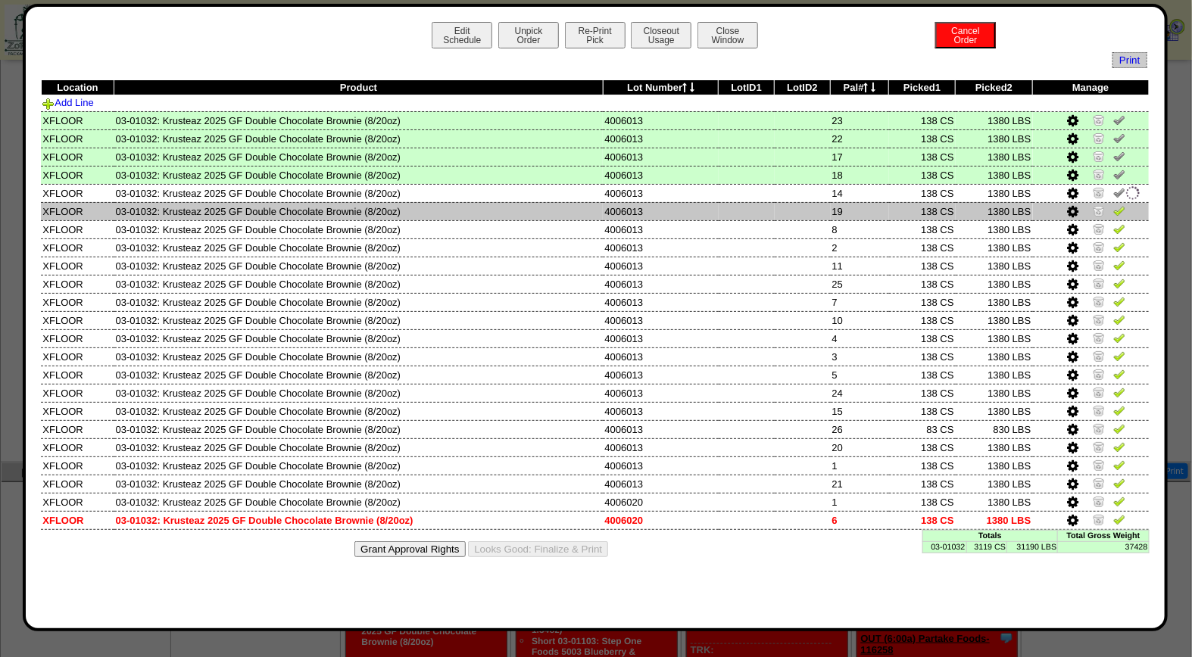
click at [1121, 205] on img at bounding box center [1119, 210] width 12 height 12
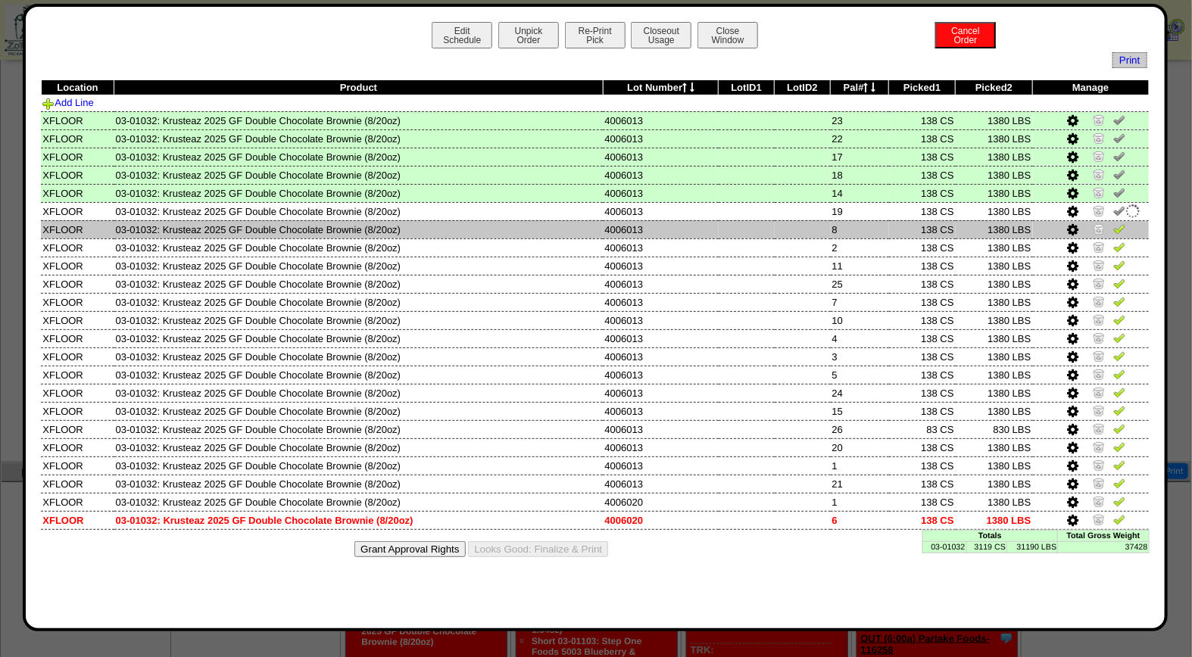
click at [1125, 221] on td at bounding box center [1091, 229] width 117 height 18
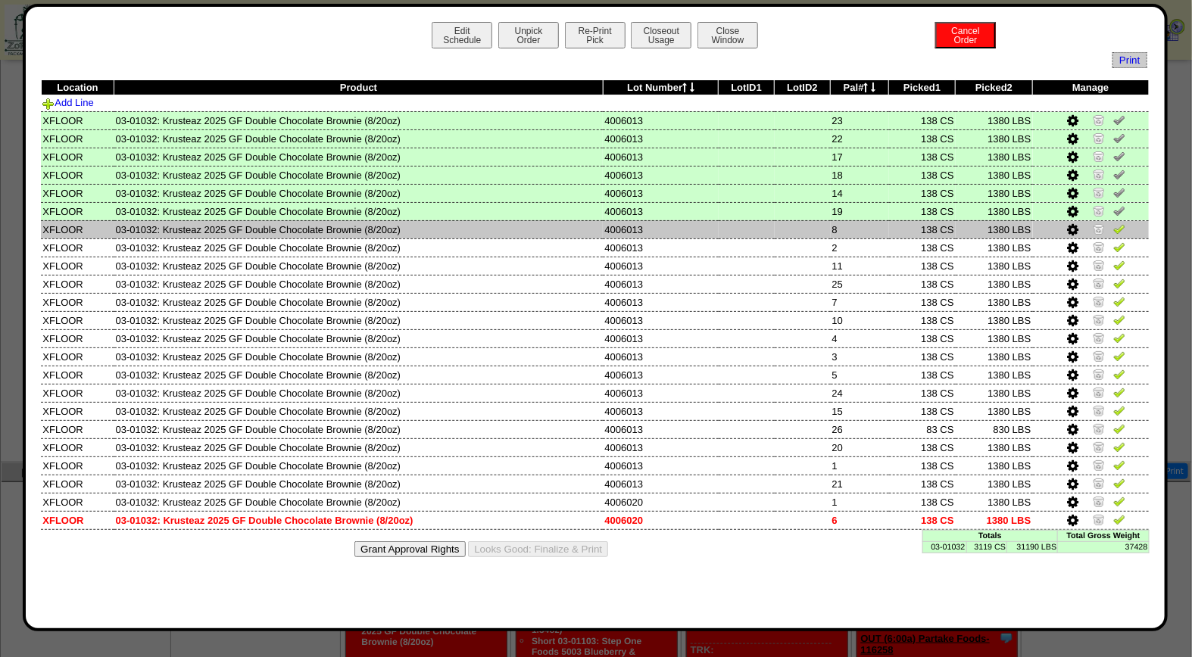
click at [1123, 227] on img at bounding box center [1119, 229] width 12 height 12
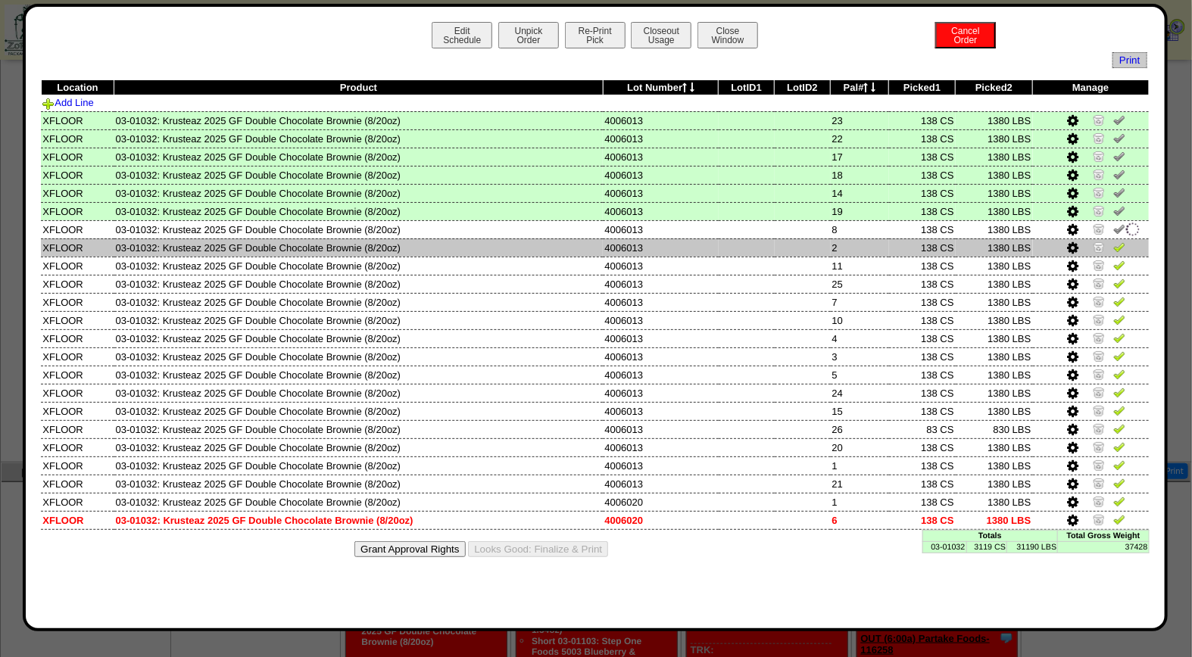
click at [1119, 241] on img at bounding box center [1119, 247] width 12 height 12
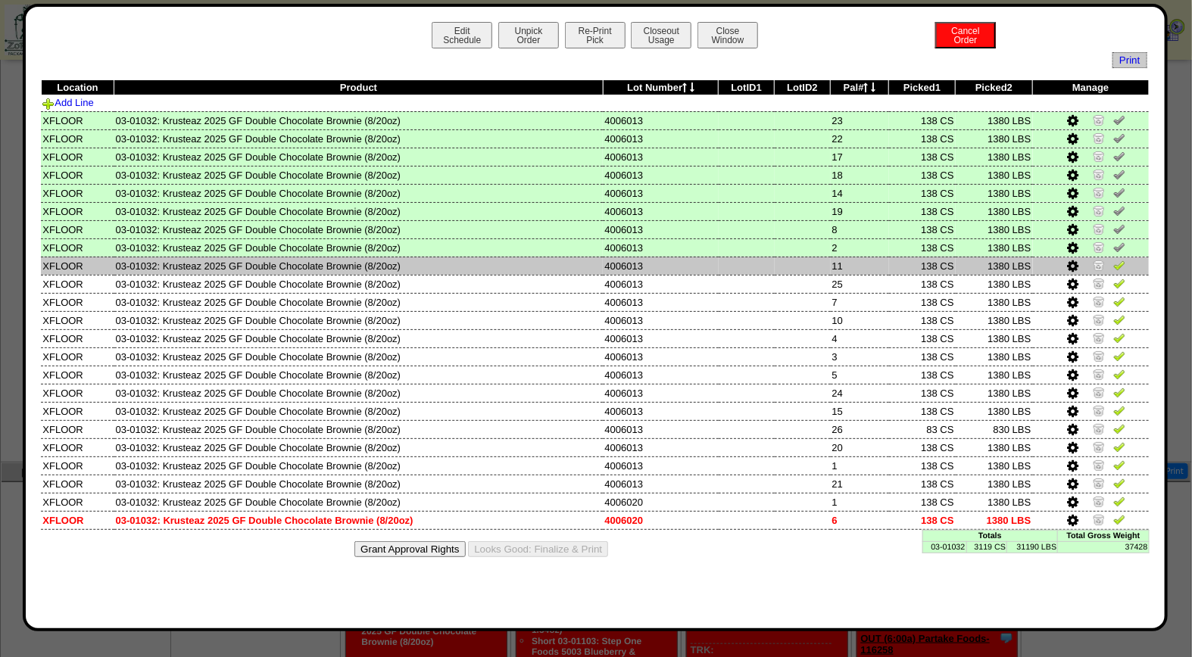
click at [1121, 264] on img at bounding box center [1119, 265] width 12 height 12
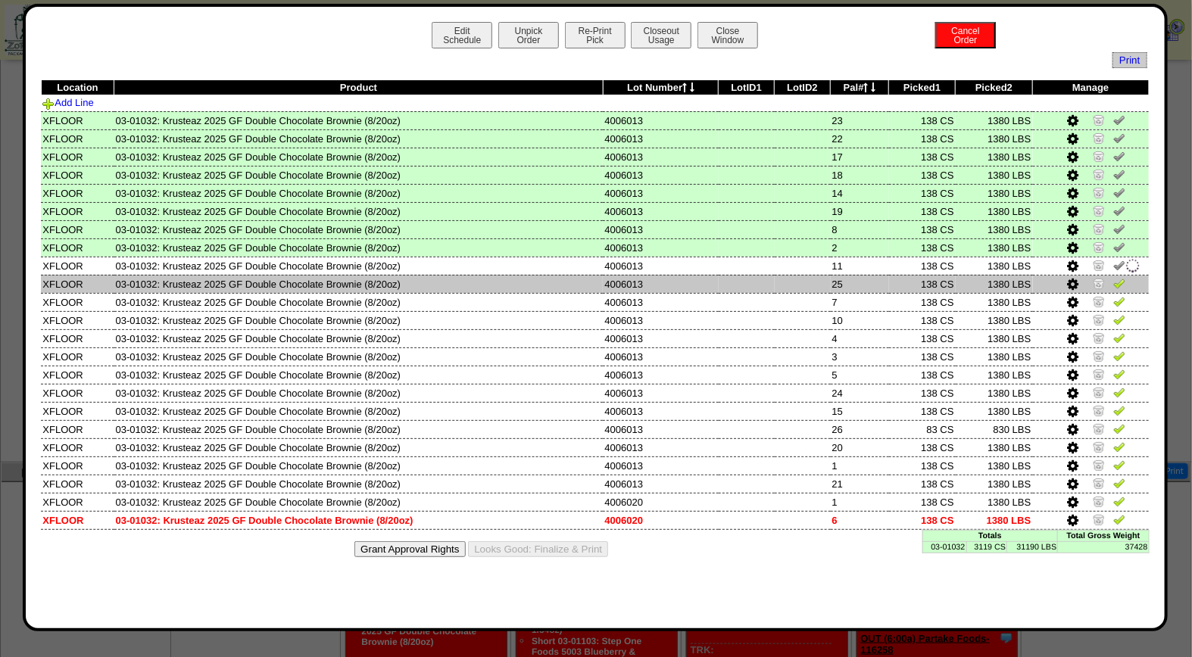
click at [1122, 282] on img at bounding box center [1119, 283] width 12 height 12
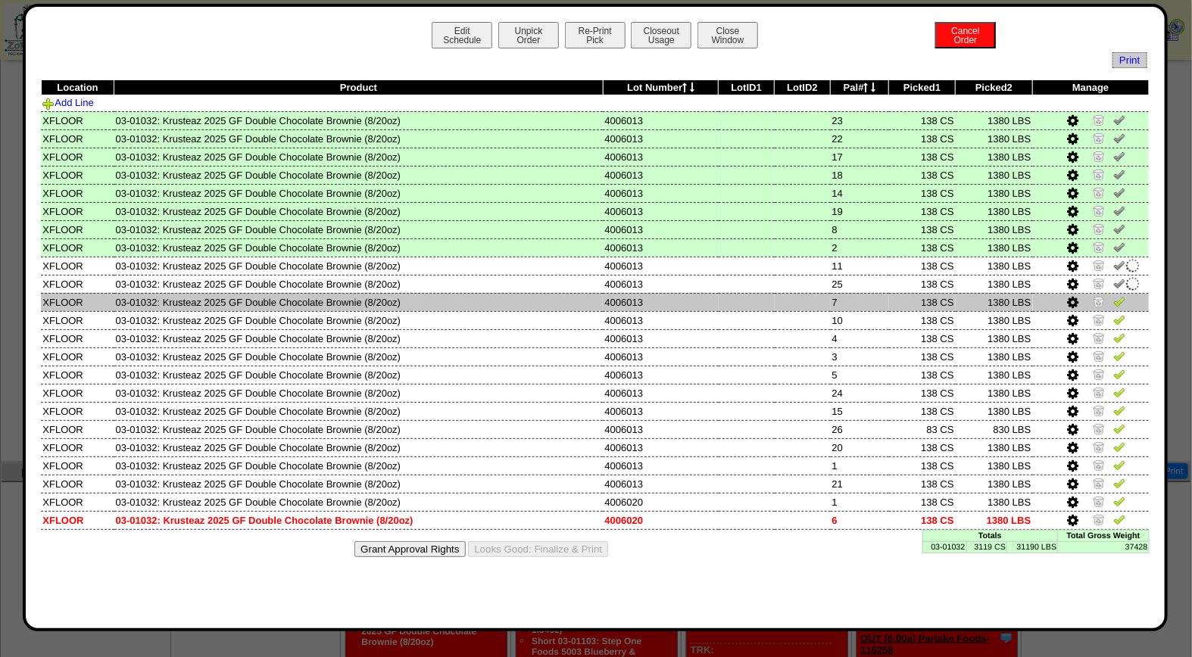
click at [1122, 297] on img at bounding box center [1119, 301] width 12 height 12
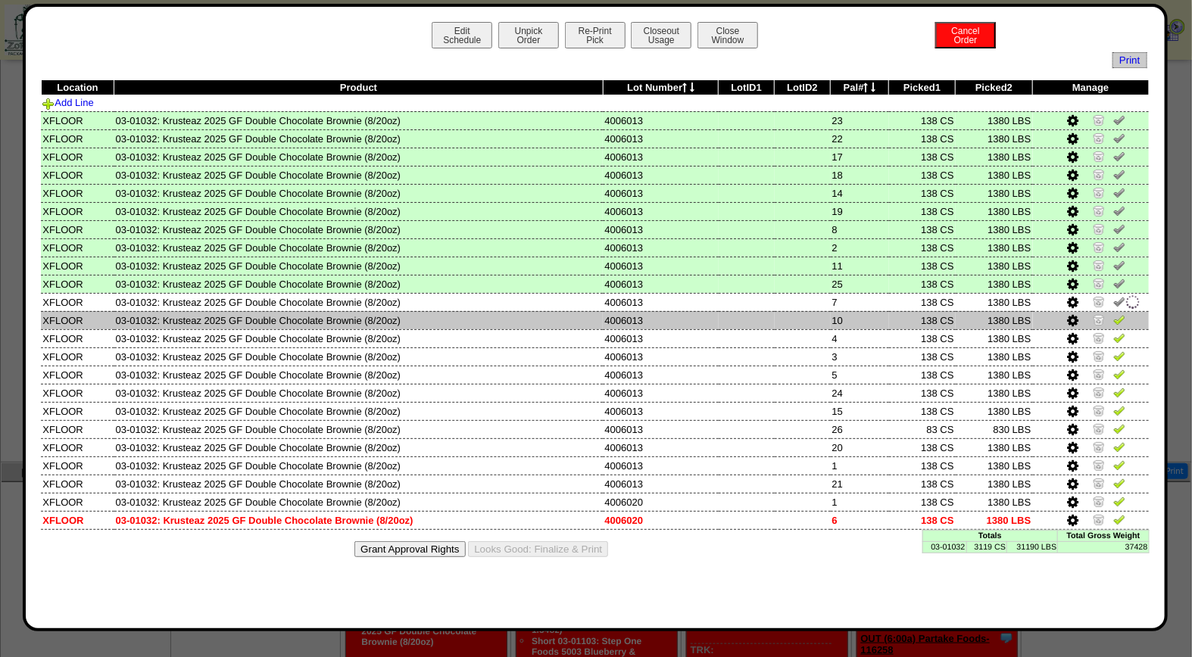
click at [1123, 319] on img at bounding box center [1119, 319] width 12 height 12
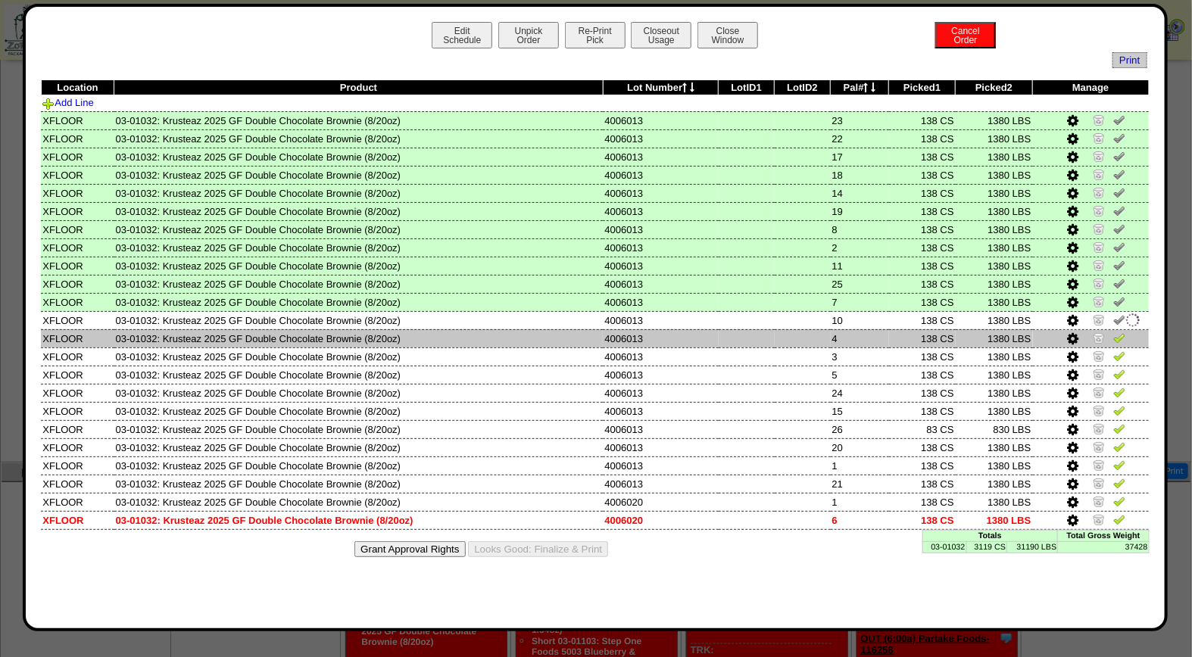
click at [1122, 332] on img at bounding box center [1119, 338] width 12 height 12
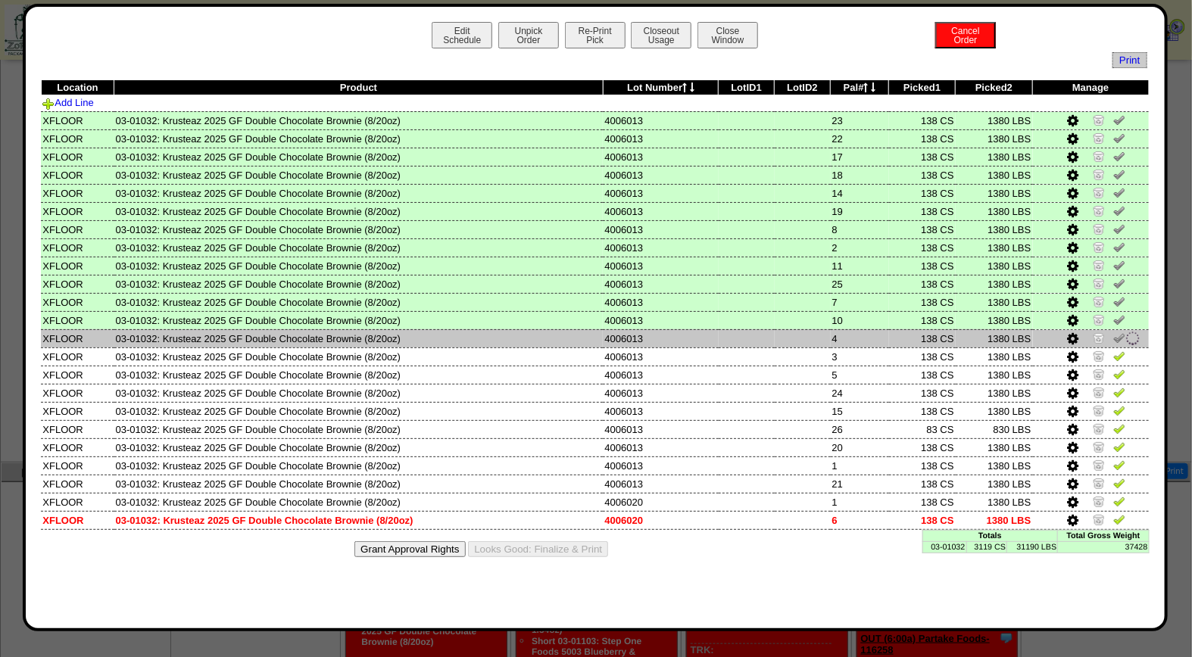
click at [1119, 342] on td at bounding box center [1091, 338] width 117 height 18
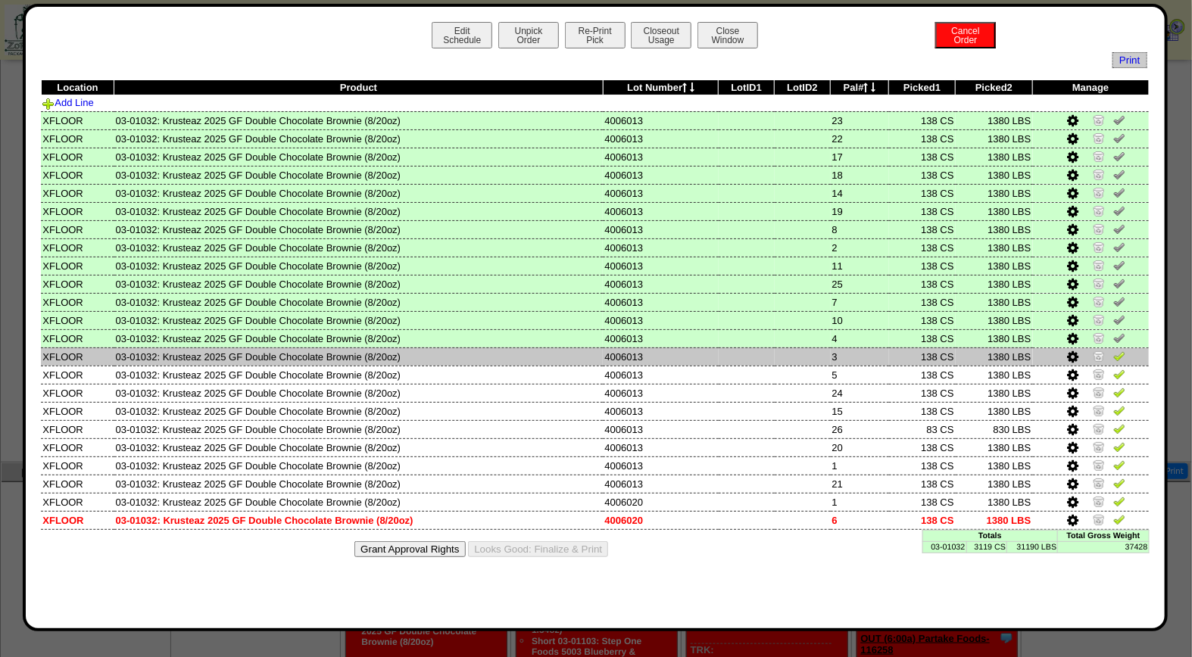
click at [1121, 351] on img at bounding box center [1119, 356] width 12 height 12
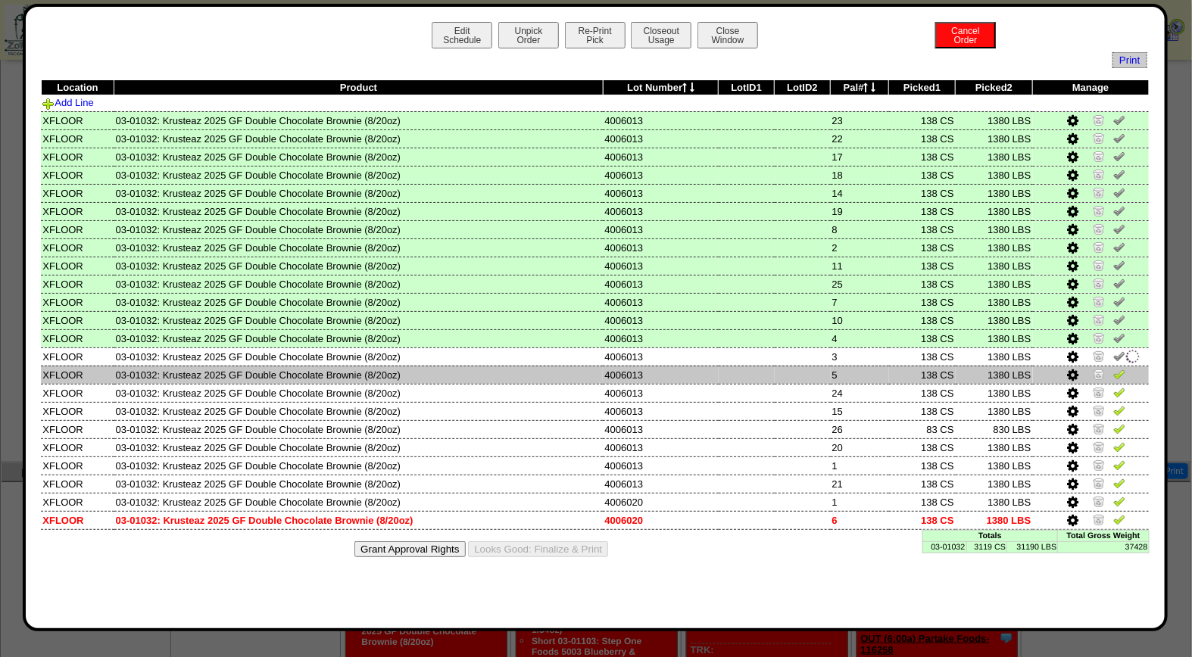
click at [1124, 370] on img at bounding box center [1119, 374] width 12 height 12
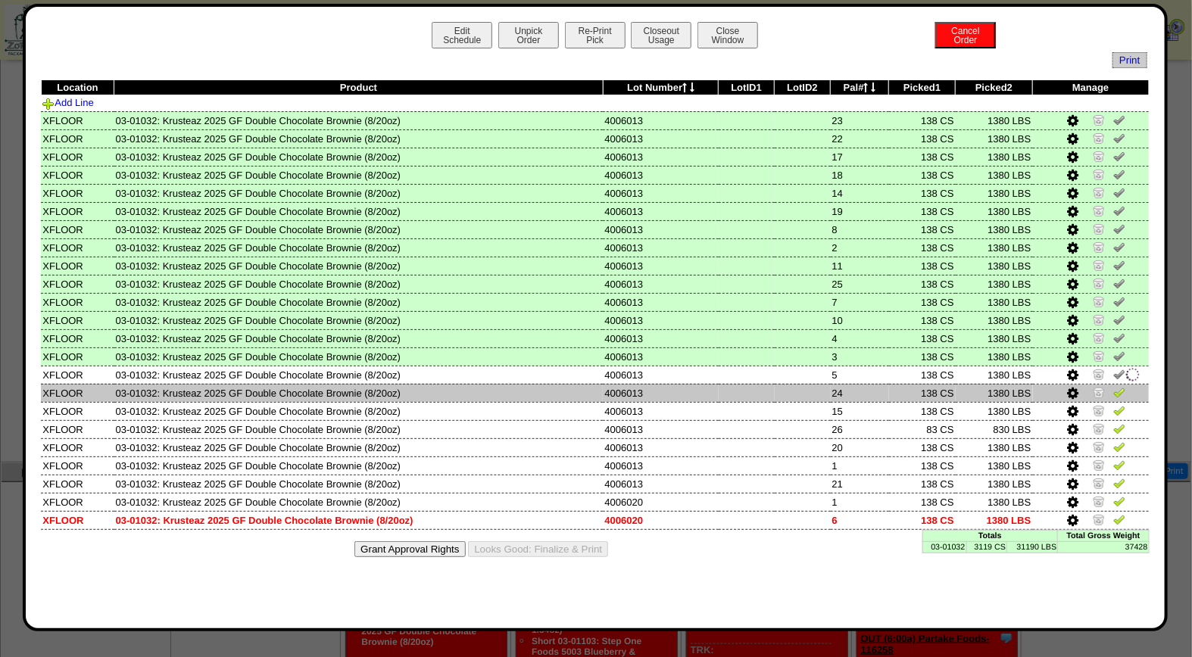
click at [1118, 388] on img at bounding box center [1119, 392] width 12 height 12
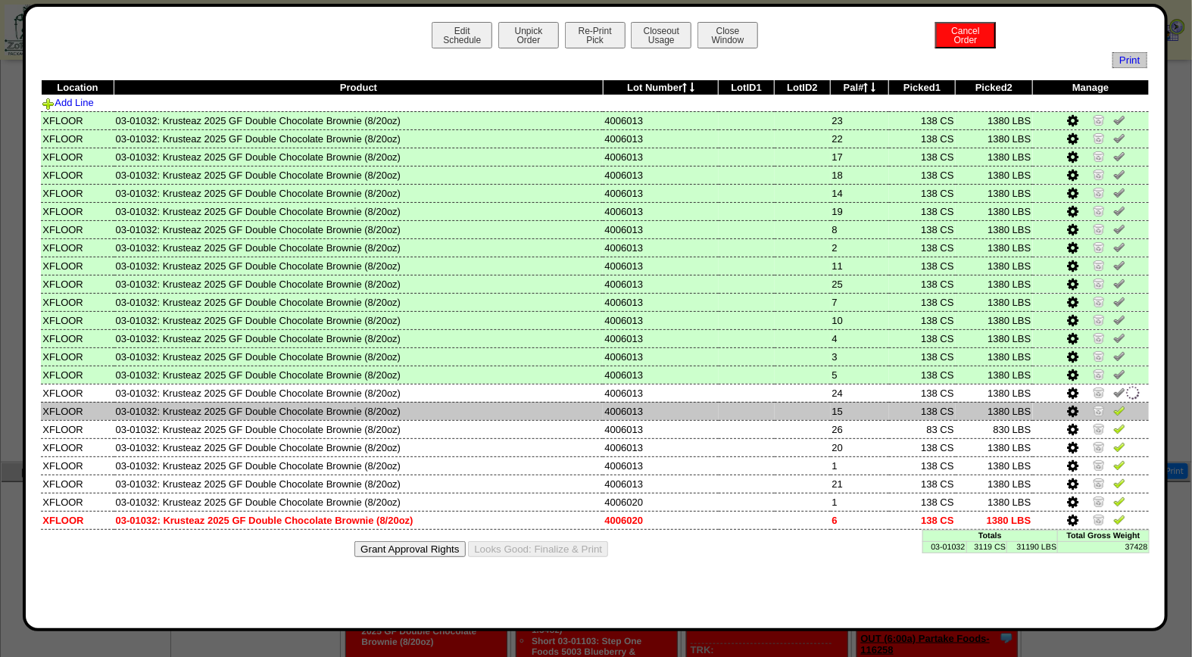
click at [1121, 406] on img at bounding box center [1119, 410] width 12 height 12
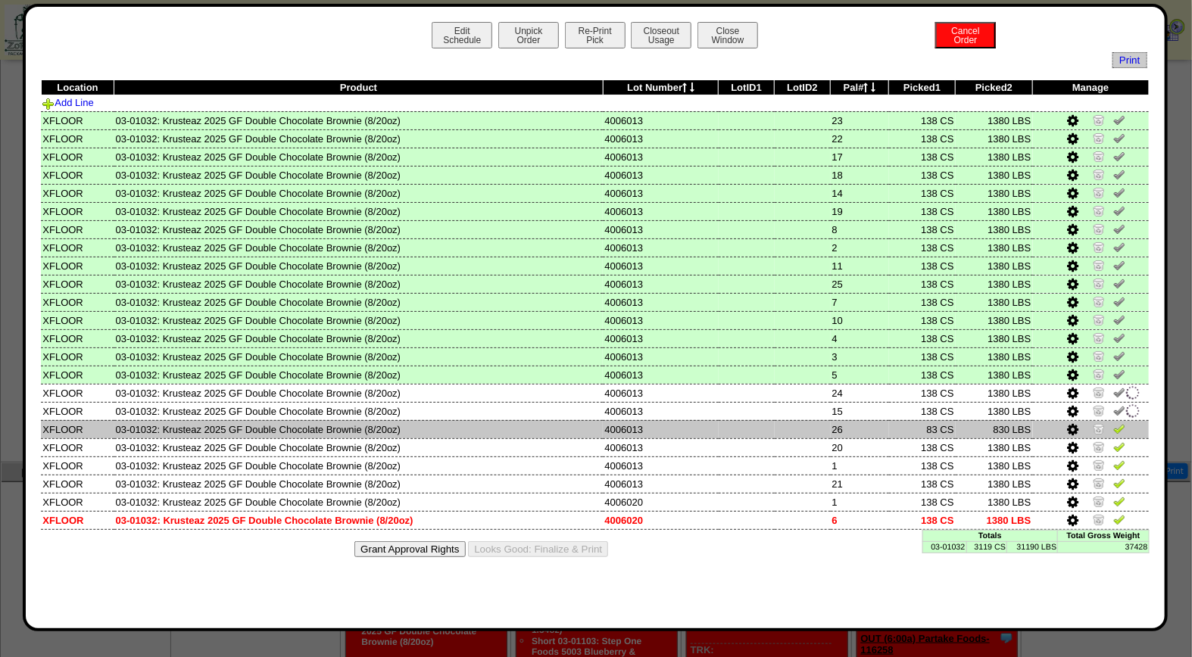
click at [1118, 425] on img at bounding box center [1119, 429] width 12 height 12
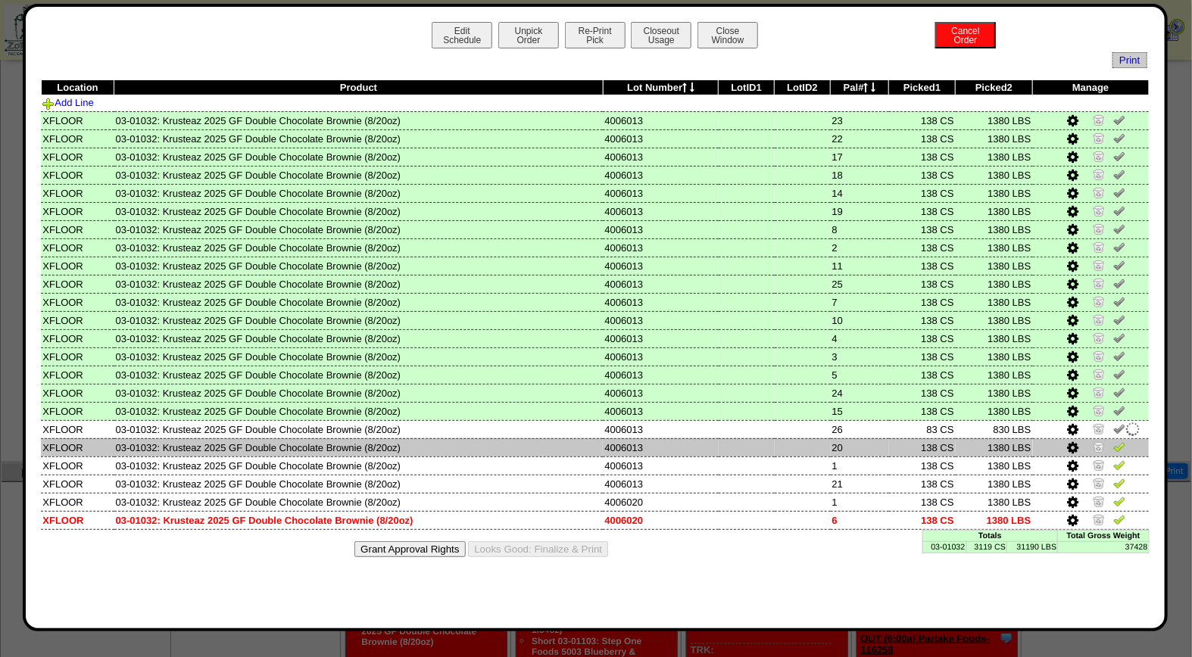
click at [1121, 441] on img at bounding box center [1119, 447] width 12 height 12
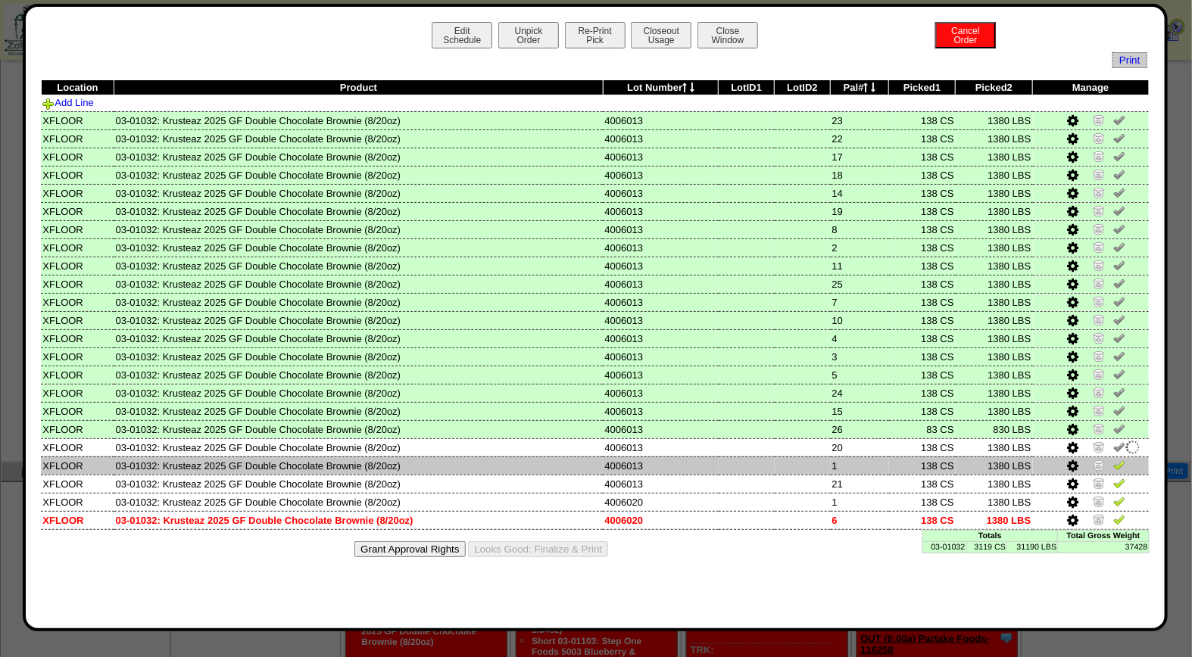
click at [1118, 462] on img at bounding box center [1119, 465] width 12 height 12
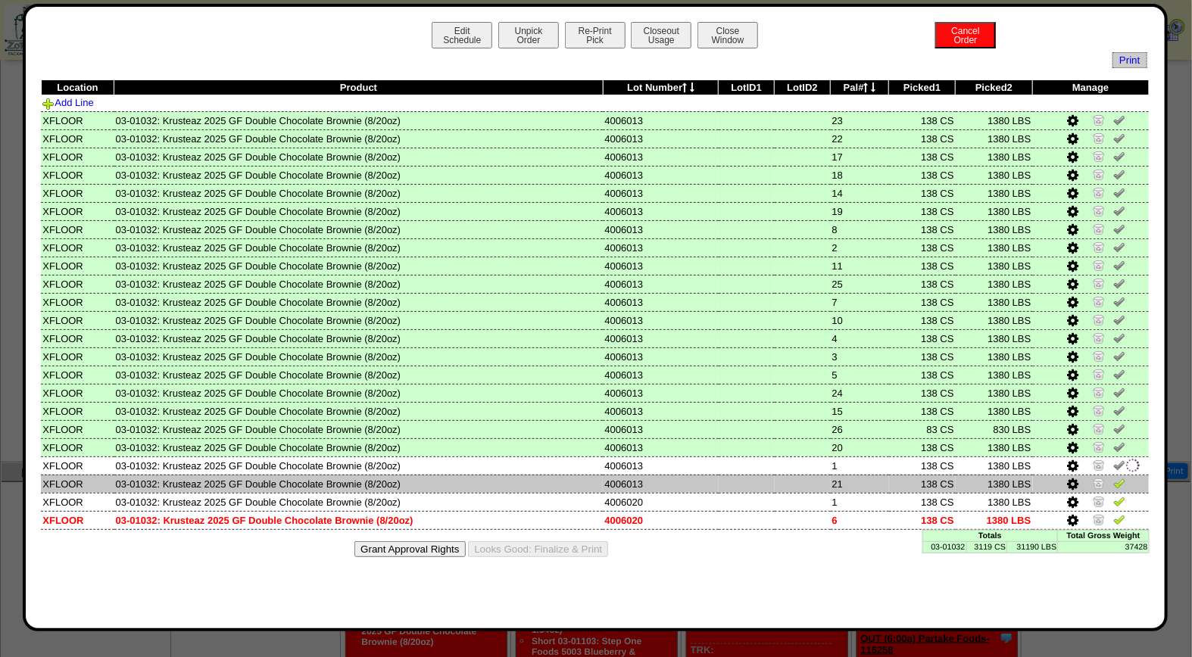
click at [1124, 477] on img at bounding box center [1119, 483] width 12 height 12
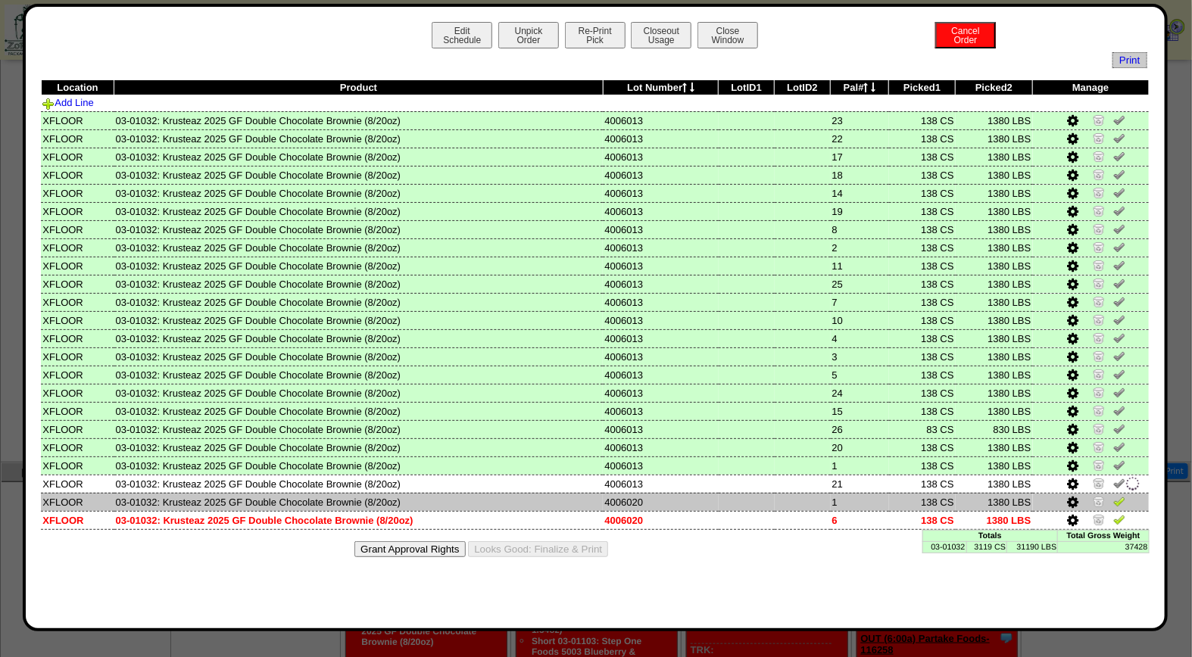
drag, startPoint x: 1121, startPoint y: 493, endPoint x: 1119, endPoint y: 502, distance: 9.2
click at [1119, 495] on img at bounding box center [1119, 501] width 12 height 12
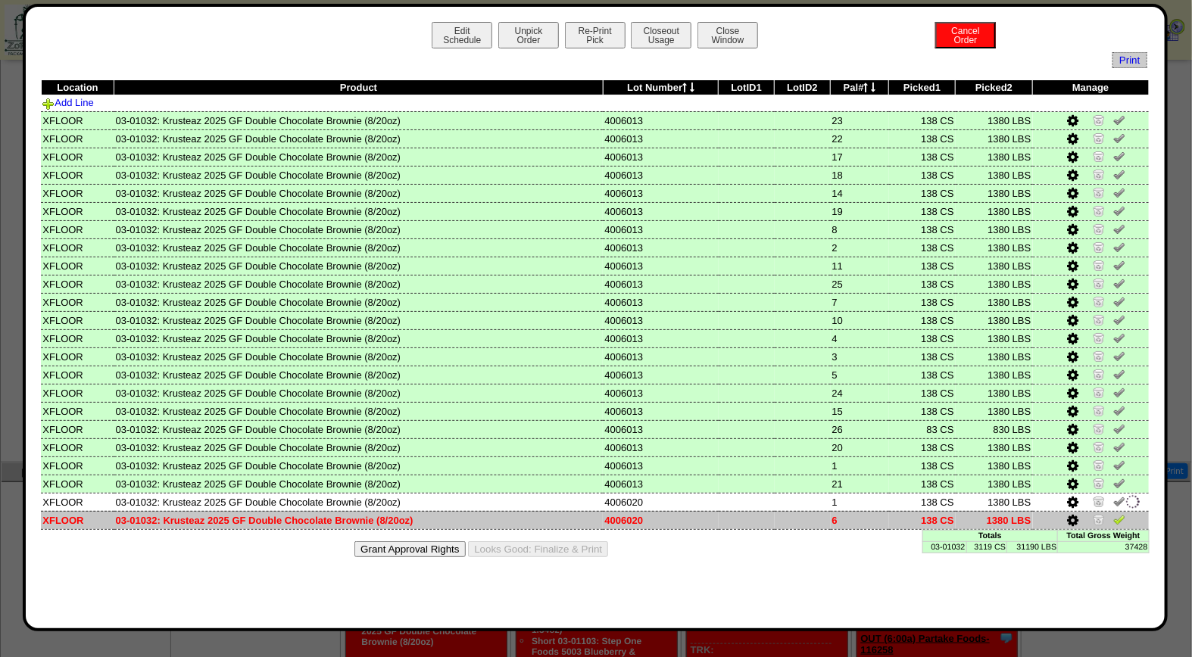
click at [1119, 513] on img at bounding box center [1119, 519] width 12 height 12
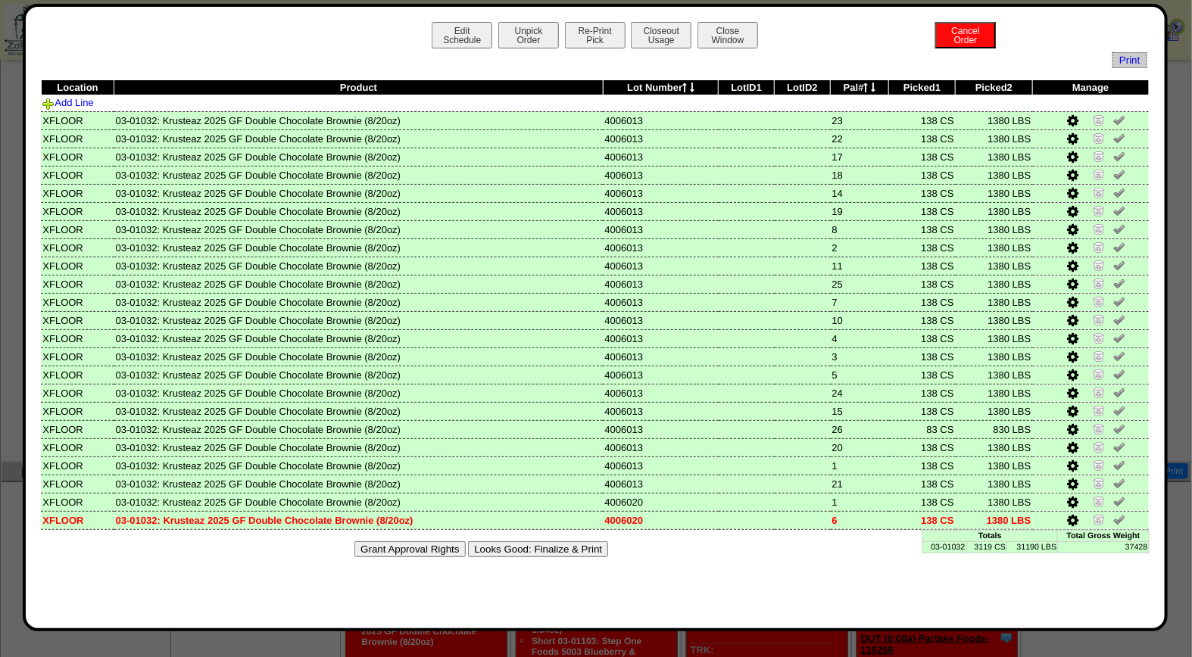
click at [586, 543] on button "Looks Good: Finalize & Print" at bounding box center [538, 549] width 140 height 16
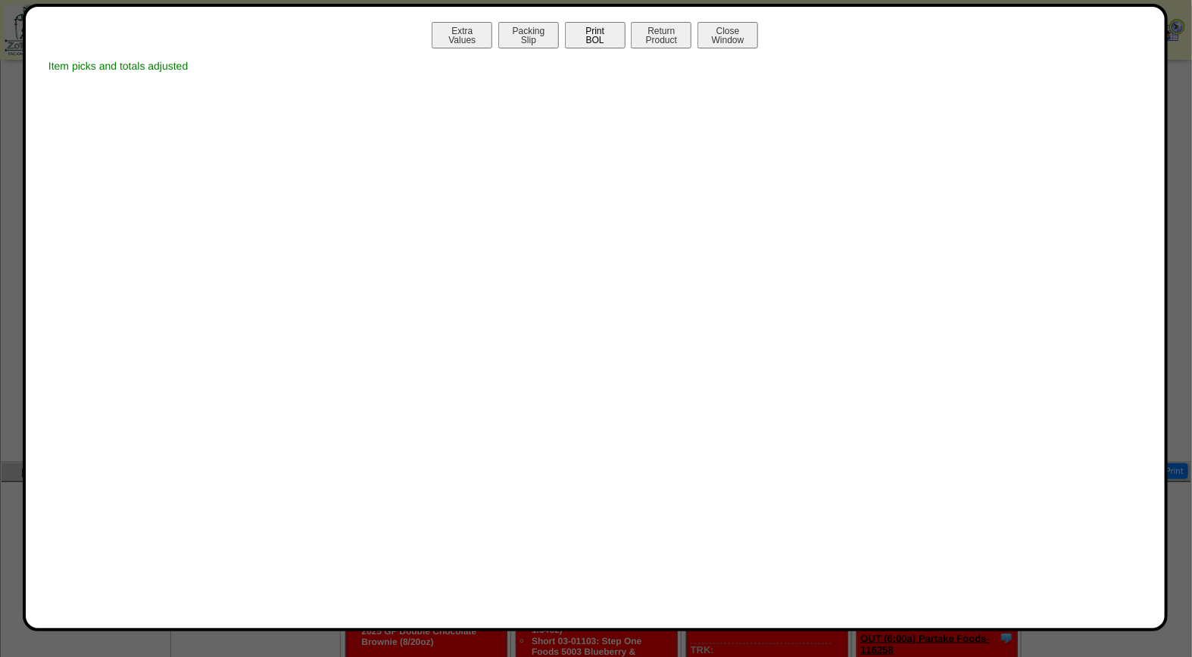
click at [609, 42] on button "Print BOL" at bounding box center [595, 35] width 61 height 27
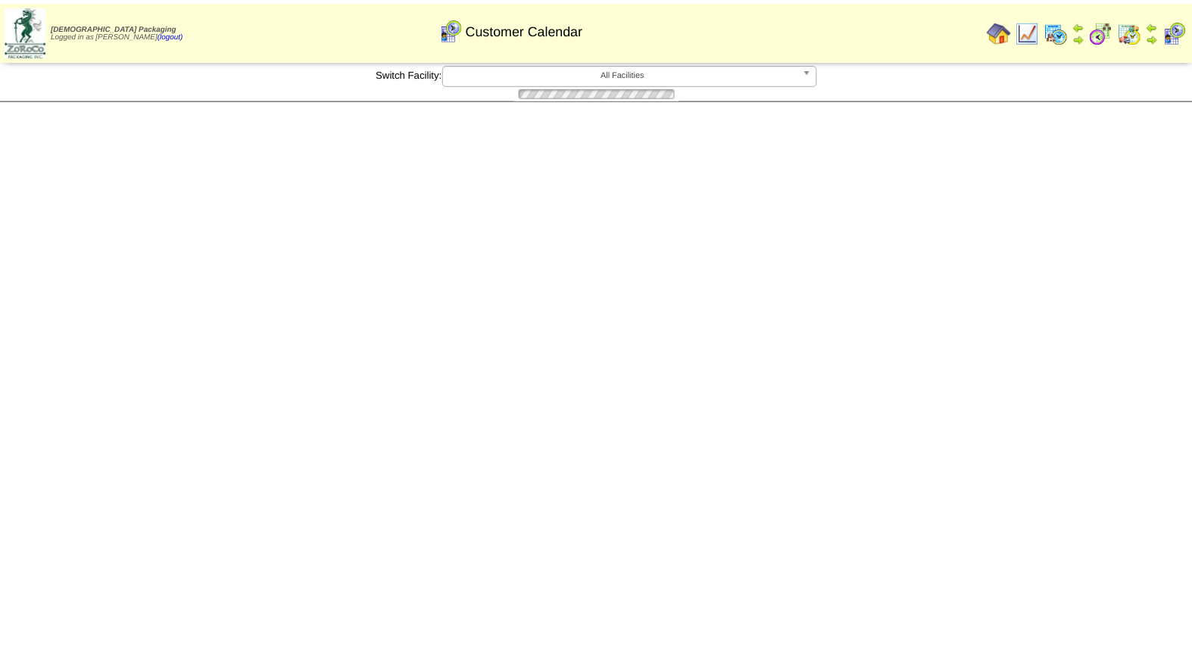
scroll to position [367, 0]
